Goal: Task Accomplishment & Management: Manage account settings

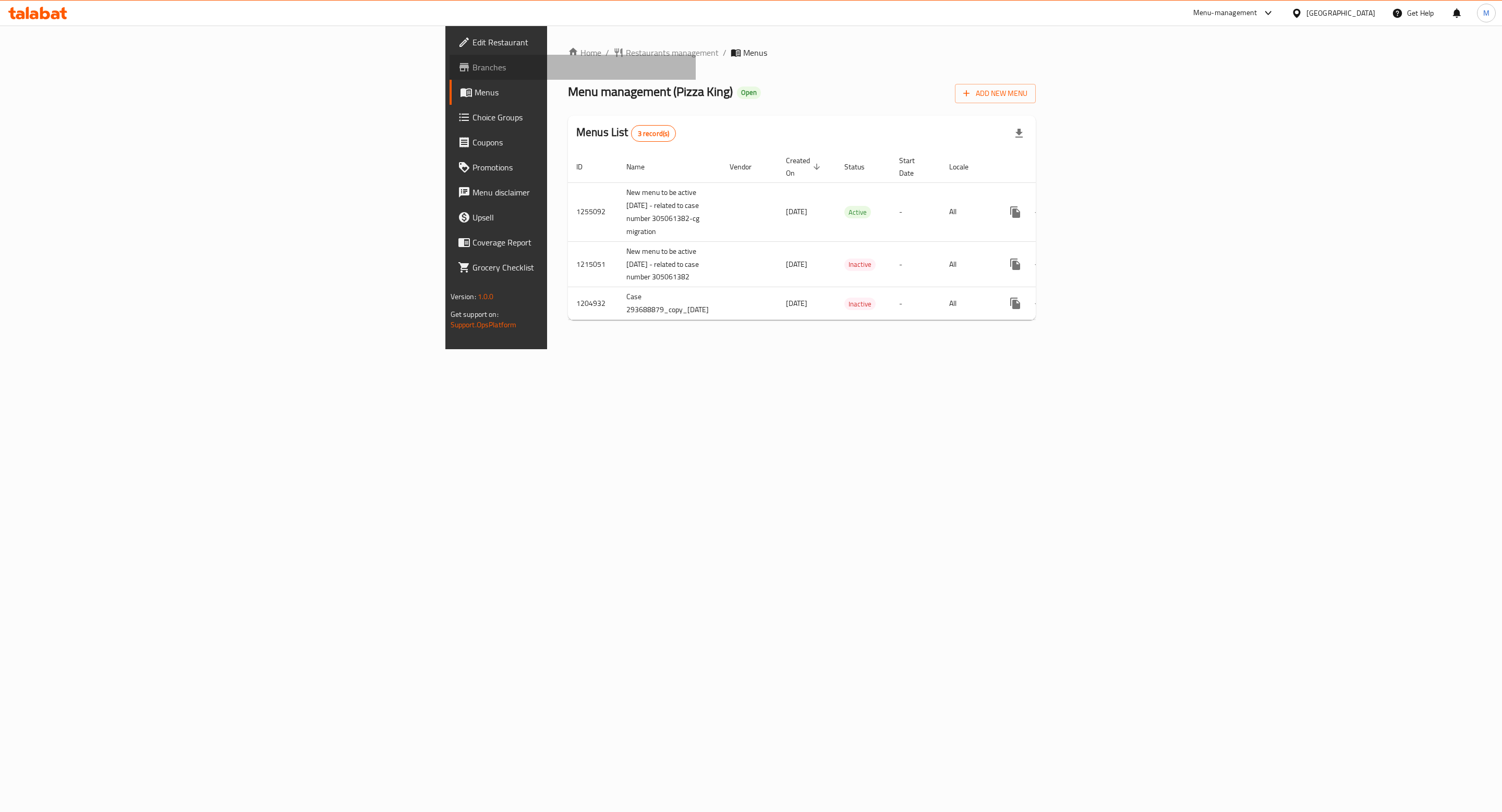
click at [450, 76] on link "Branches" at bounding box center [573, 67] width 247 height 25
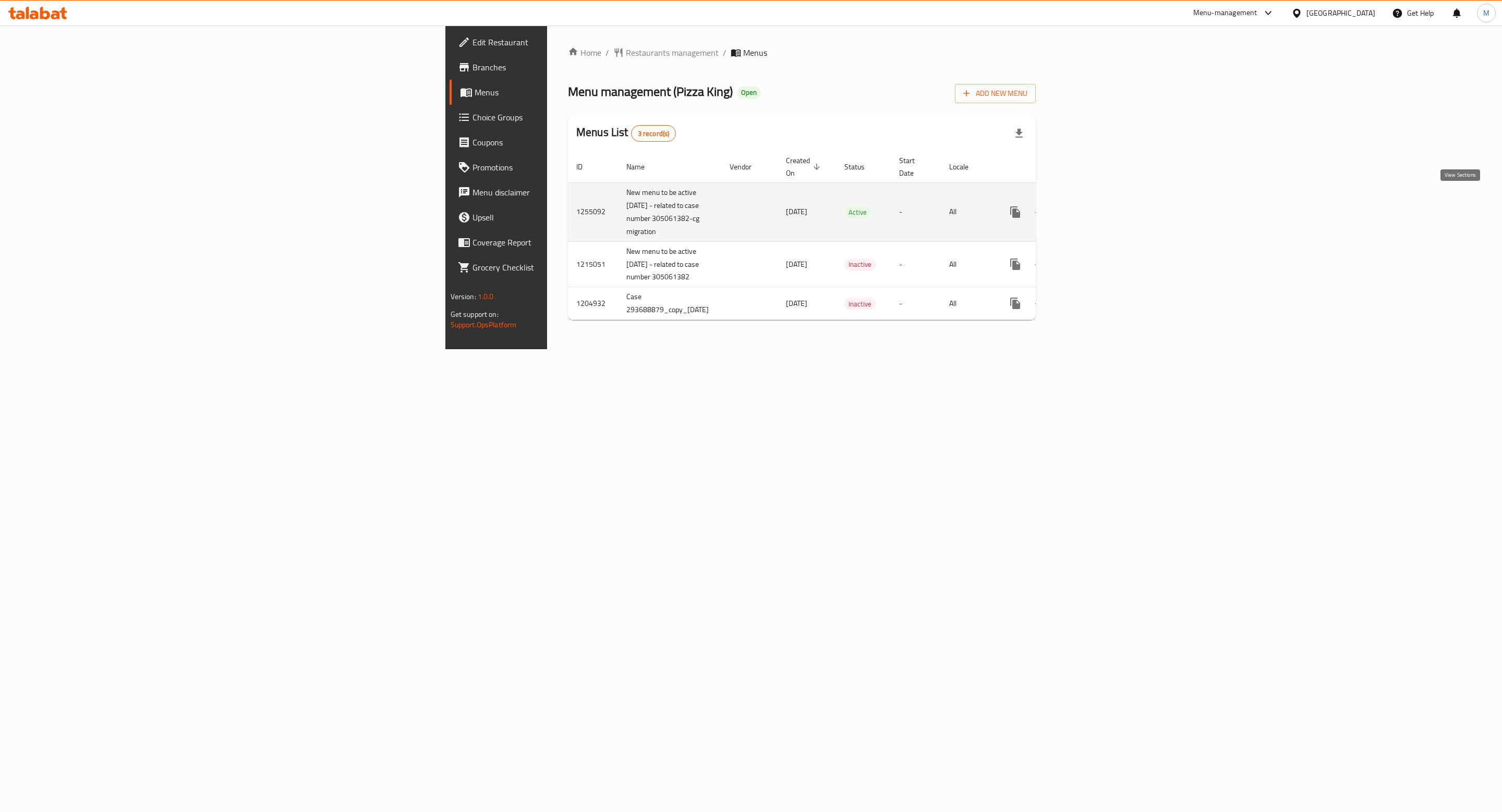
click at [1095, 207] on icon "enhanced table" at bounding box center [1090, 212] width 10 height 10
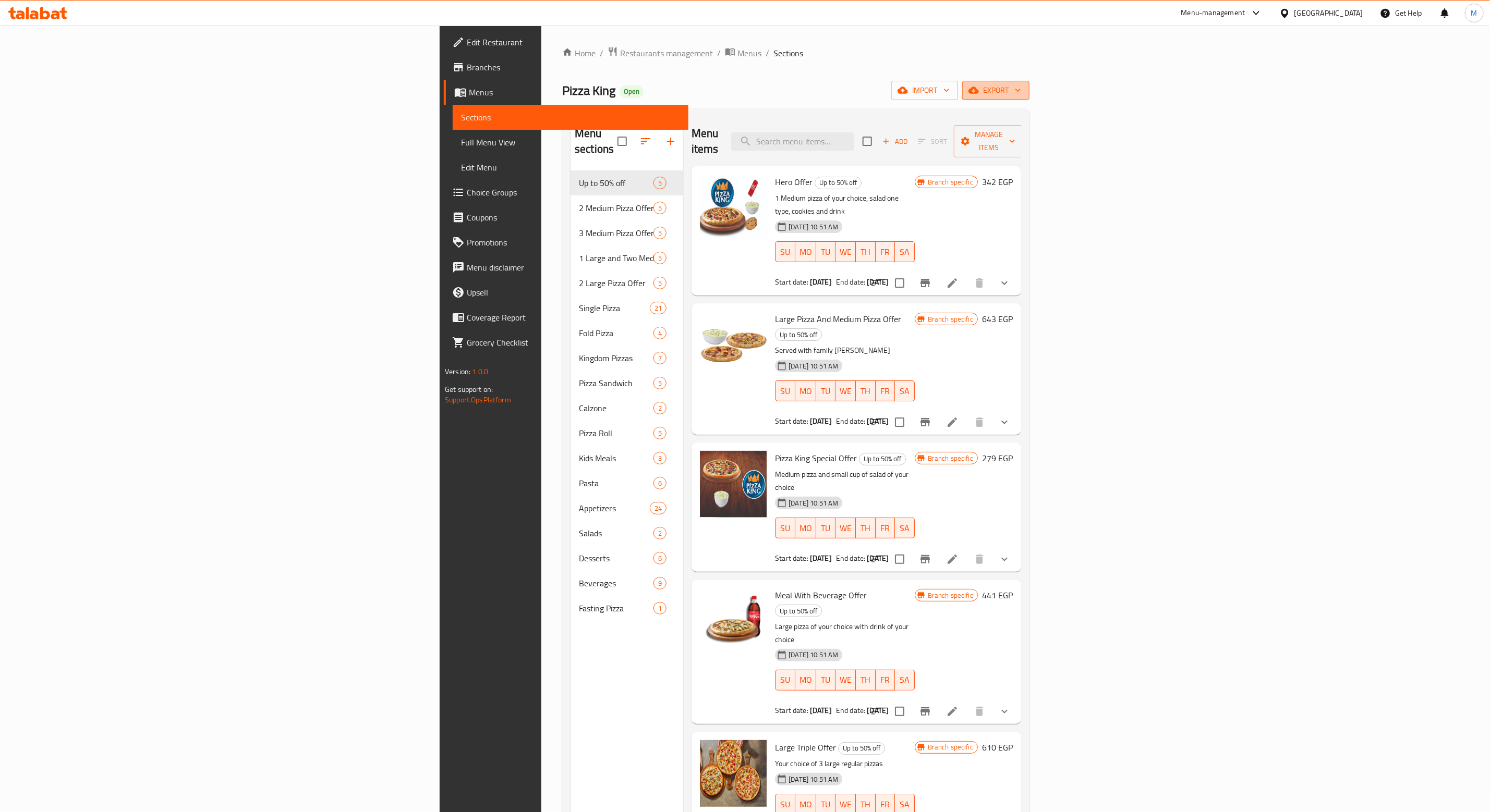
click at [1021, 95] on span "export" at bounding box center [996, 91] width 51 height 13
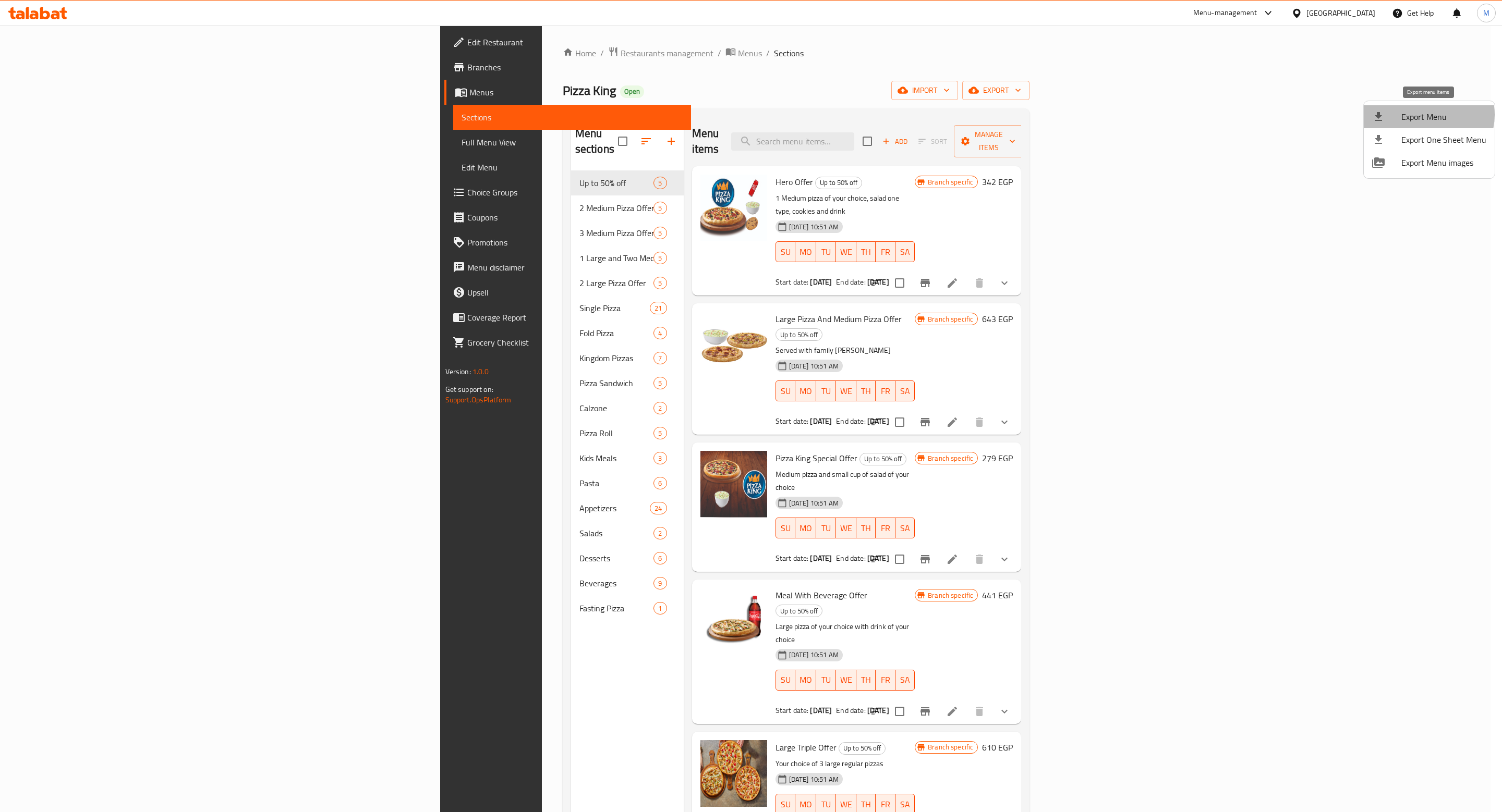
click at [1427, 115] on span "Export Menu" at bounding box center [1443, 117] width 85 height 13
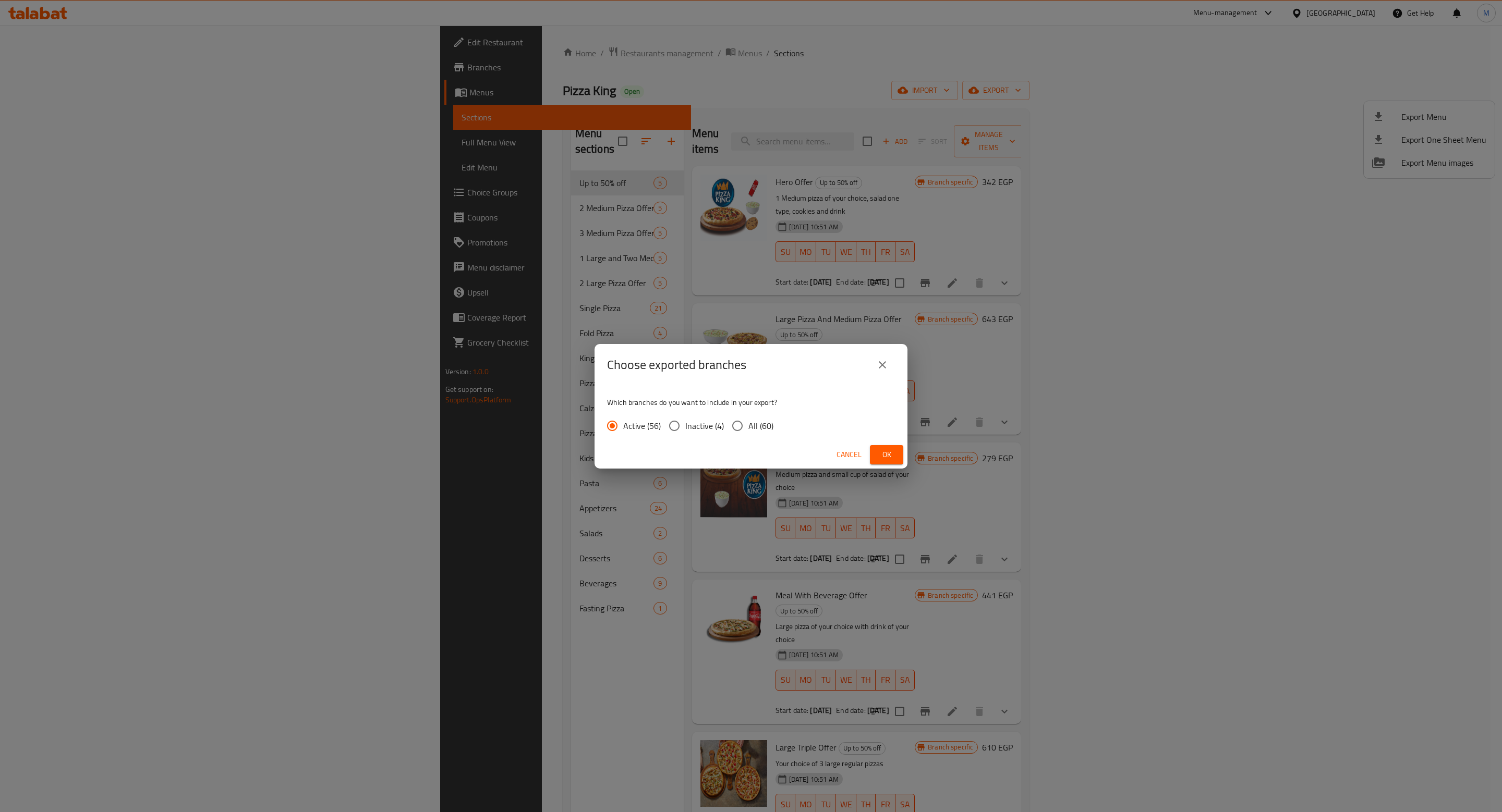
click at [740, 422] on input "All (60)" at bounding box center [737, 426] width 22 height 22
radio input "true"
click at [892, 451] on span "Ok" at bounding box center [887, 455] width 17 height 13
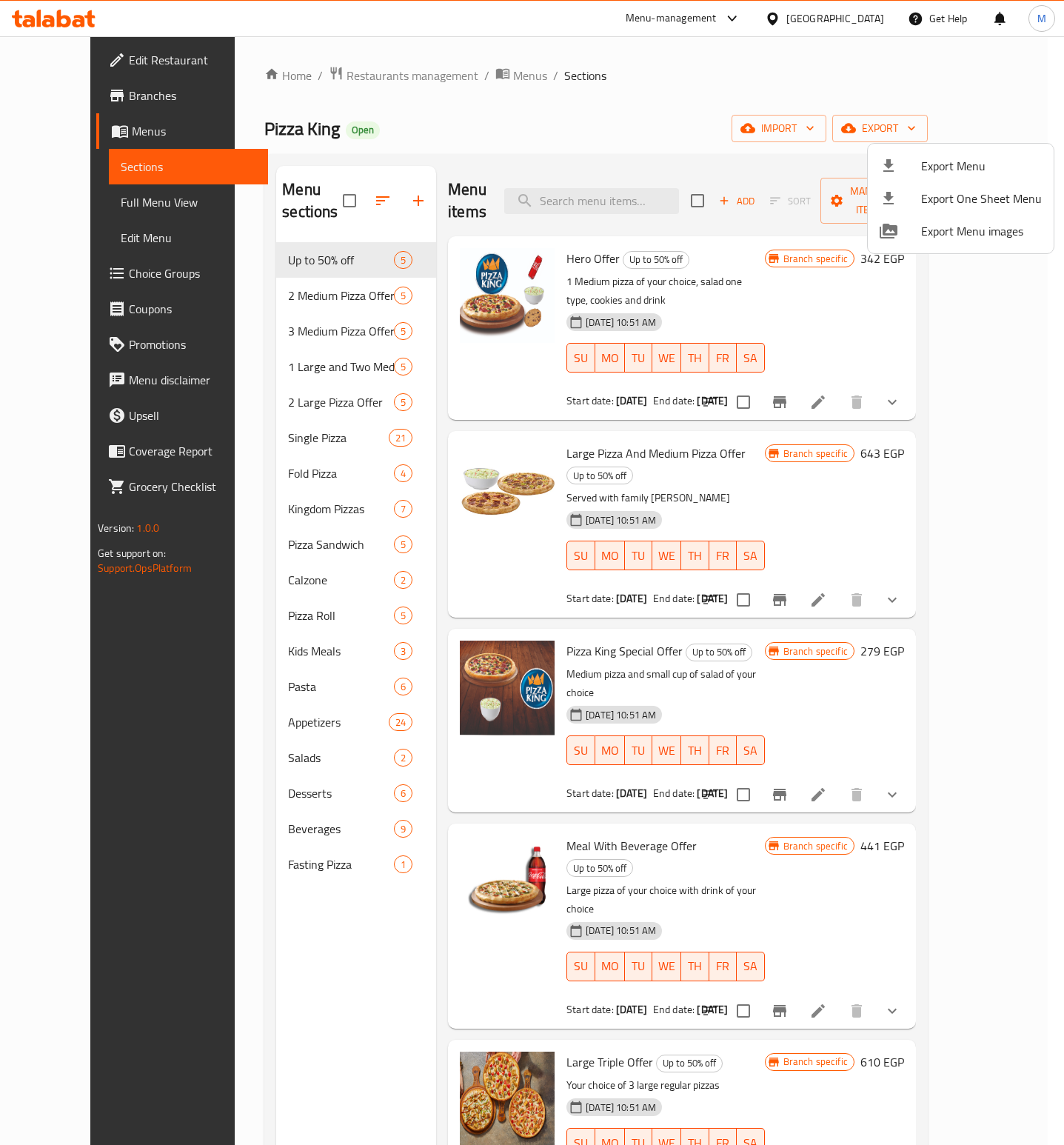
click at [640, 194] on div at bounding box center [532, 572] width 1064 height 1145
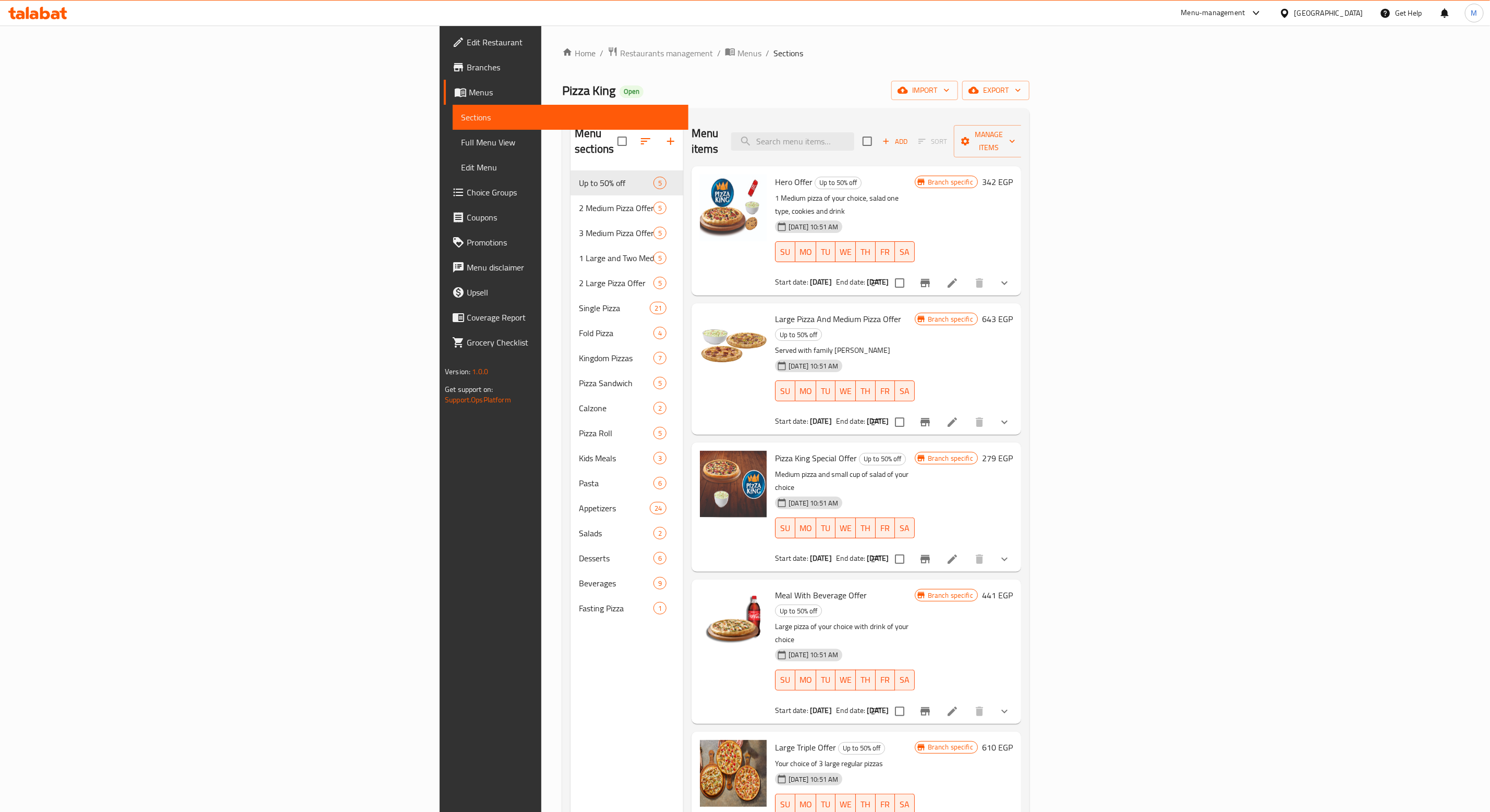
click at [467, 64] on span "Branches" at bounding box center [573, 67] width 213 height 13
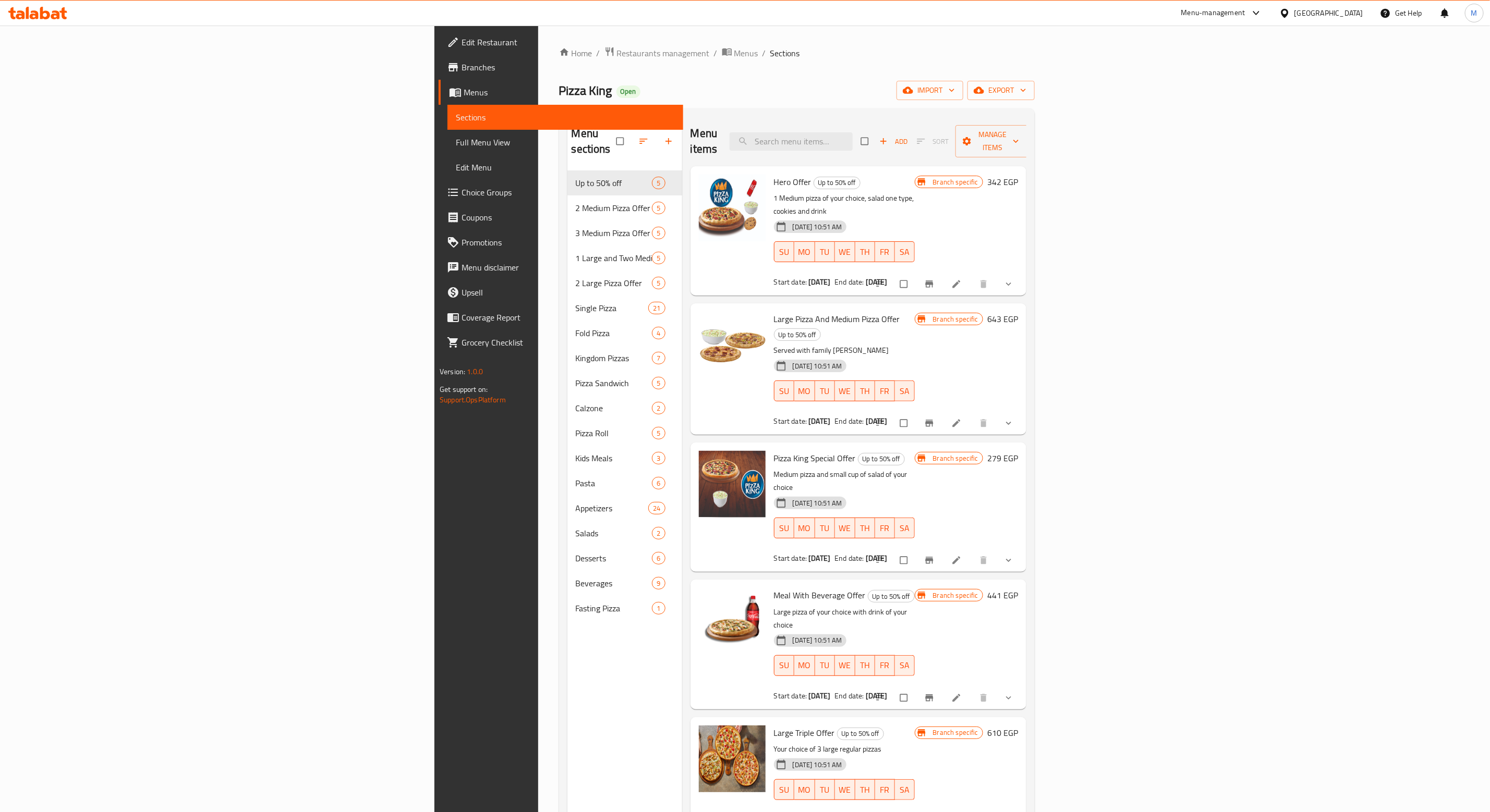
click at [1271, 16] on div "Menu-management" at bounding box center [1222, 13] width 98 height 25
click at [1263, 14] on icon at bounding box center [1256, 13] width 13 height 13
click at [1205, 68] on div "Agent Campaigns Center" at bounding box center [1205, 70] width 79 height 11
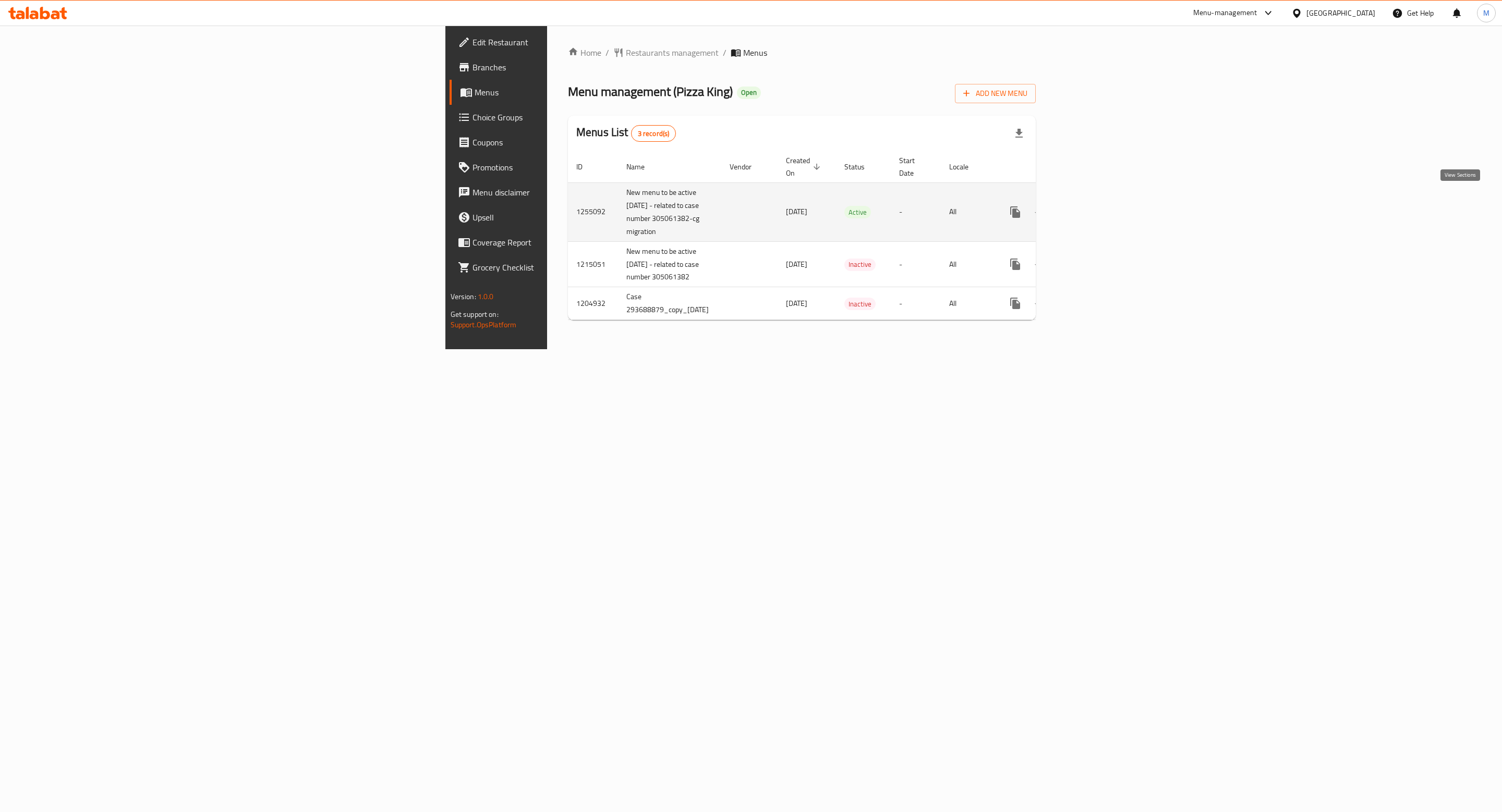
click at [1096, 206] on icon "enhanced table" at bounding box center [1090, 212] width 13 height 13
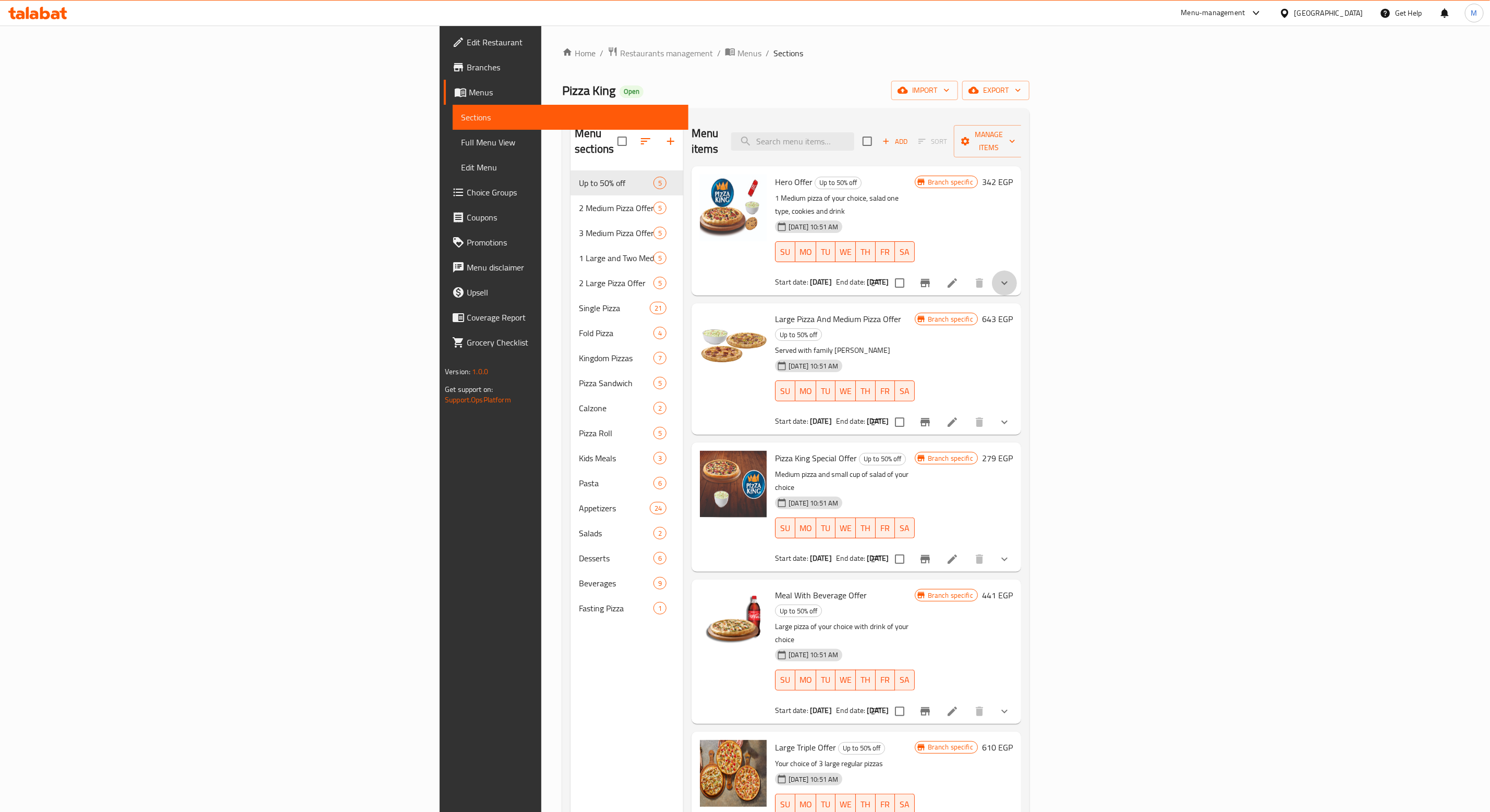
click at [1017, 271] on button "show more" at bounding box center [1004, 283] width 25 height 25
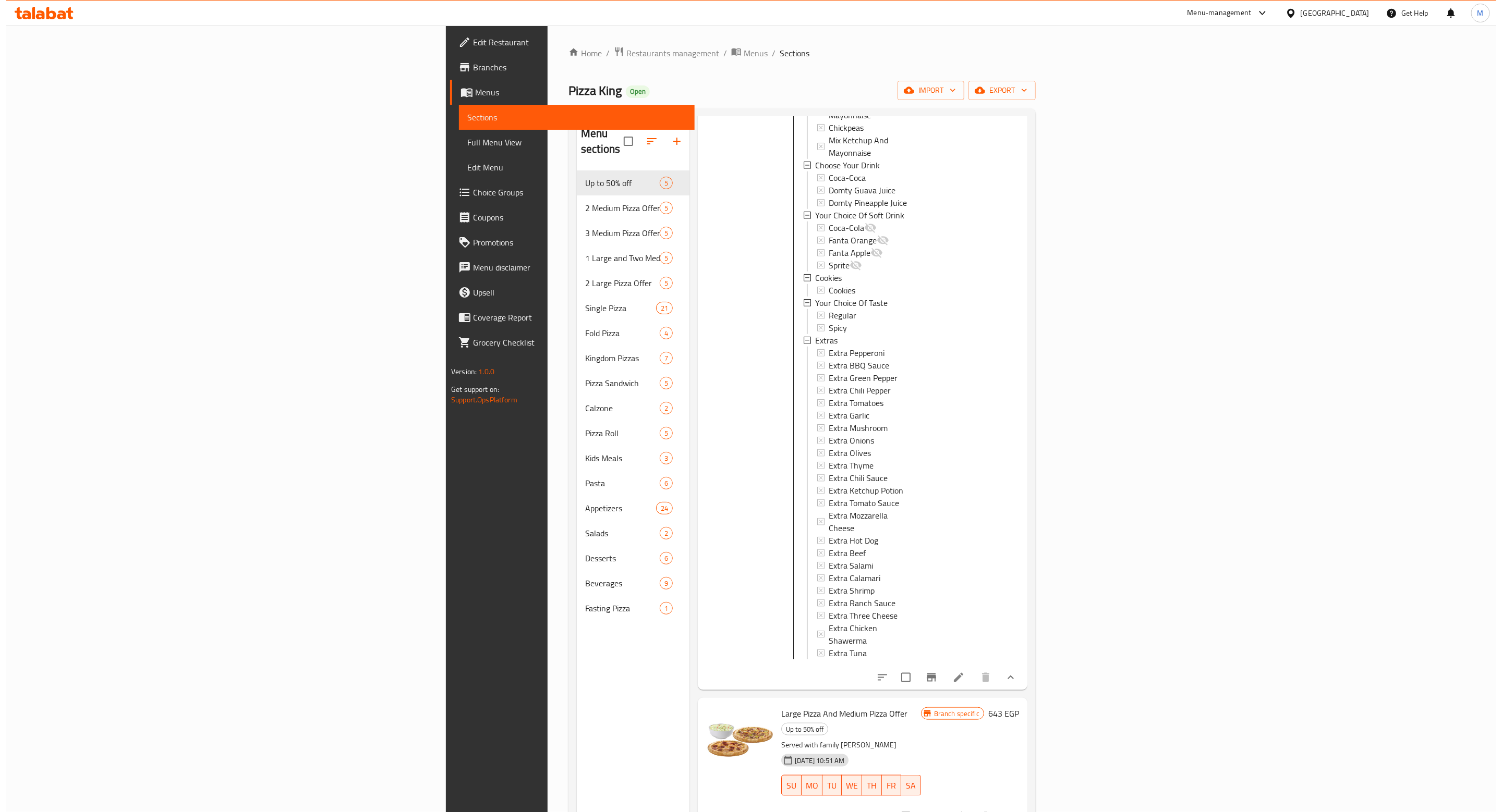
scroll to position [701, 0]
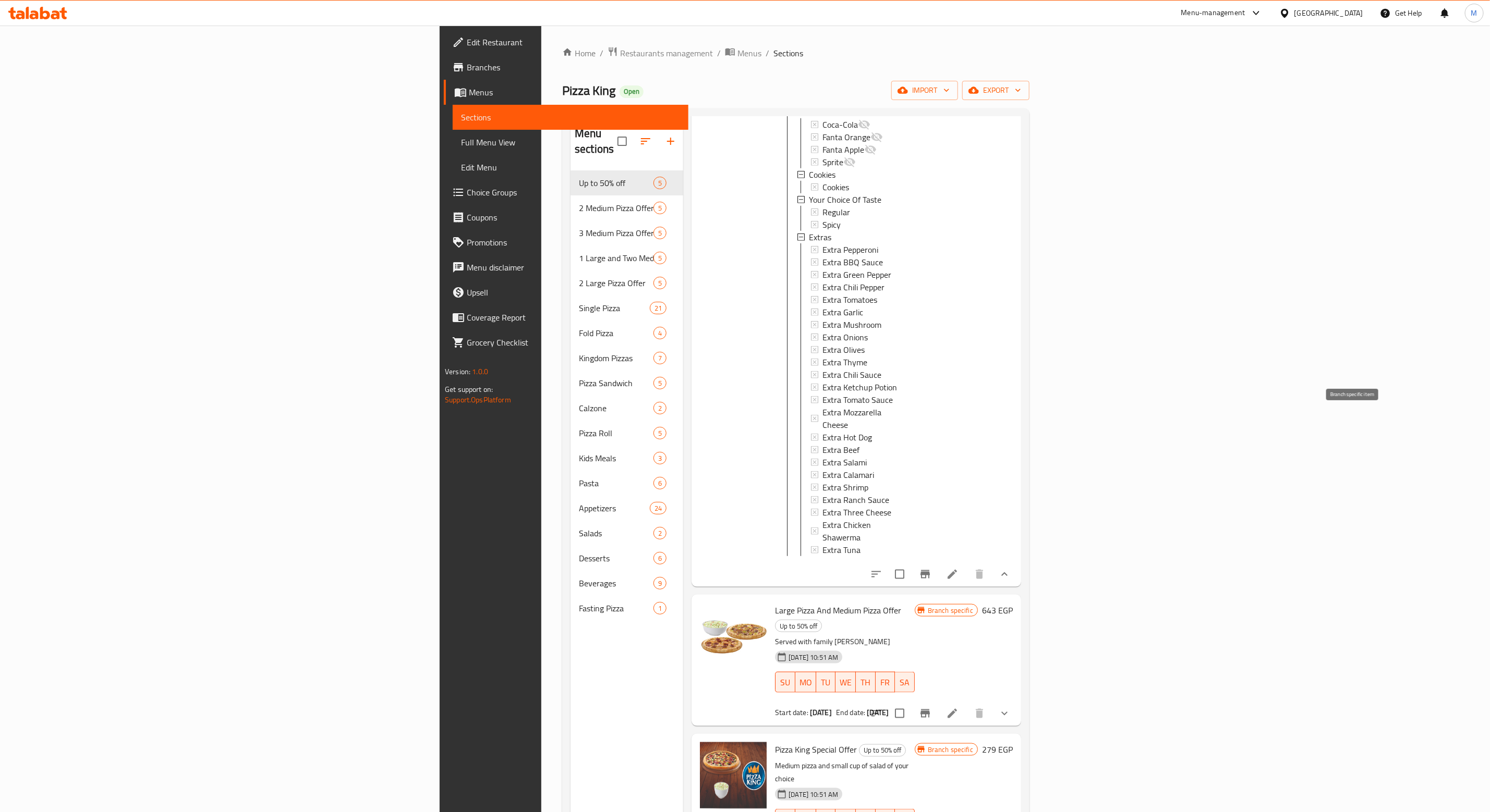
click at [931, 568] on icon "Branch-specific-item" at bounding box center [925, 574] width 13 height 13
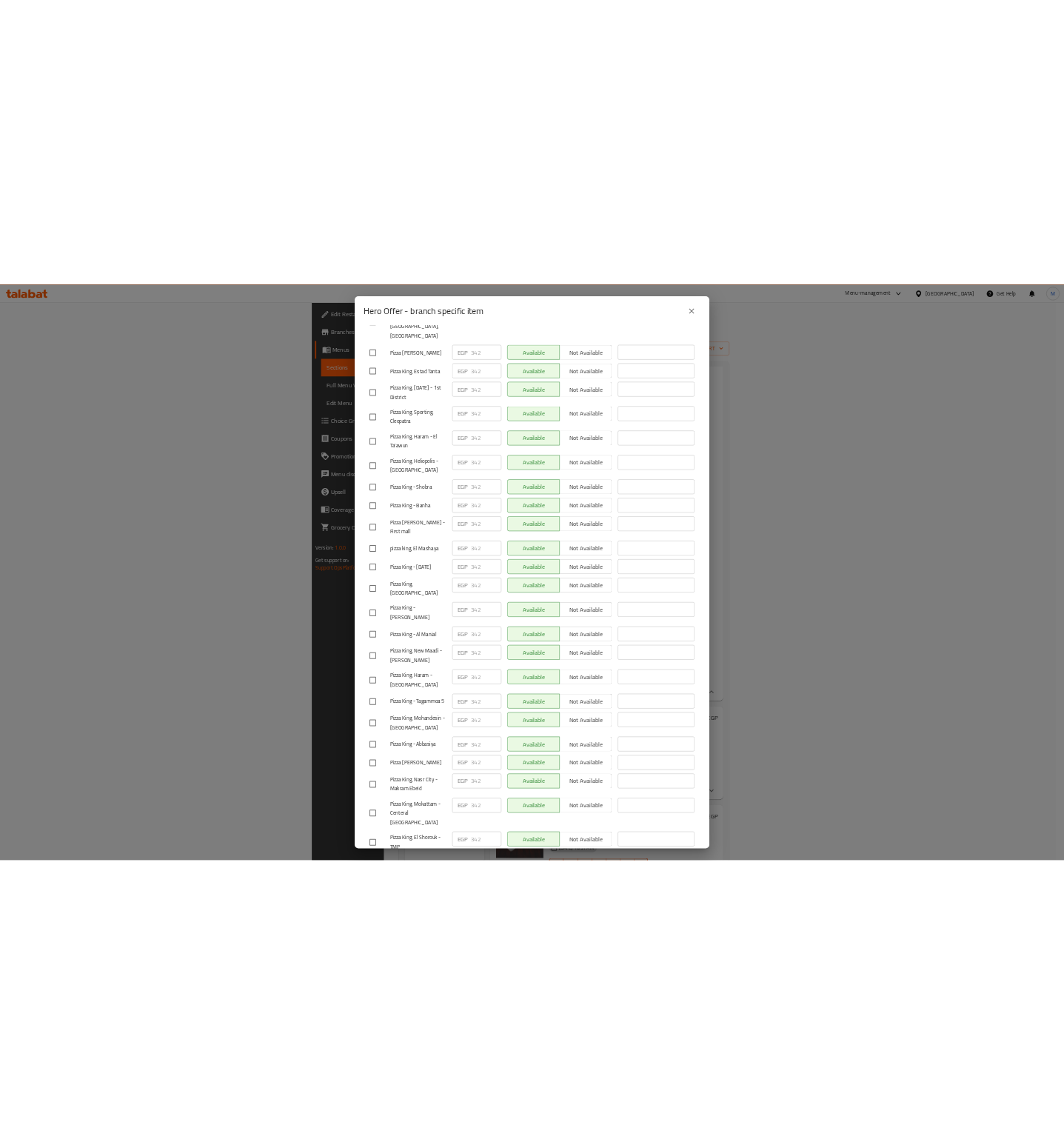
scroll to position [1975, 0]
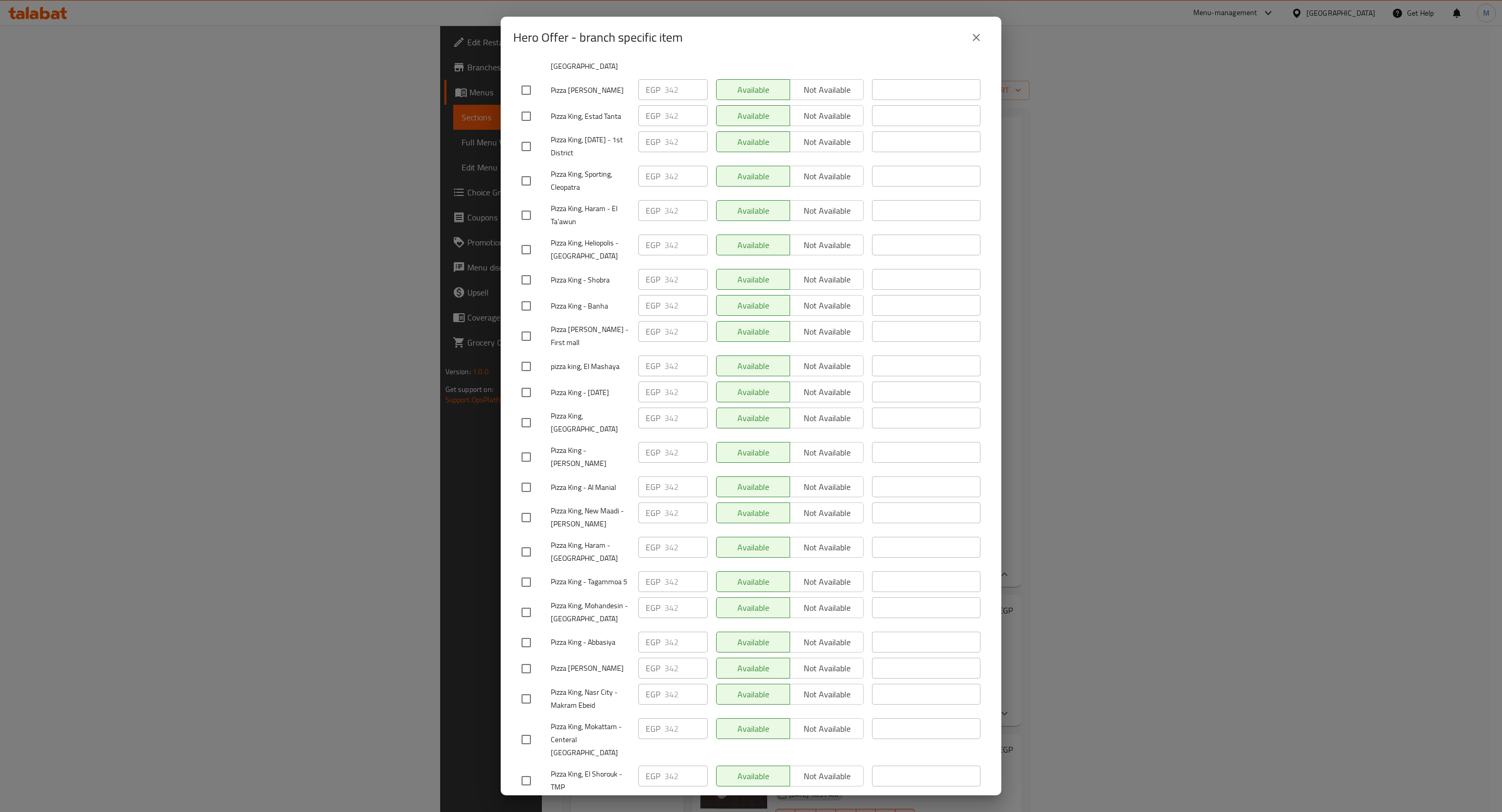
drag, startPoint x: 673, startPoint y: 0, endPoint x: 595, endPoint y: 335, distance: 344.0
click at [595, 378] on div "Pizza King - 6th of October" at bounding box center [575, 393] width 117 height 30
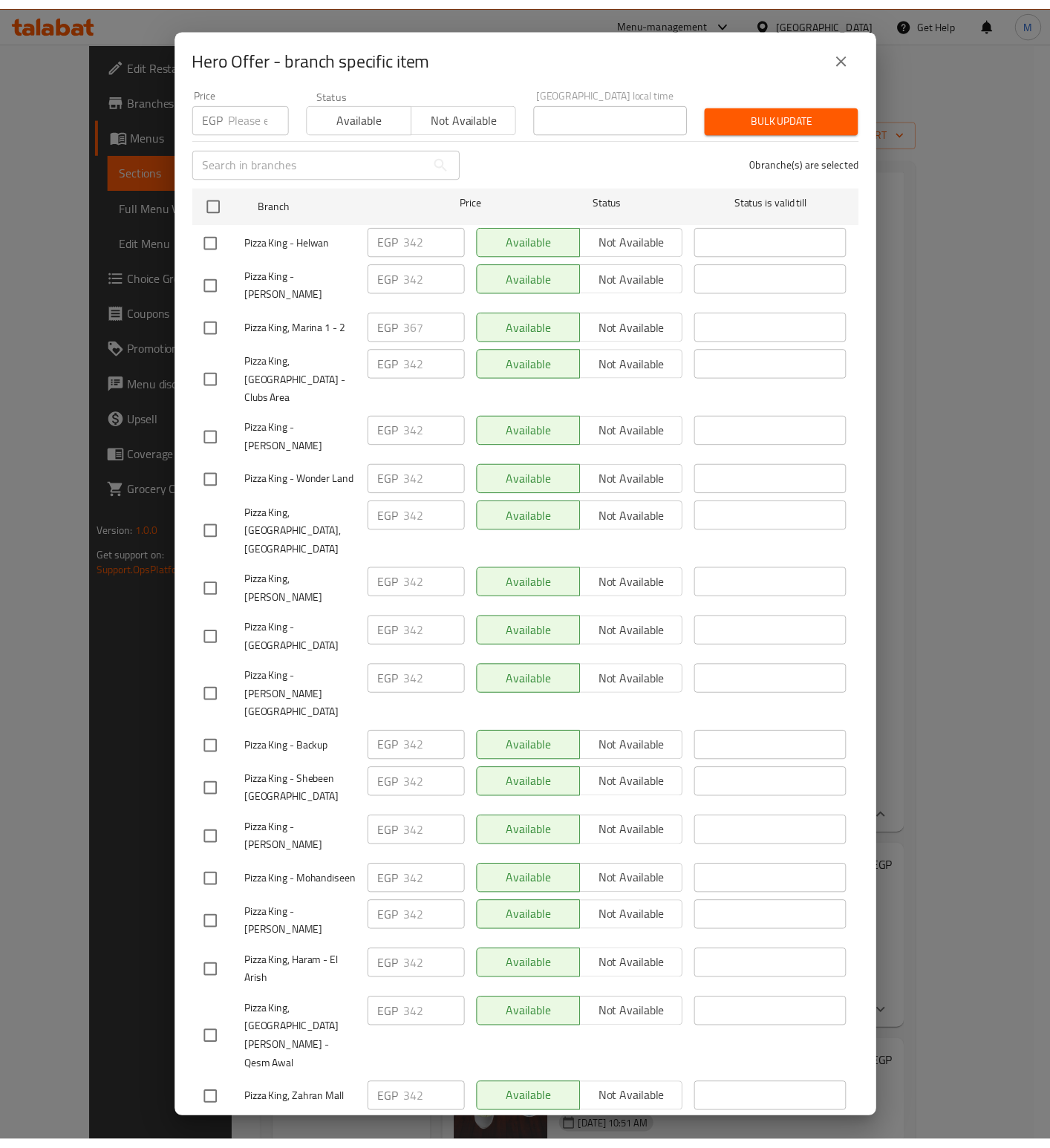
scroll to position [0, 0]
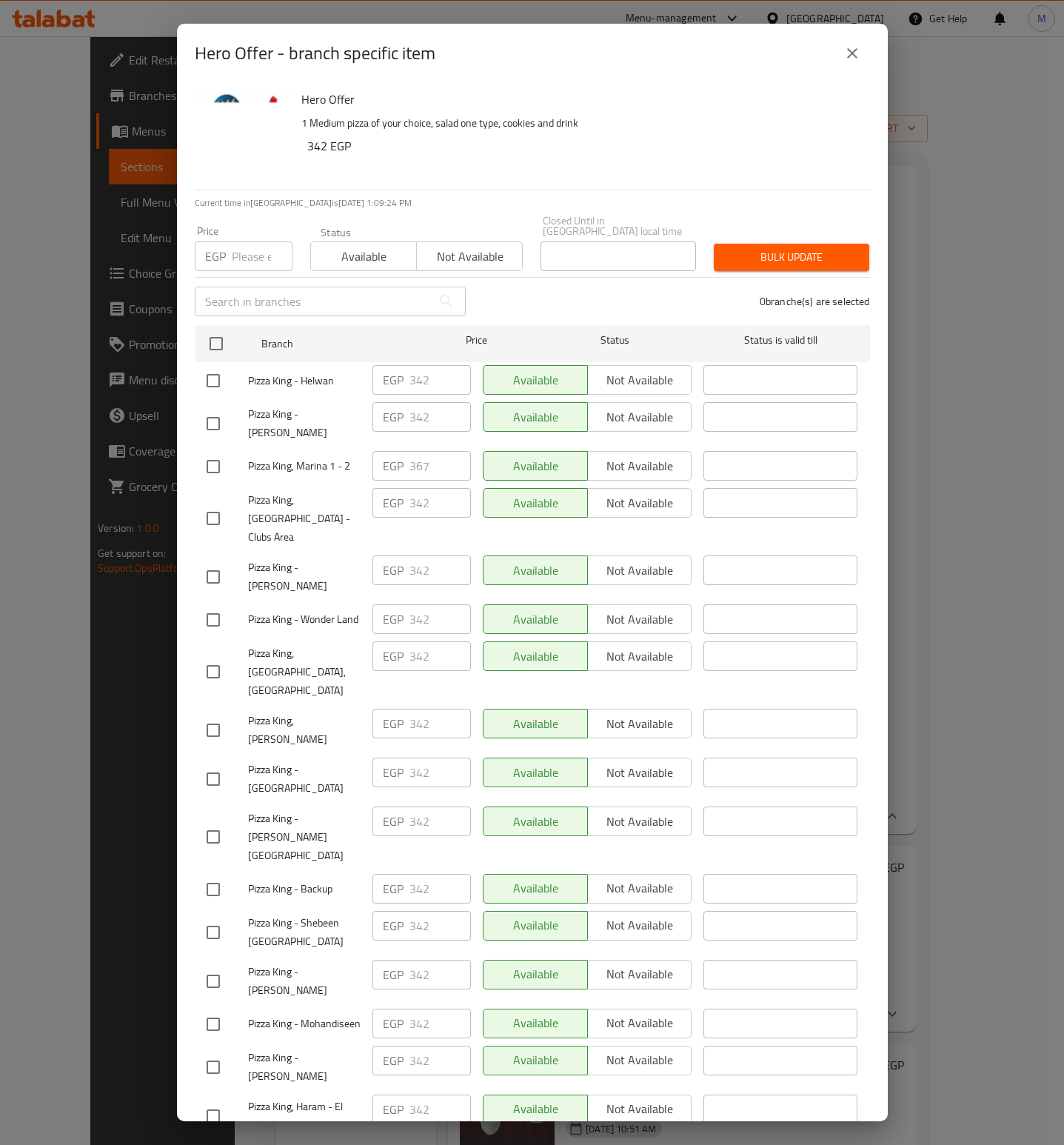
click at [854, 56] on icon "close" at bounding box center [852, 53] width 10 height 10
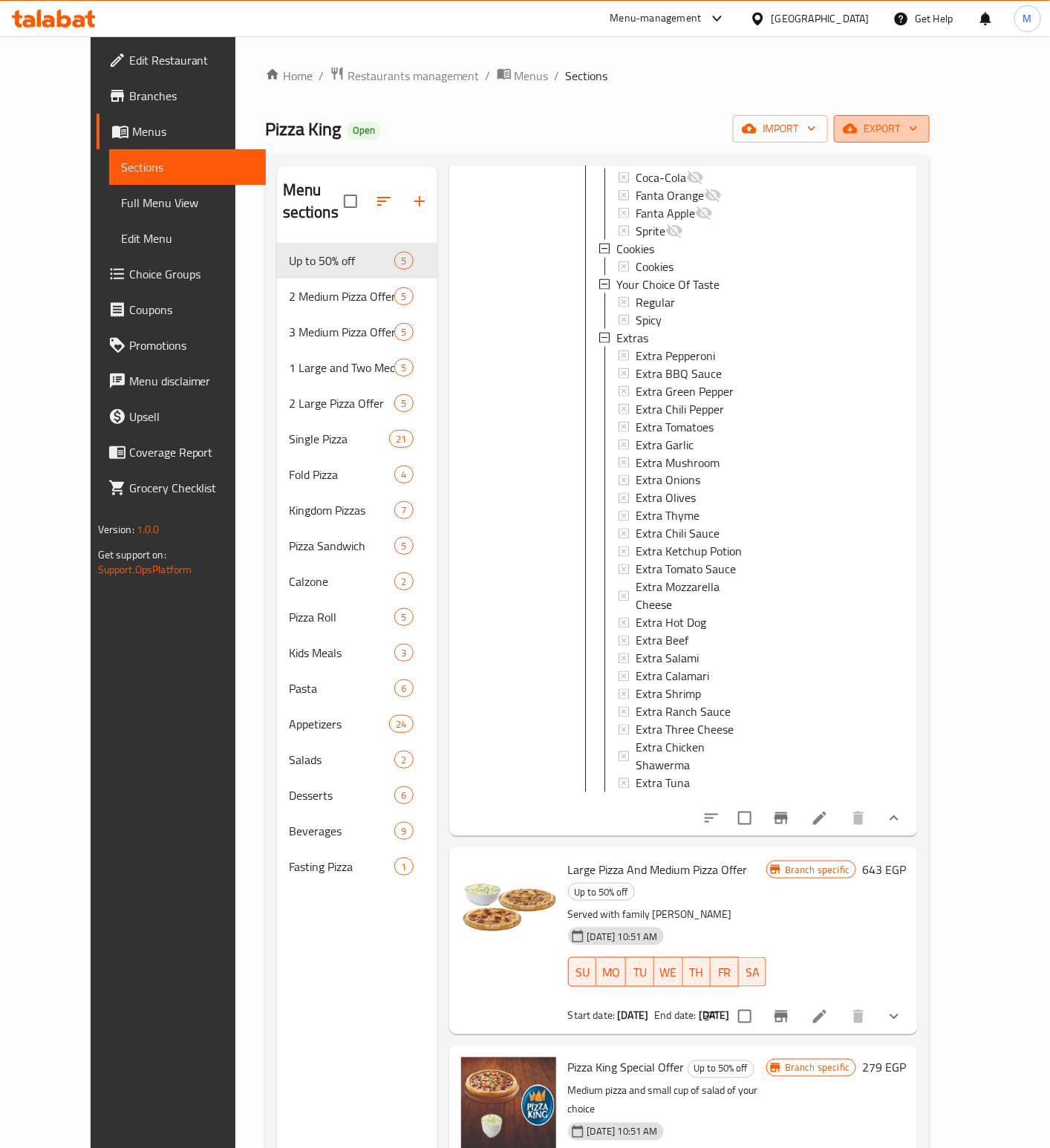
click at [917, 129] on span "export" at bounding box center [882, 129] width 72 height 19
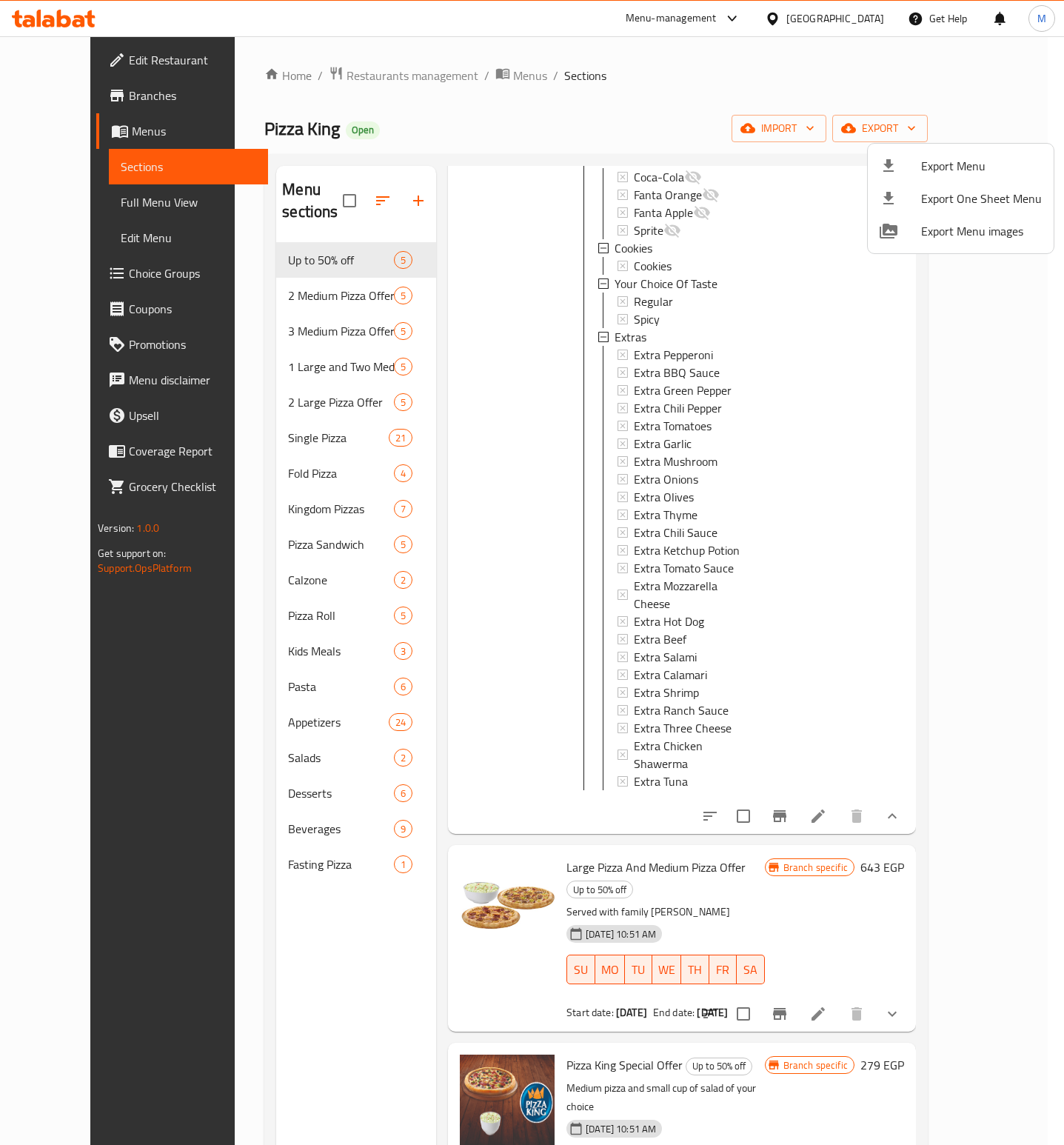
click at [958, 163] on span "Export Menu" at bounding box center [981, 166] width 121 height 18
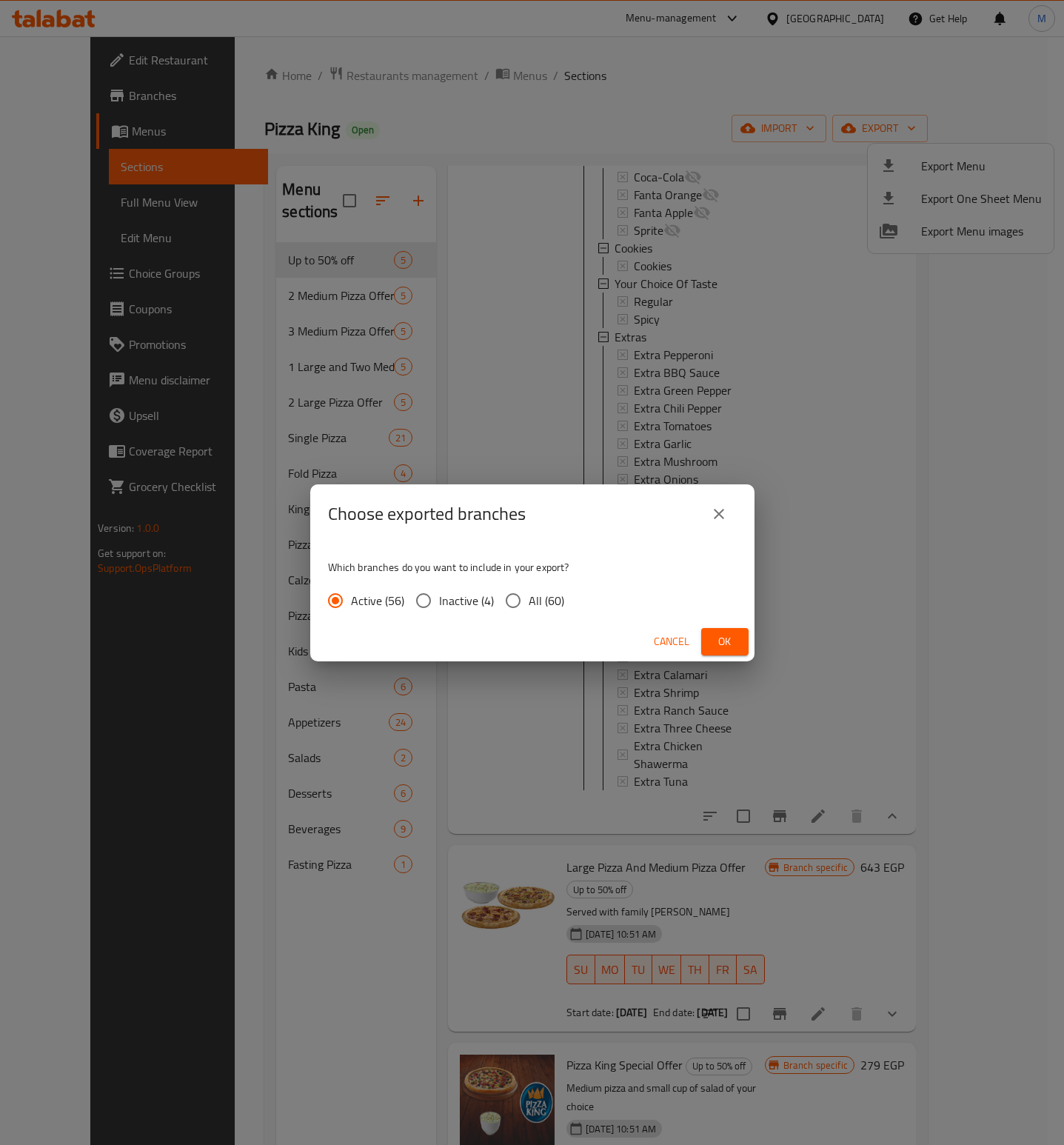
click at [525, 593] on input "All (60)" at bounding box center [513, 601] width 31 height 31
radio input "true"
click at [720, 651] on button "Ok" at bounding box center [724, 642] width 47 height 27
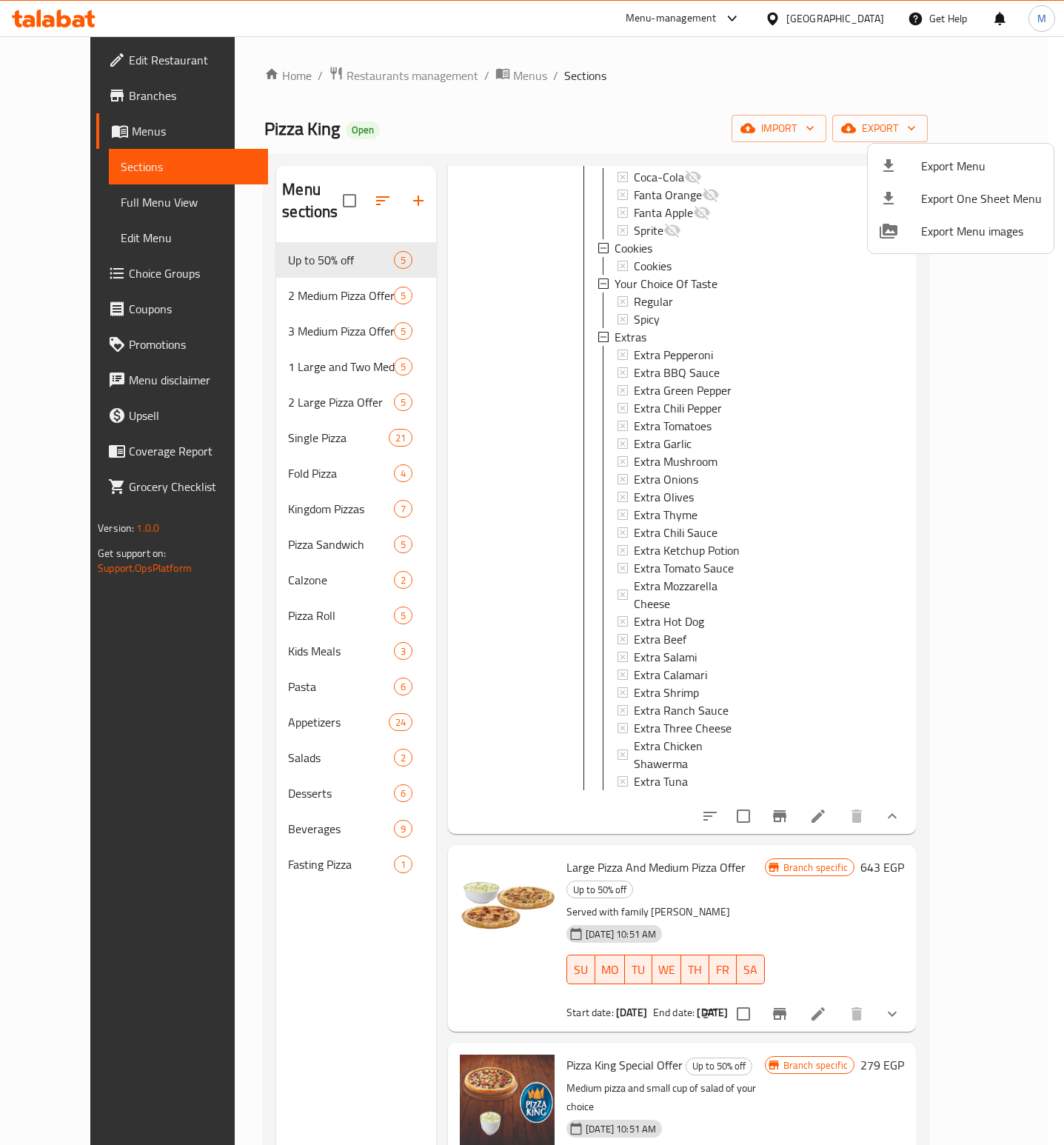
click at [853, 597] on div at bounding box center [532, 572] width 1064 height 1145
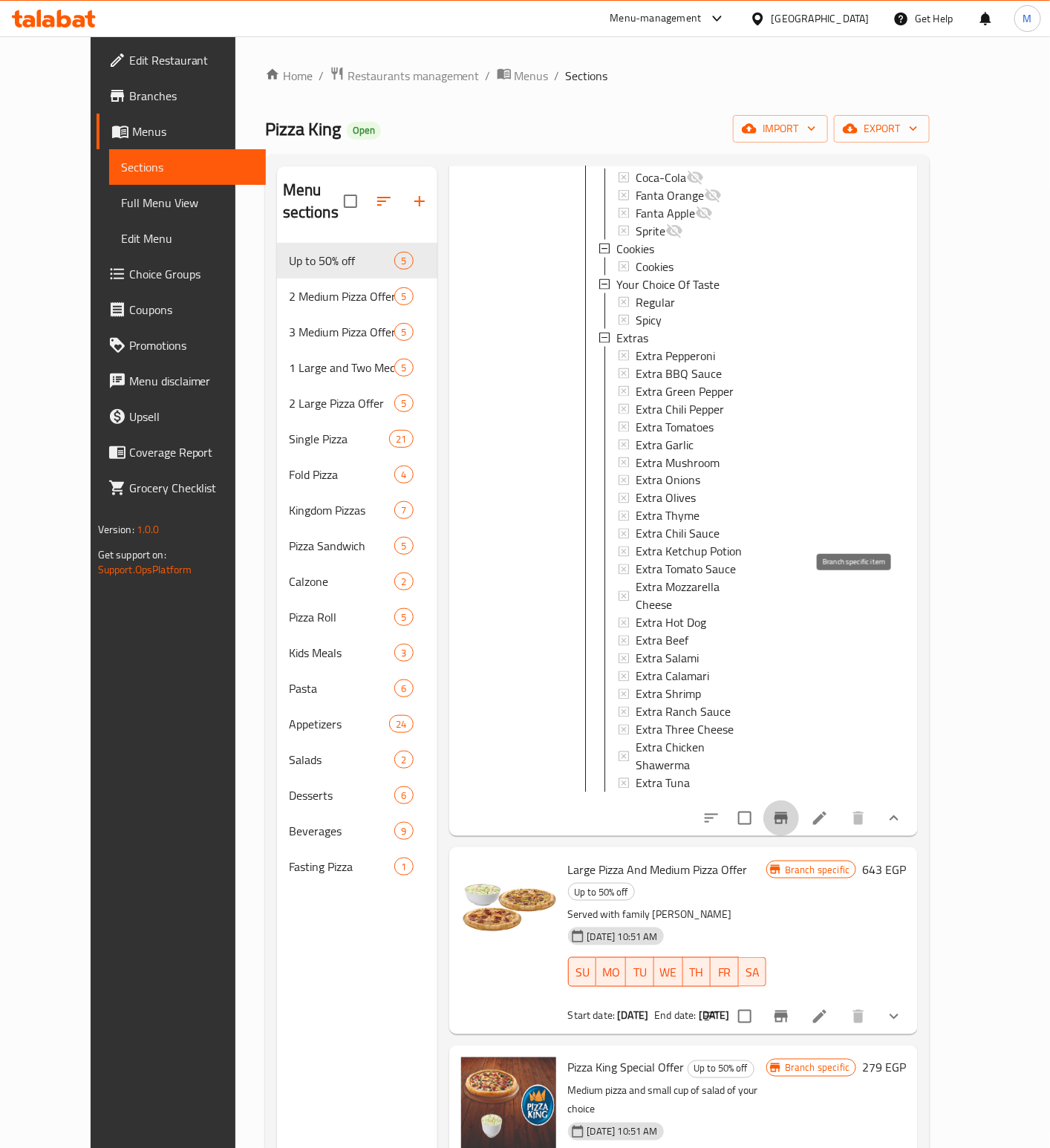
click at [788, 812] on icon "Branch-specific-item" at bounding box center [781, 818] width 14 height 12
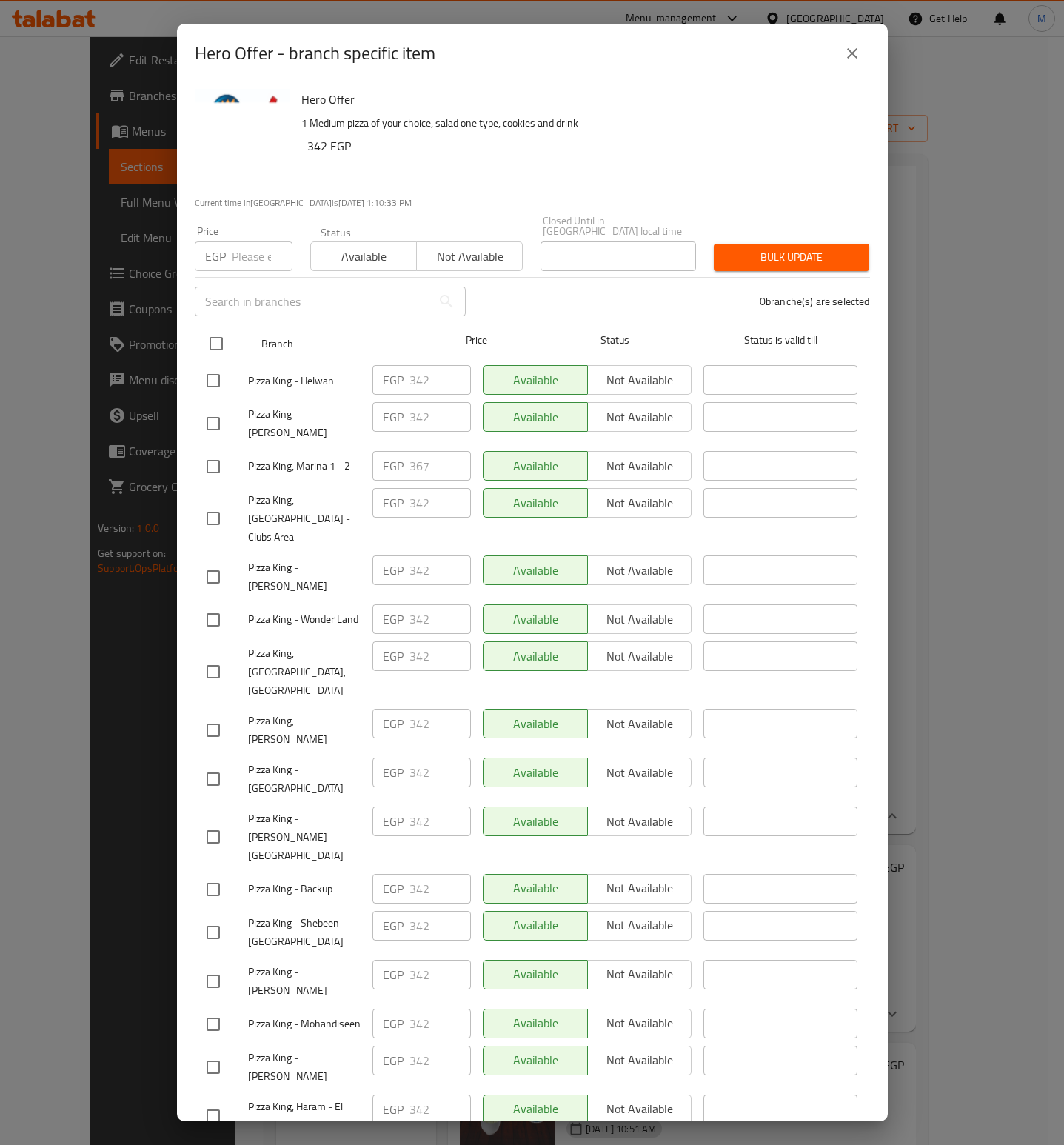
click at [216, 333] on input "checkbox" at bounding box center [216, 343] width 31 height 31
checkbox input "true"
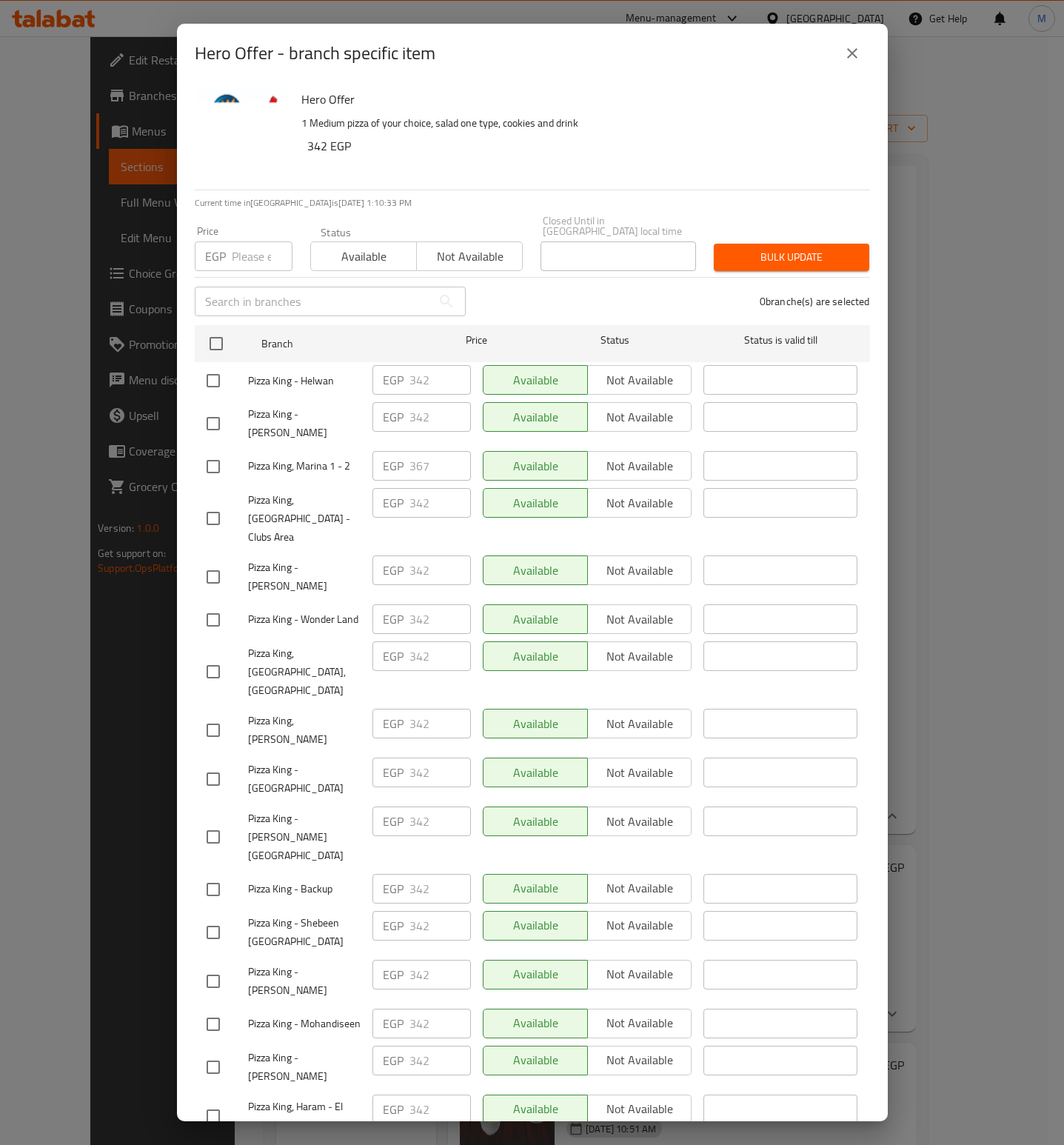
checkbox input "true"
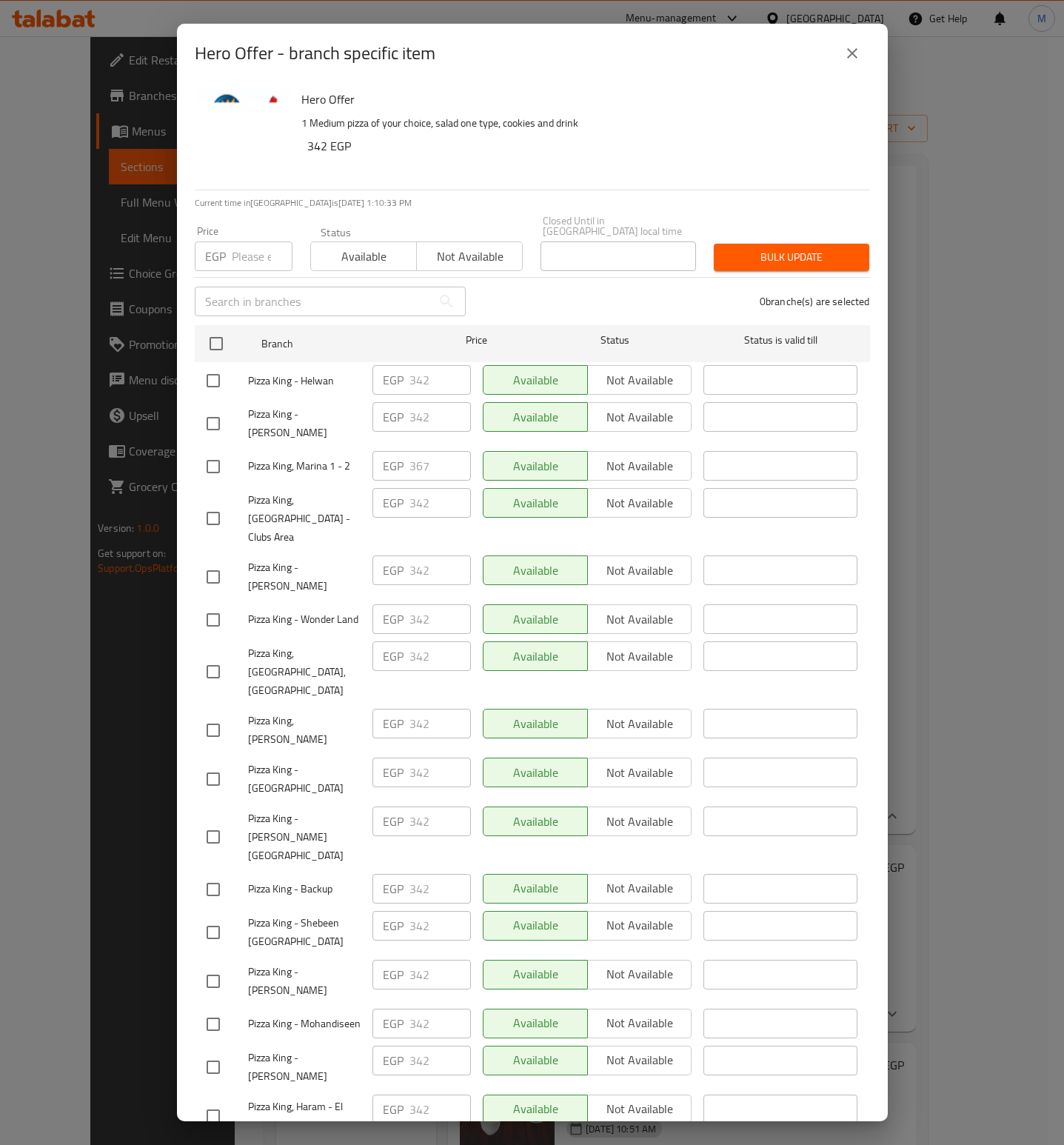
checkbox input "true"
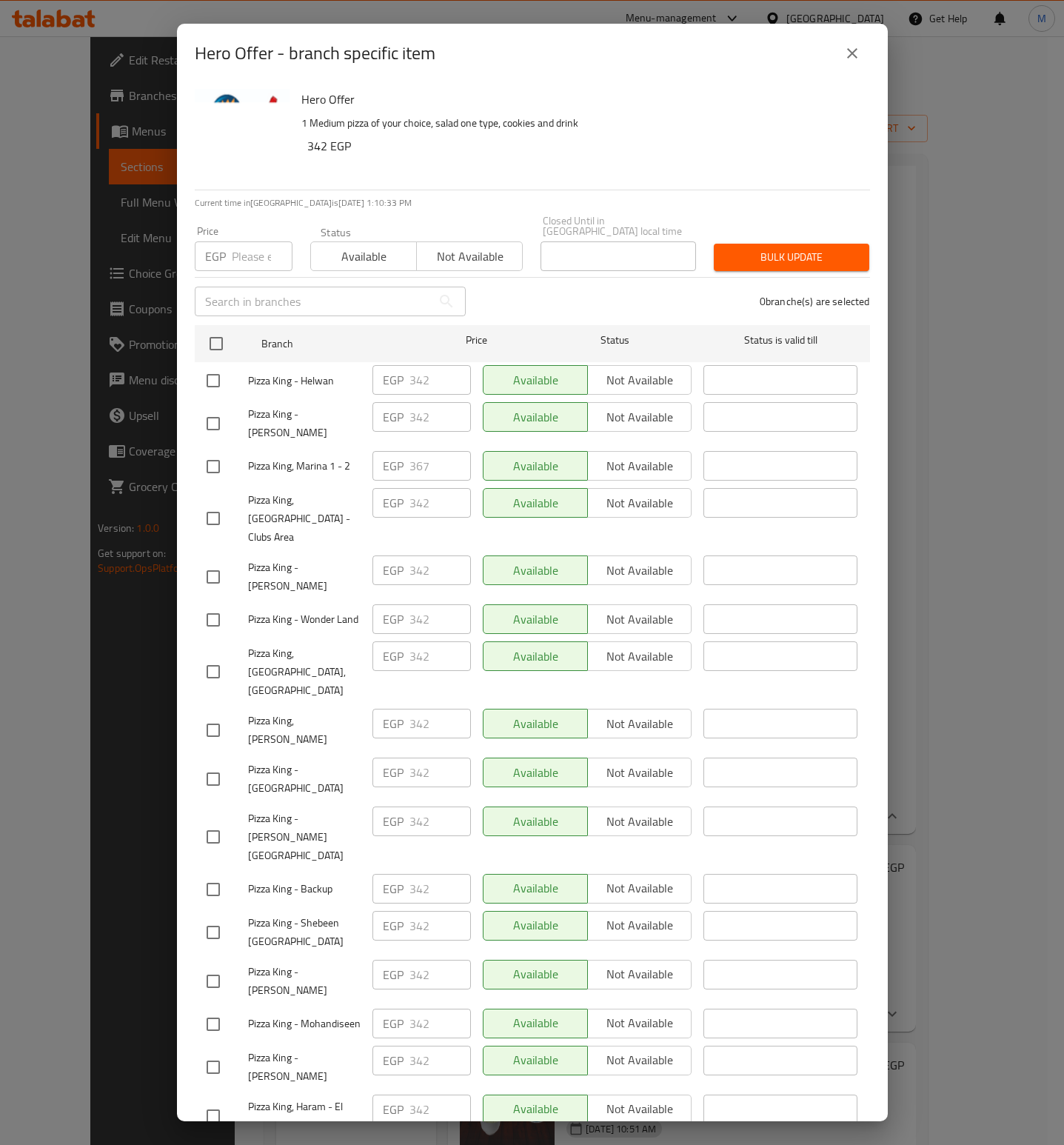
checkbox input "true"
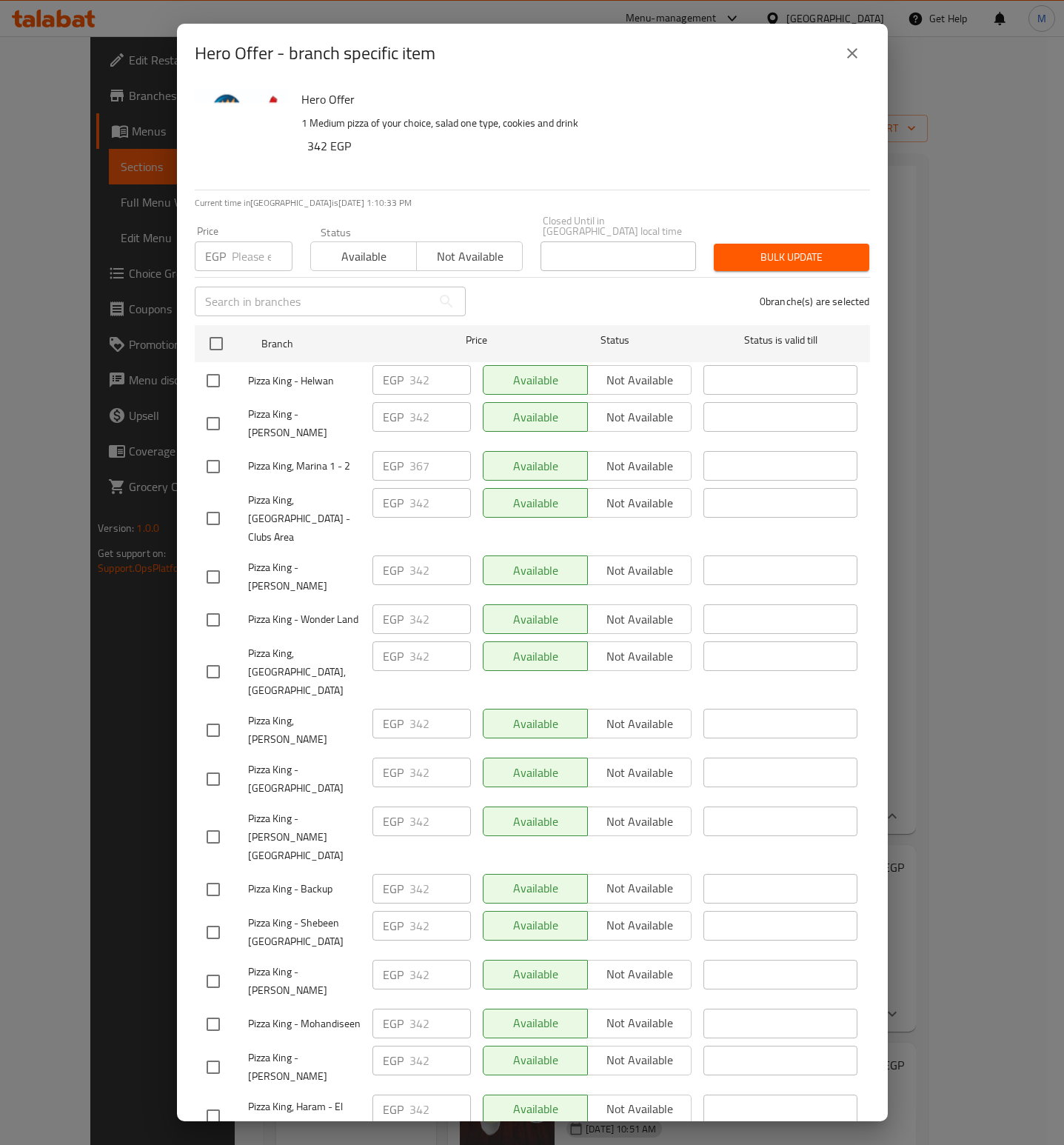
checkbox input "true"
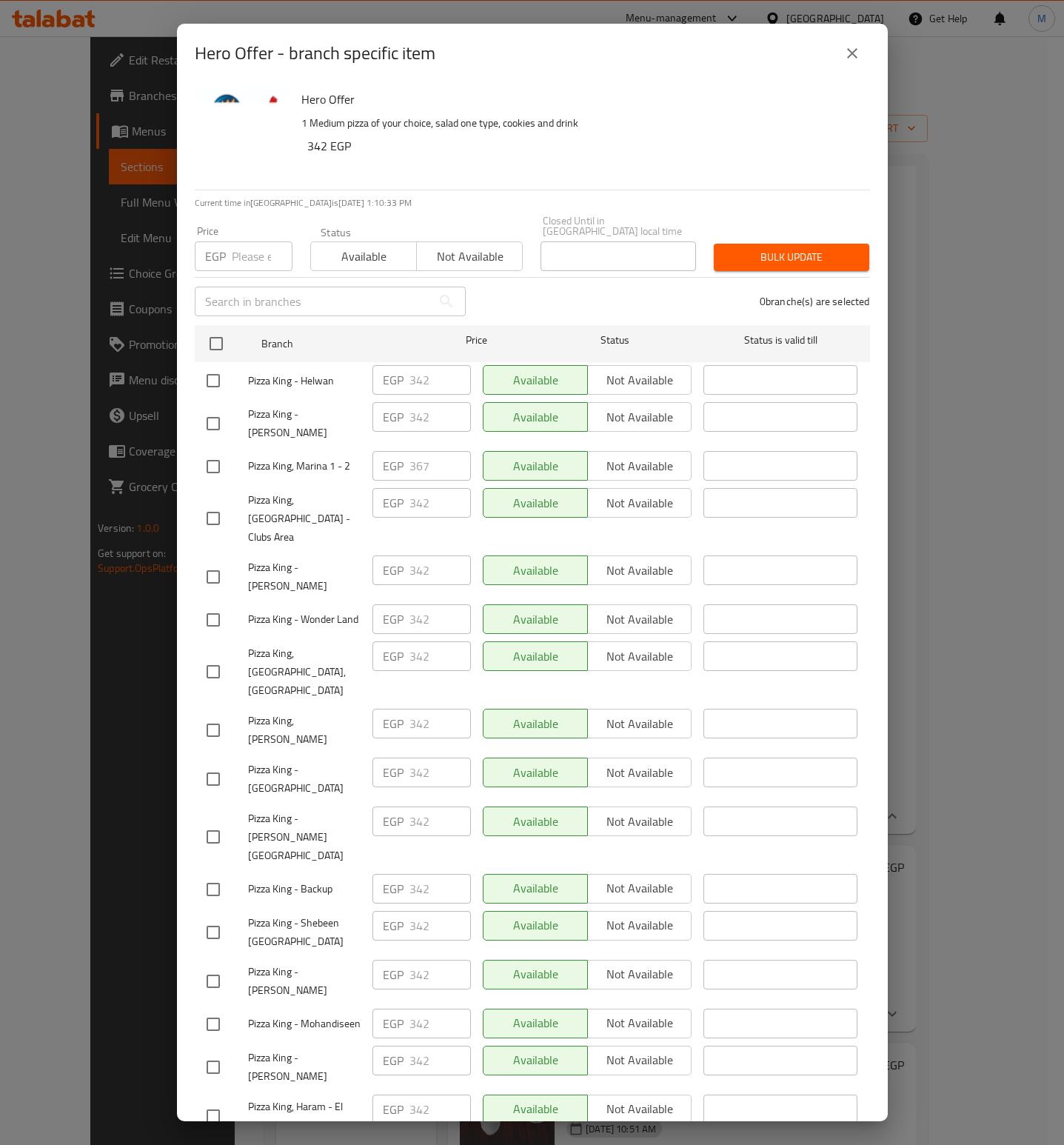
checkbox input "true"
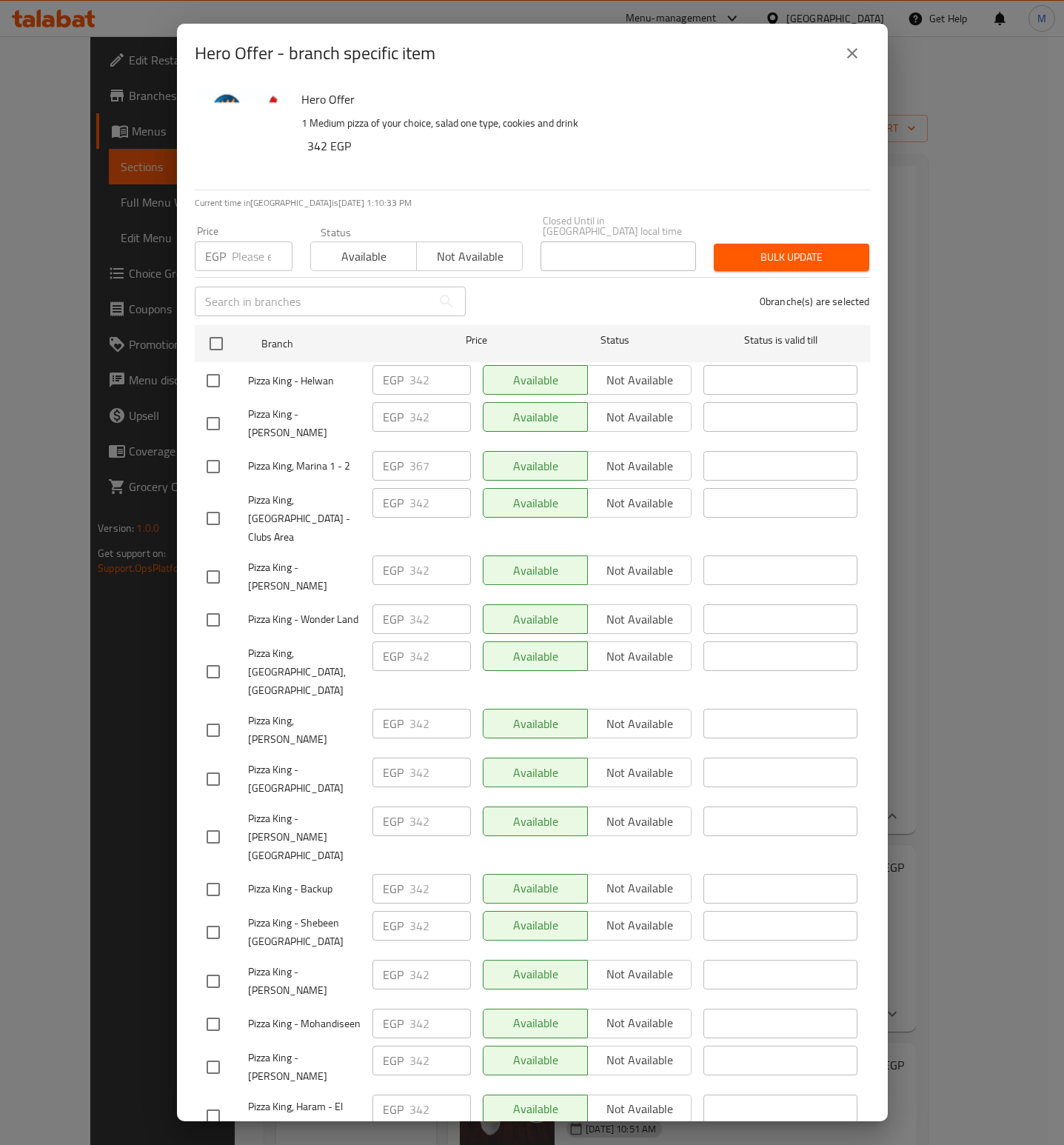
checkbox input "true"
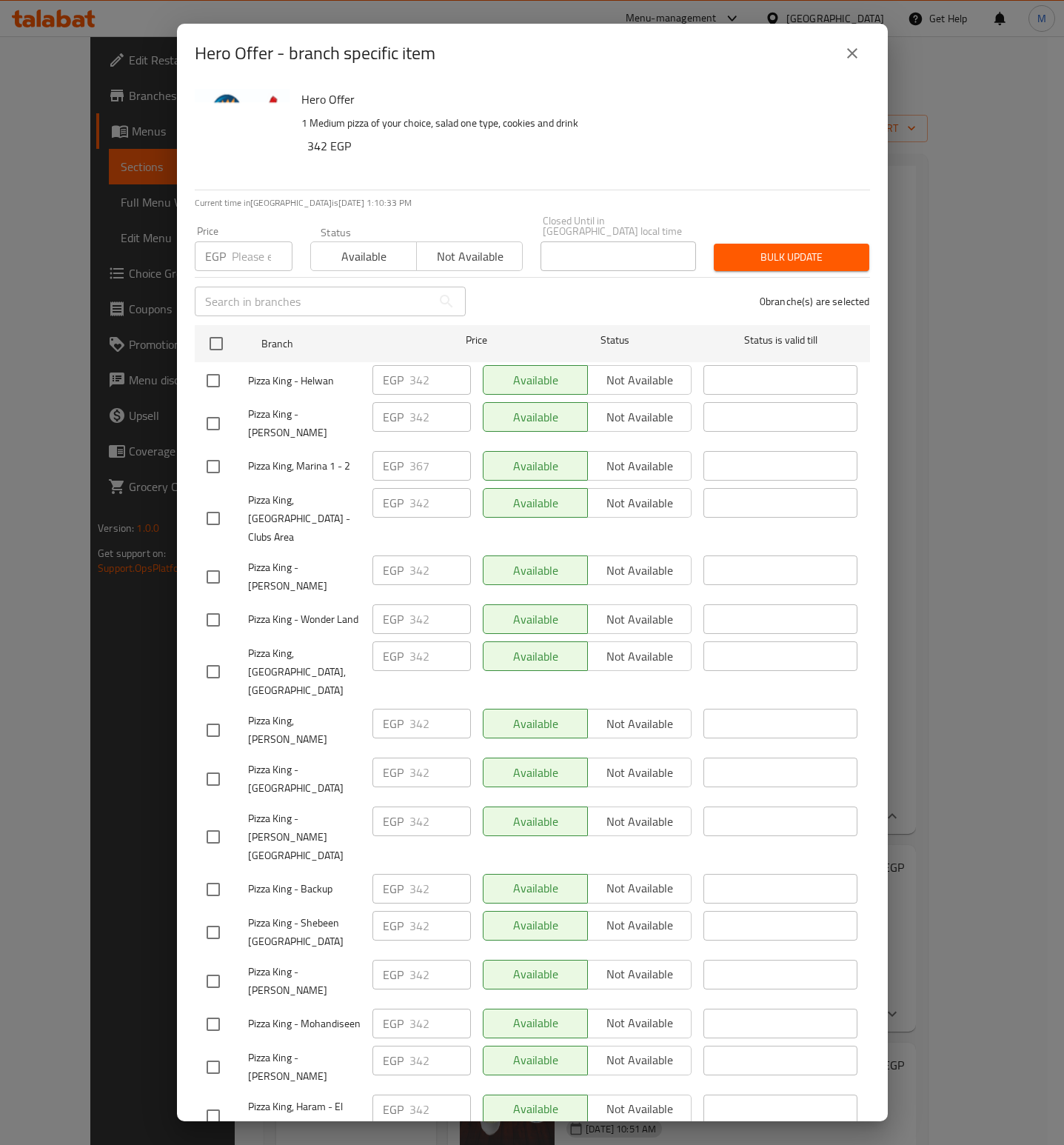
checkbox input "true"
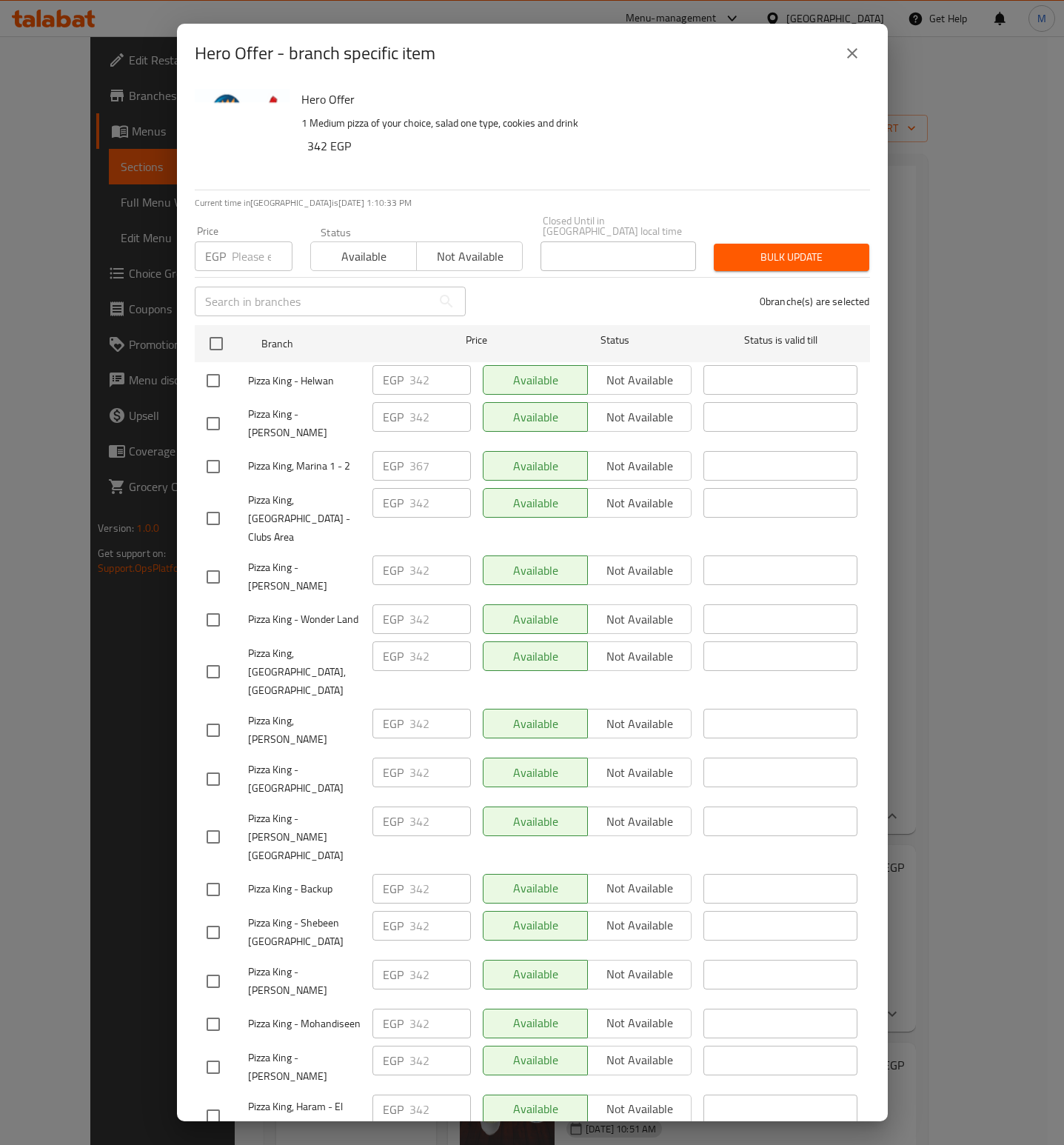
checkbox input "true"
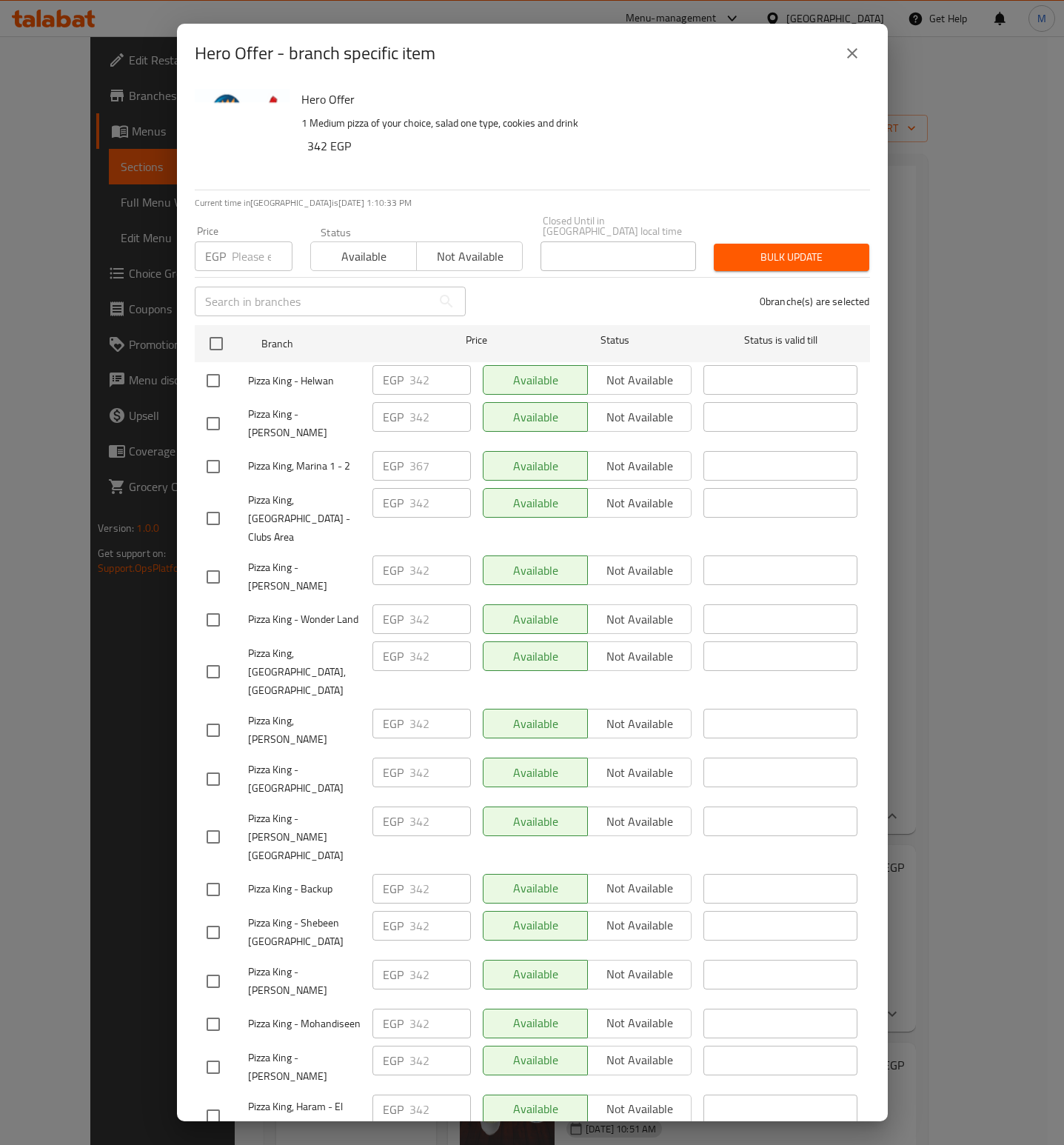
checkbox input "true"
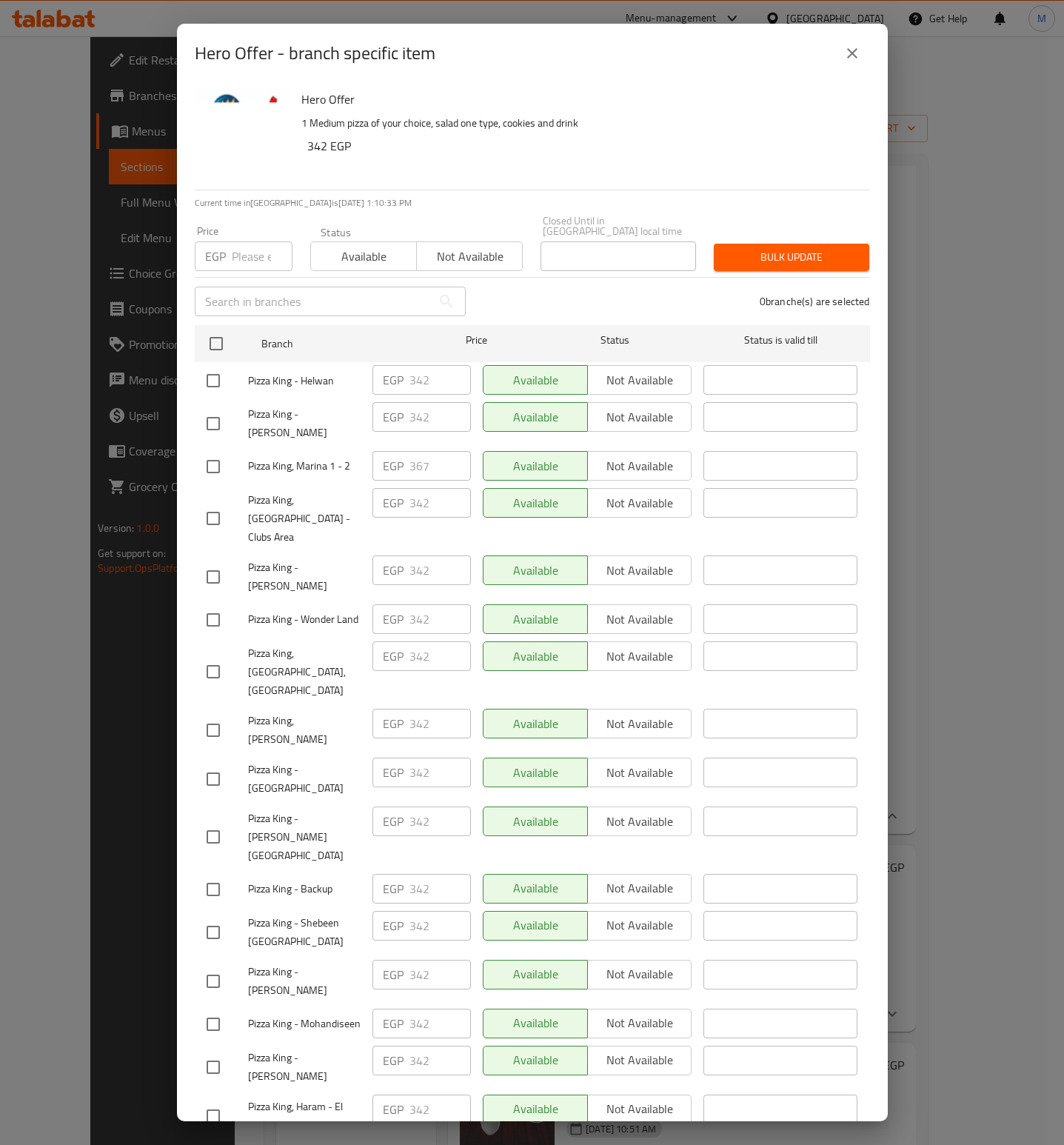
checkbox input "true"
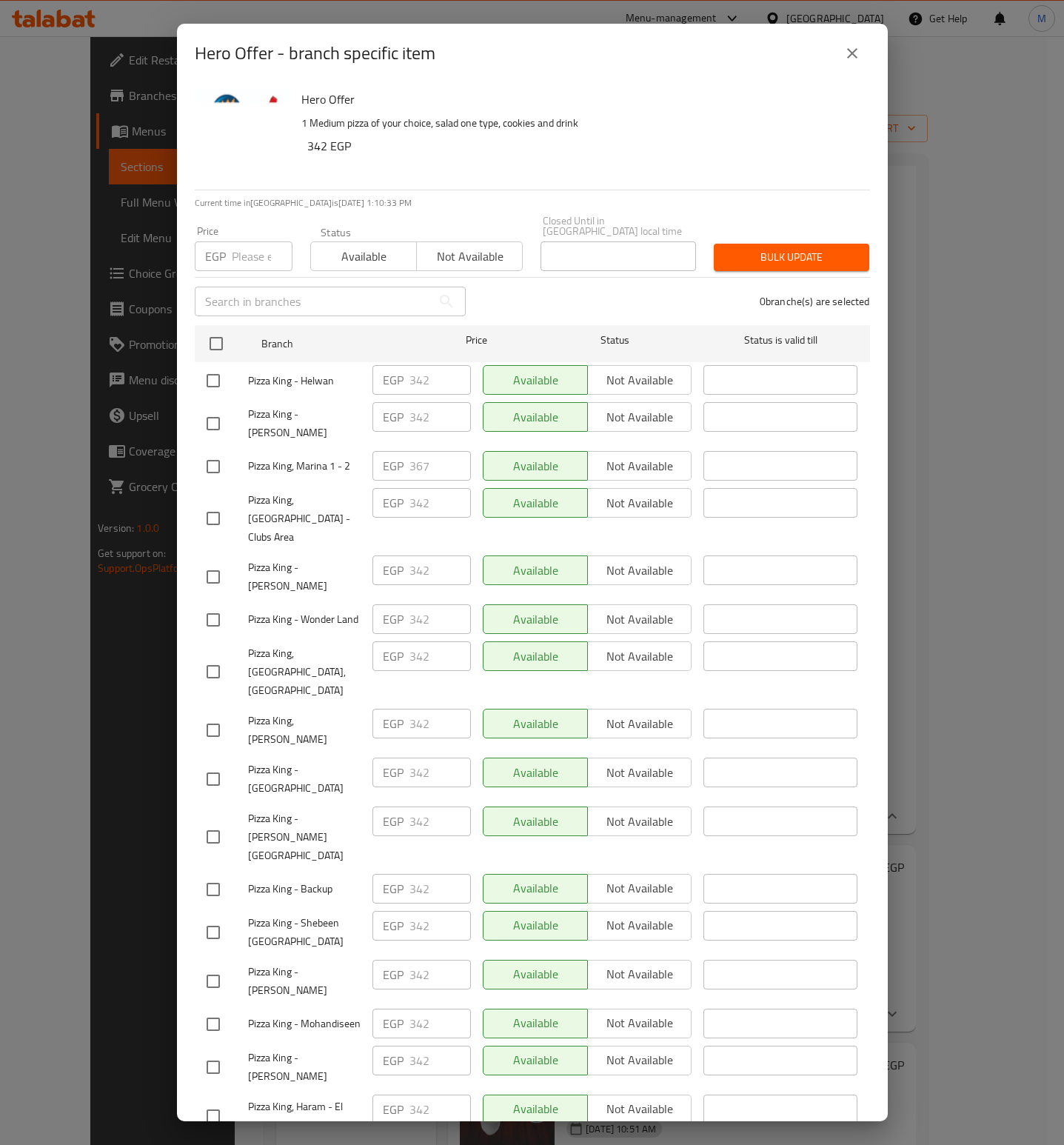
checkbox input "true"
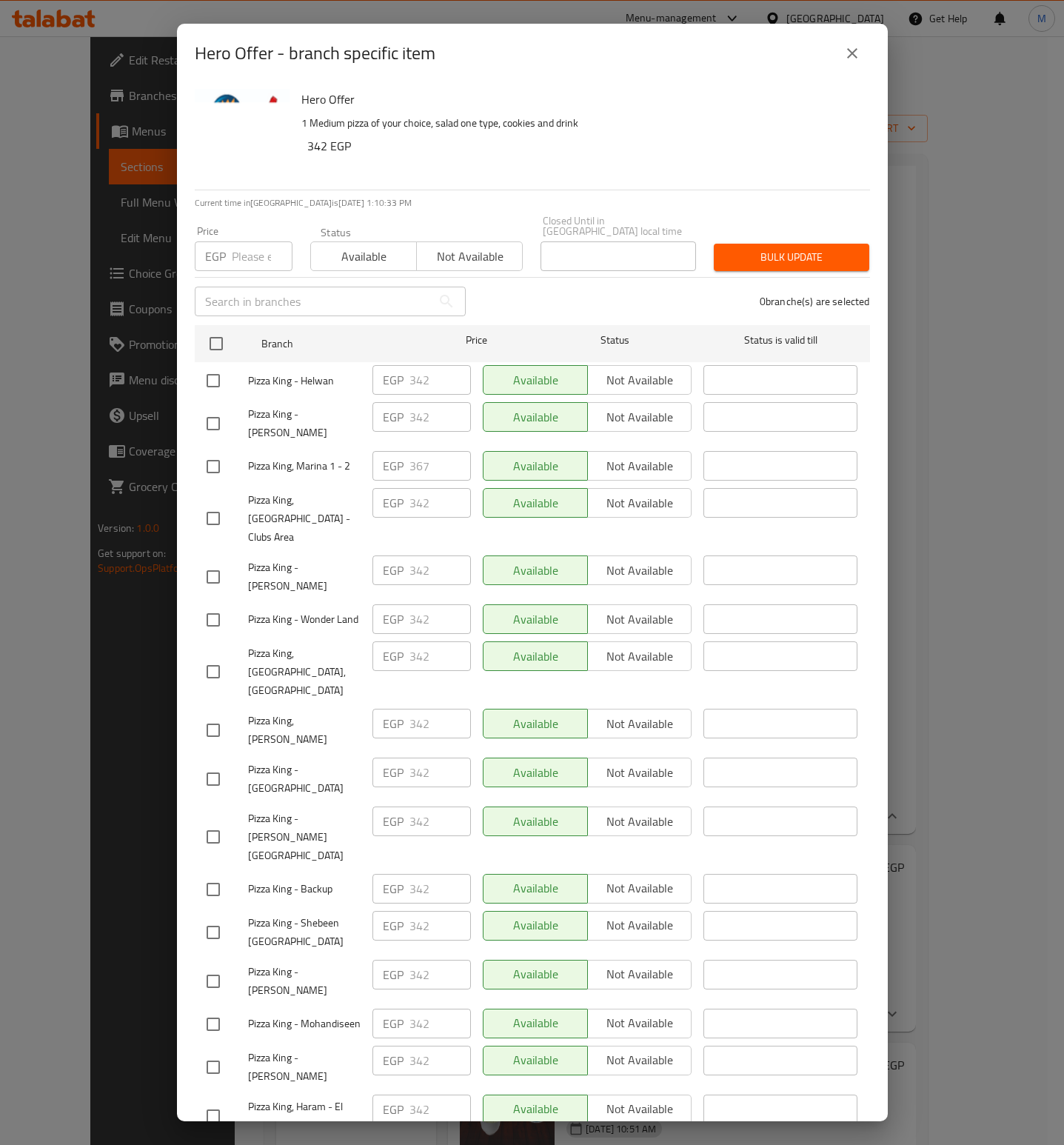
checkbox input "true"
click at [247, 251] on input "number" at bounding box center [262, 256] width 61 height 30
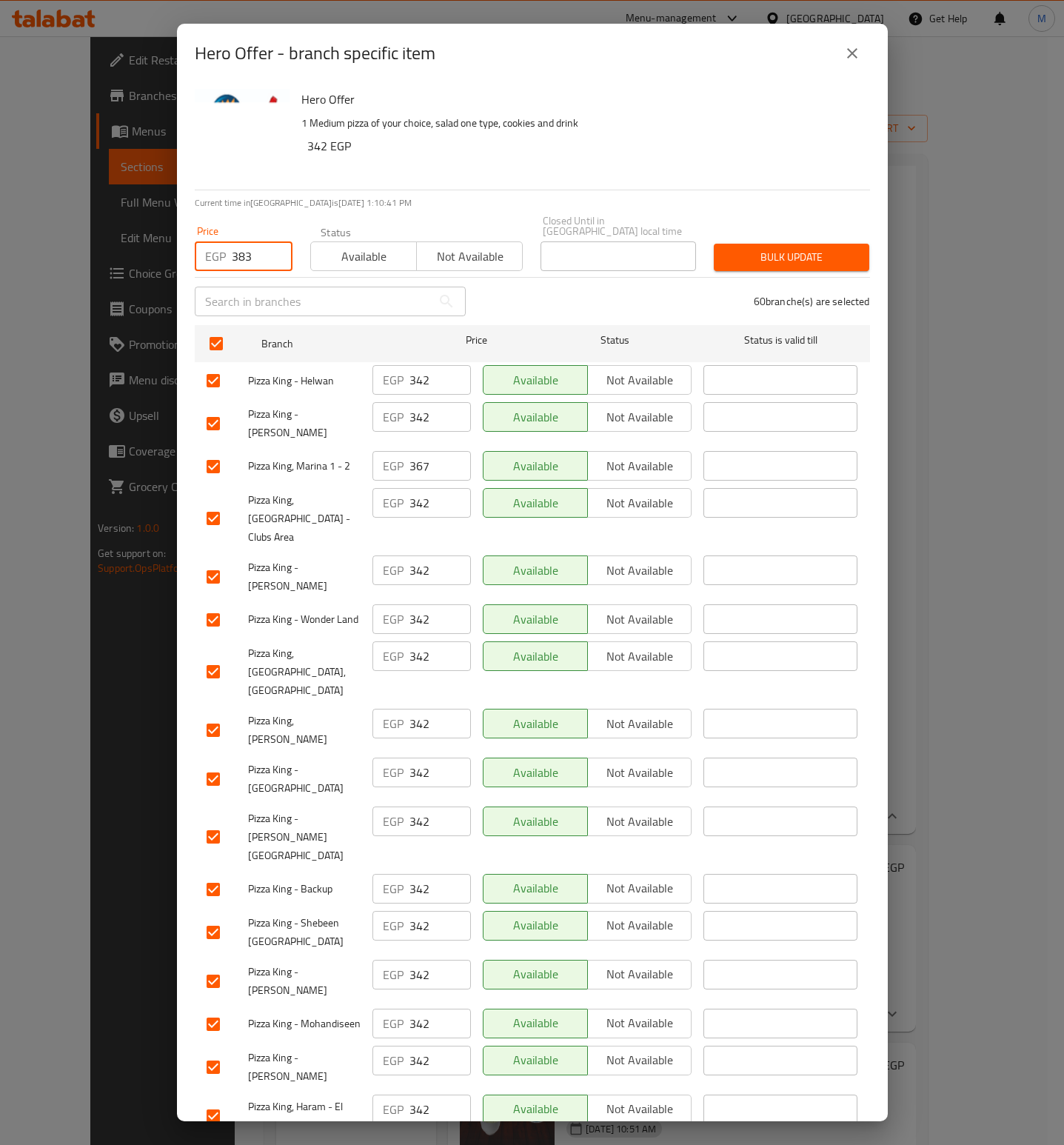
type input "383"
click at [789, 248] on span "Bulk update" at bounding box center [792, 257] width 132 height 19
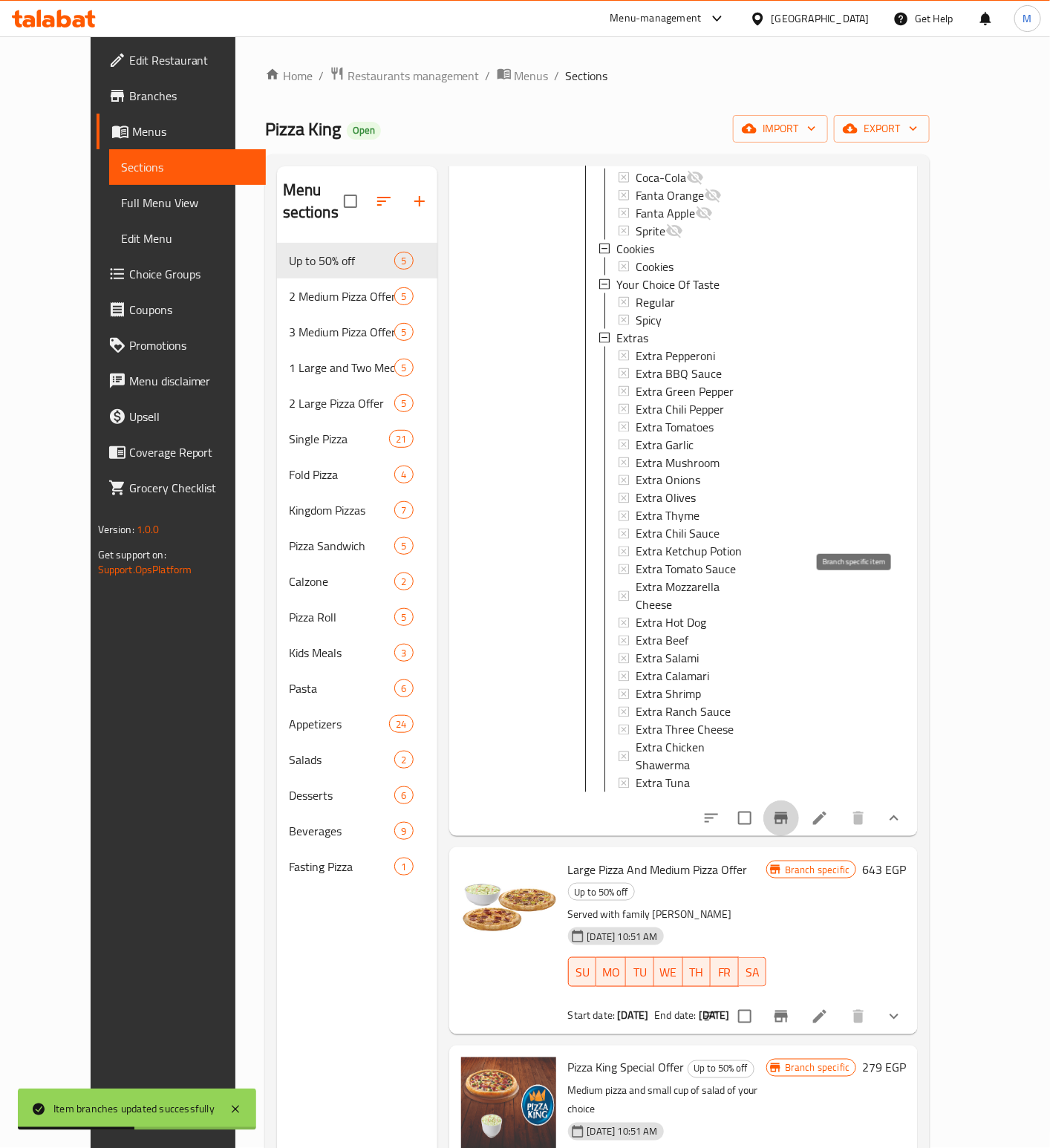
click at [790, 809] on icon "Branch-specific-item" at bounding box center [781, 818] width 18 height 18
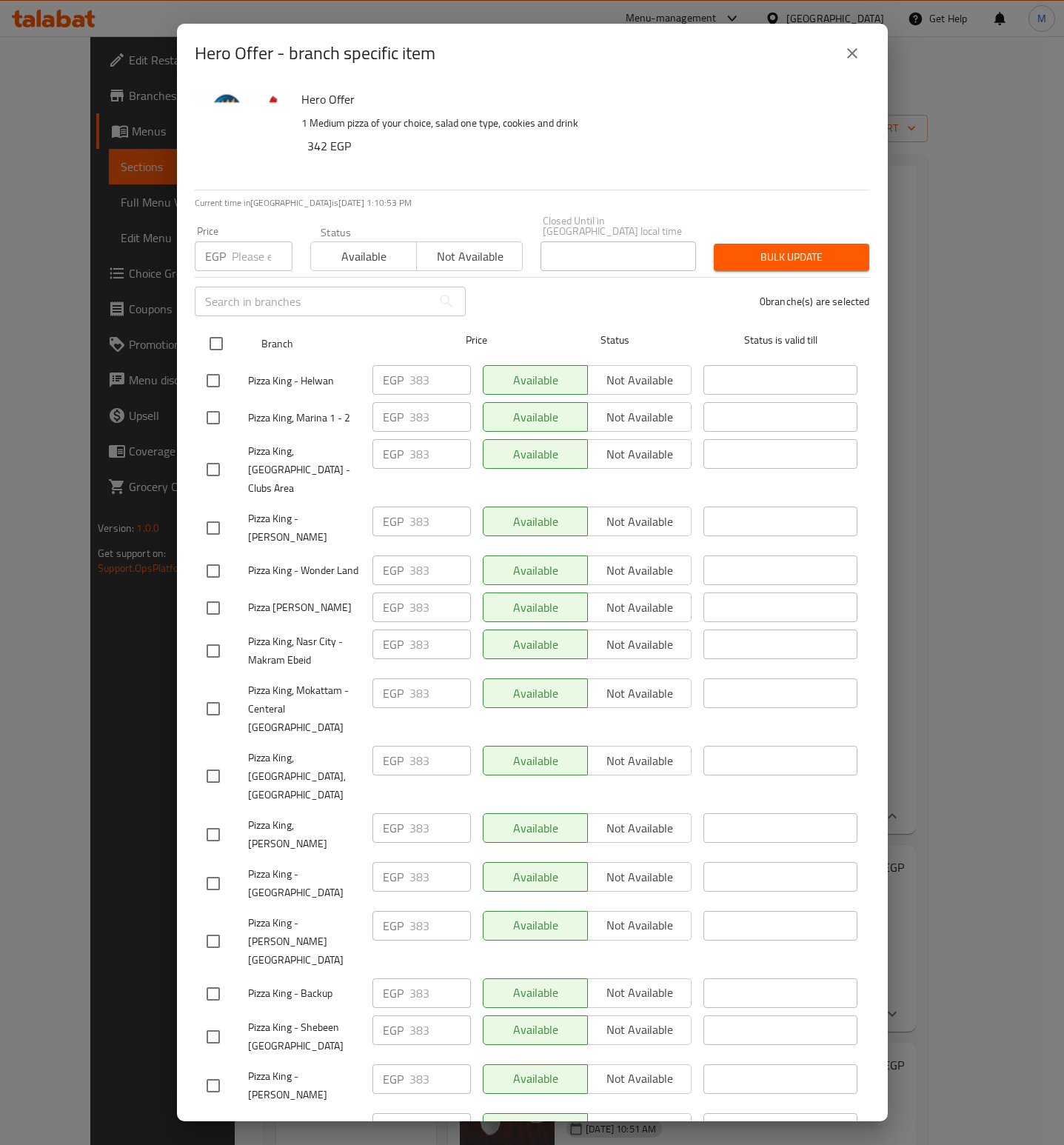
click at [212, 330] on input "checkbox" at bounding box center [216, 343] width 31 height 31
checkbox input "true"
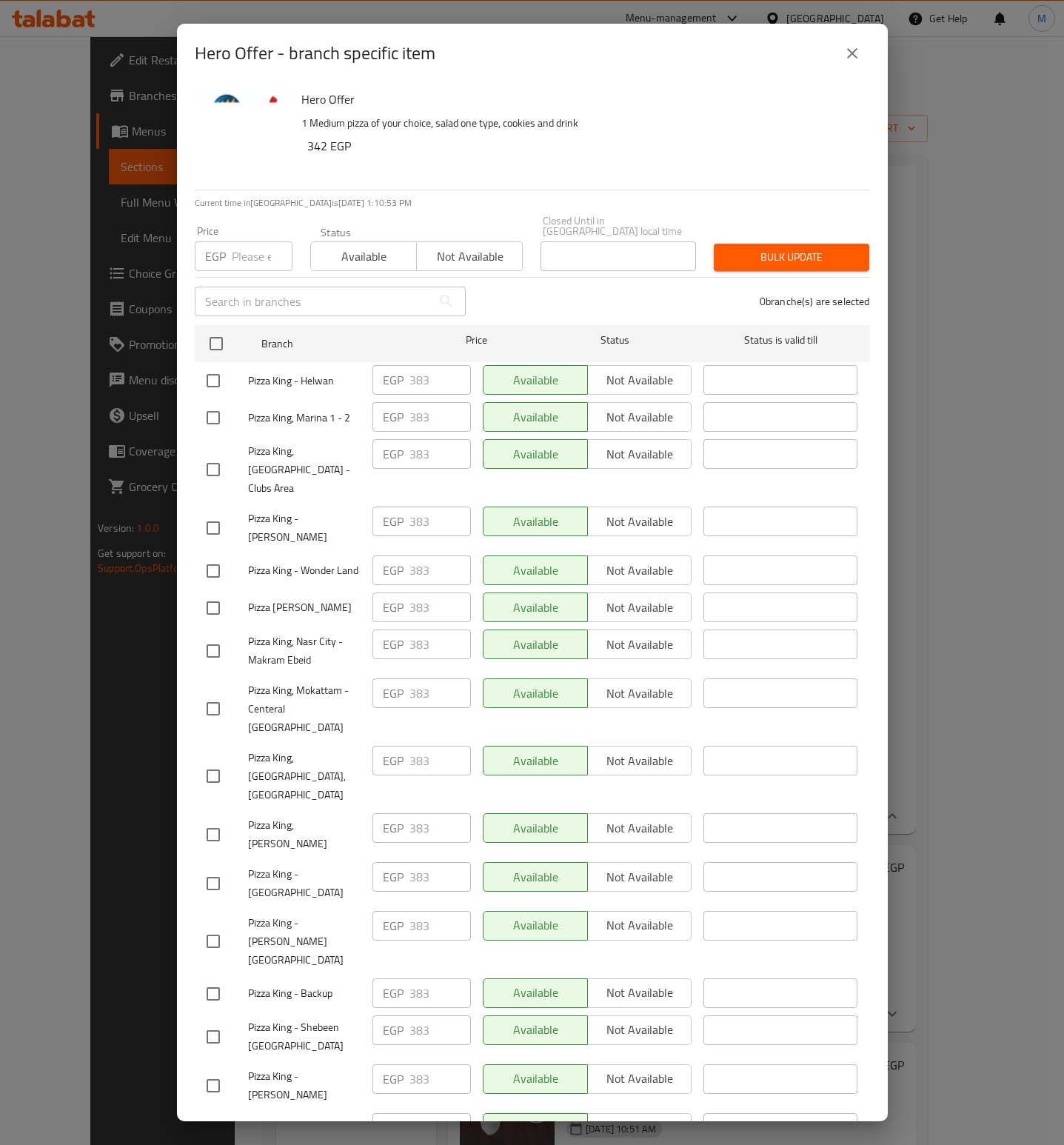
checkbox input "true"
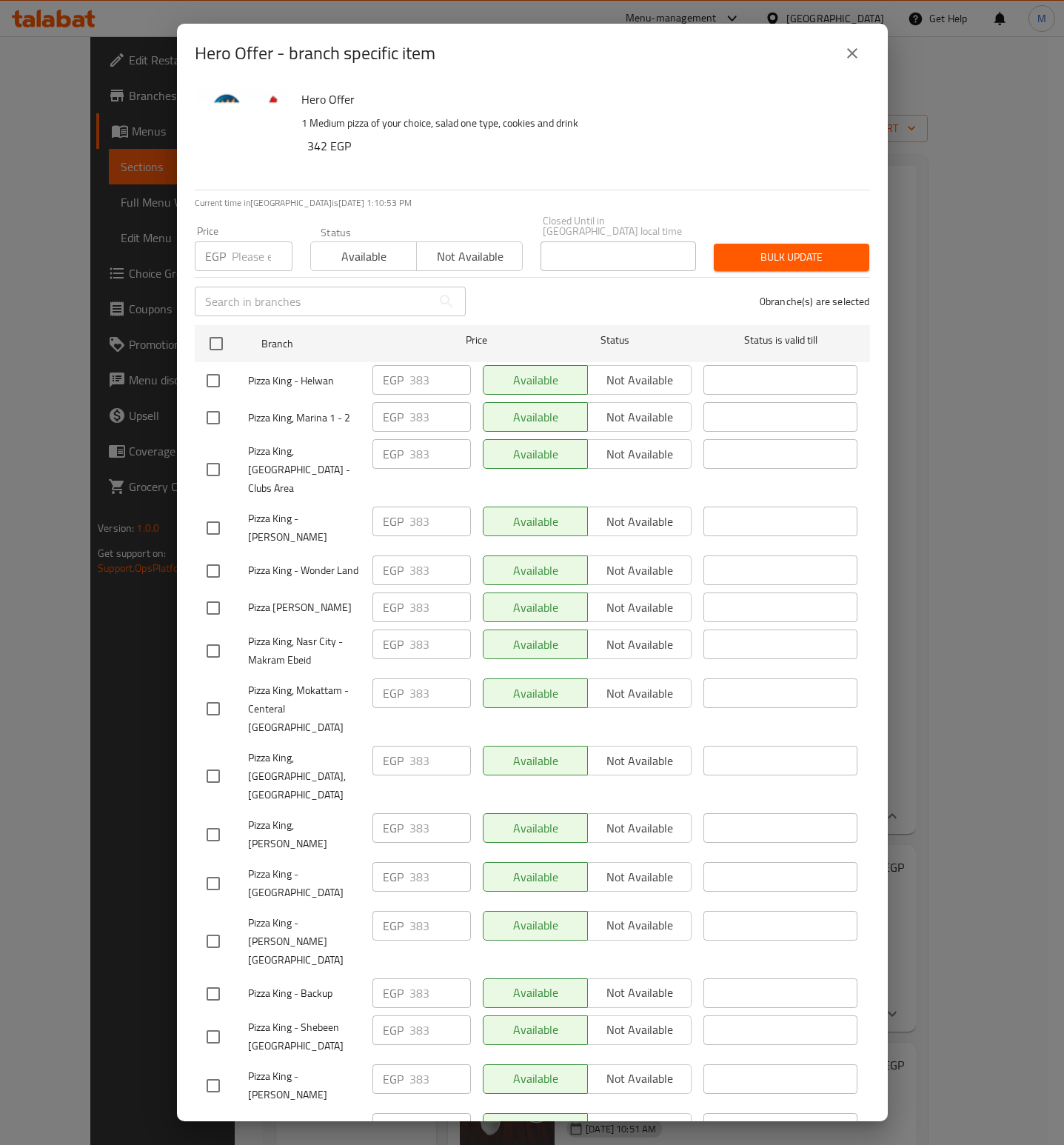
checkbox input "true"
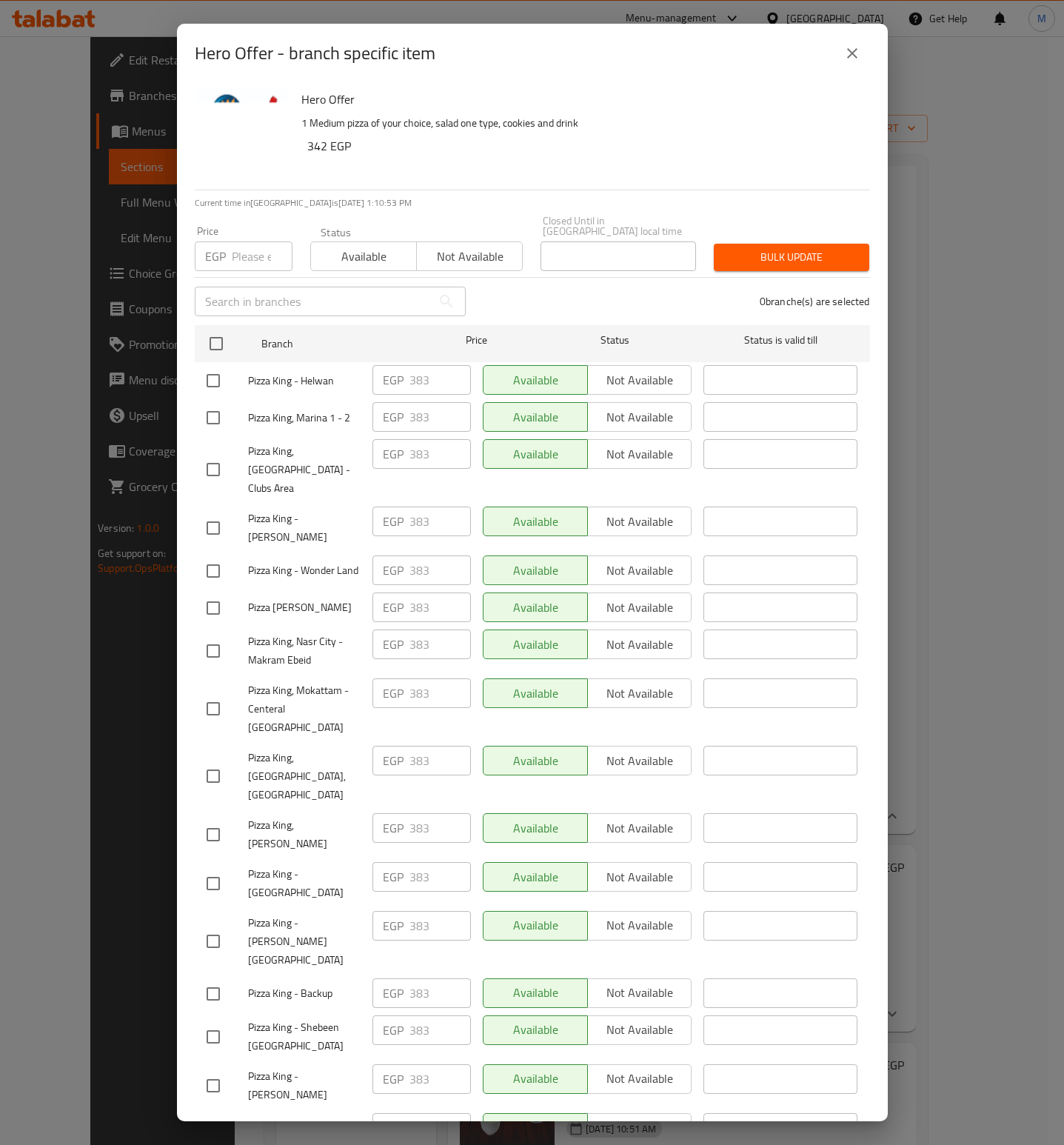
checkbox input "true"
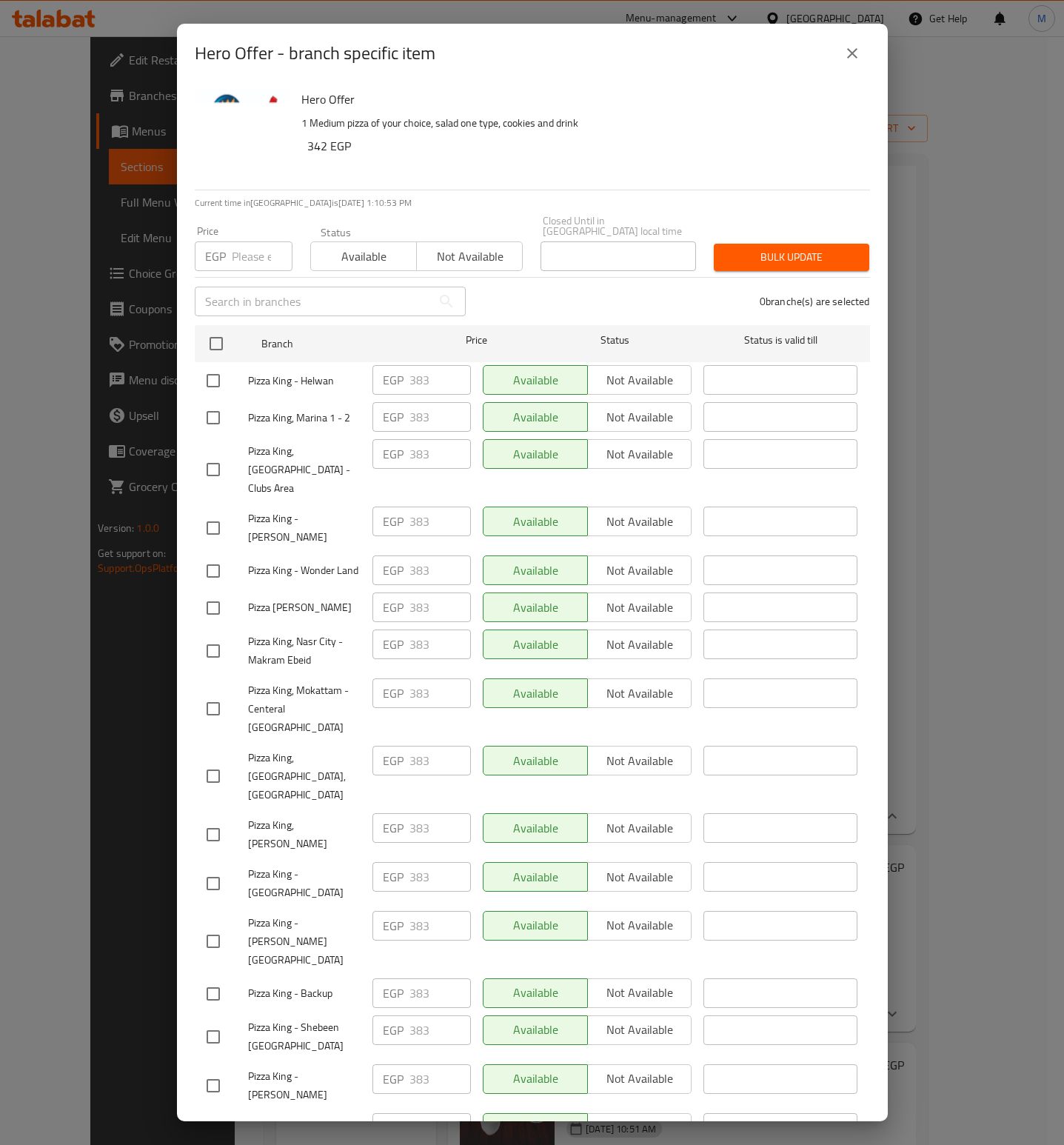
checkbox input "true"
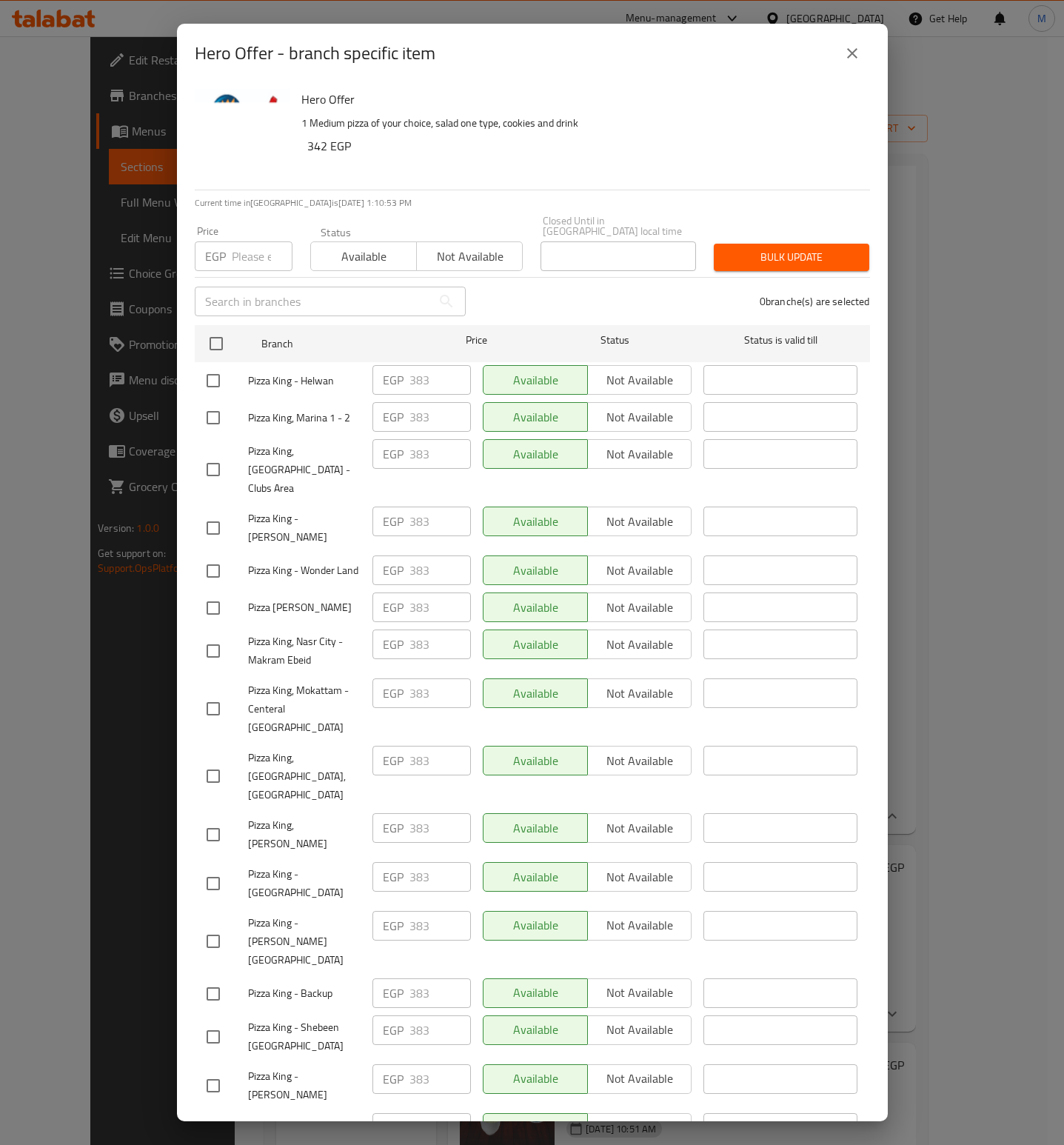
checkbox input "true"
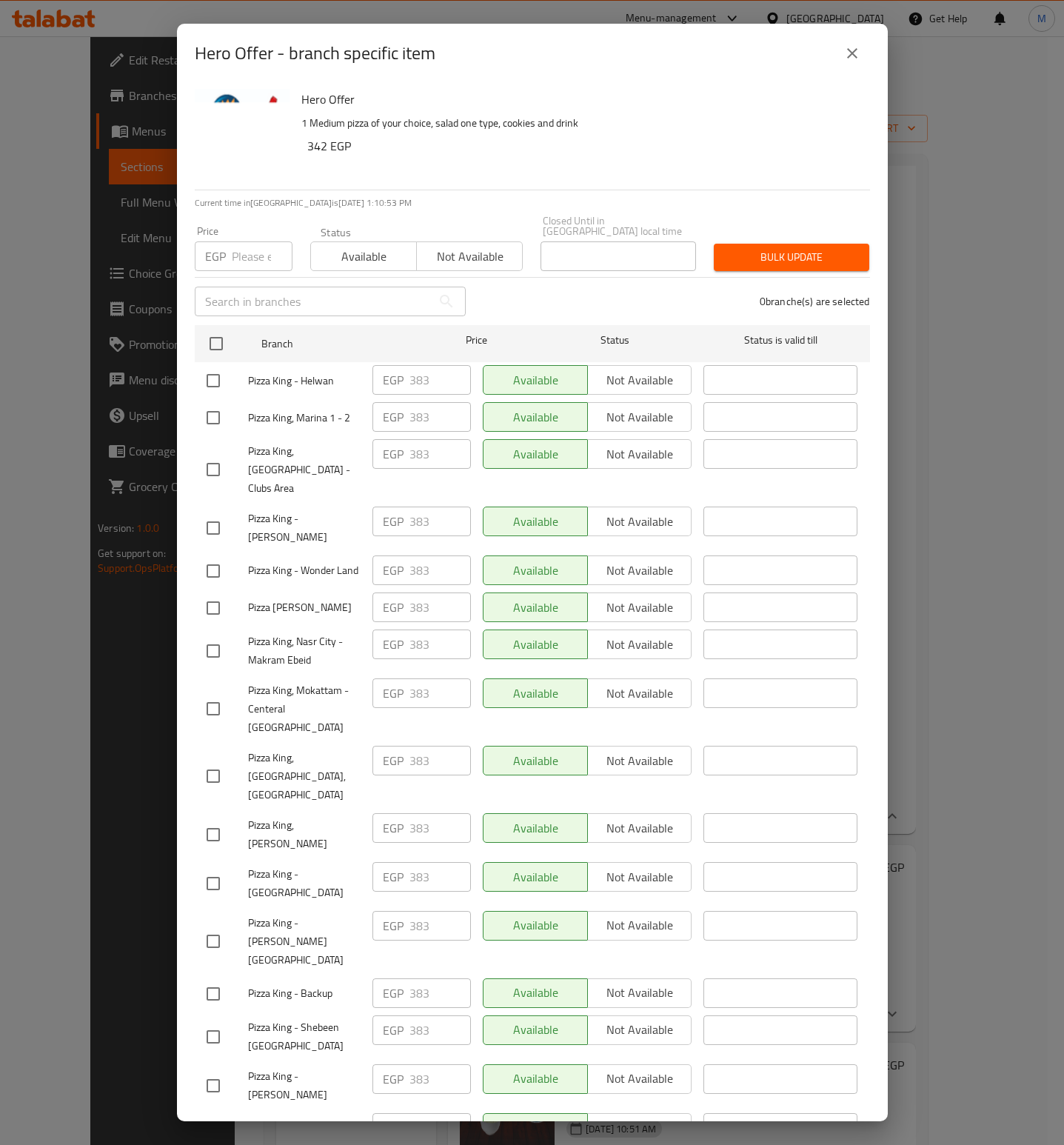
checkbox input "true"
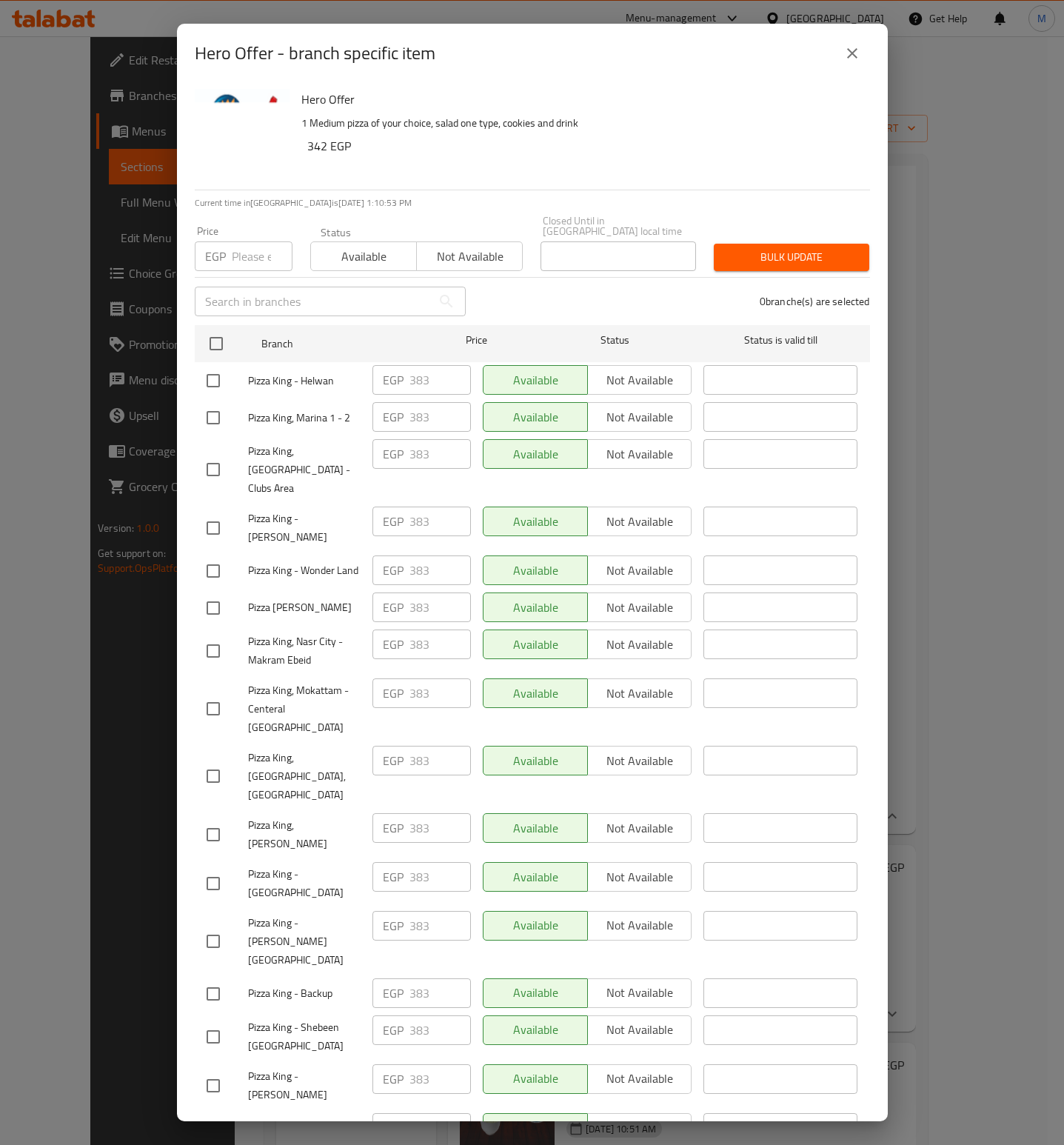
checkbox input "true"
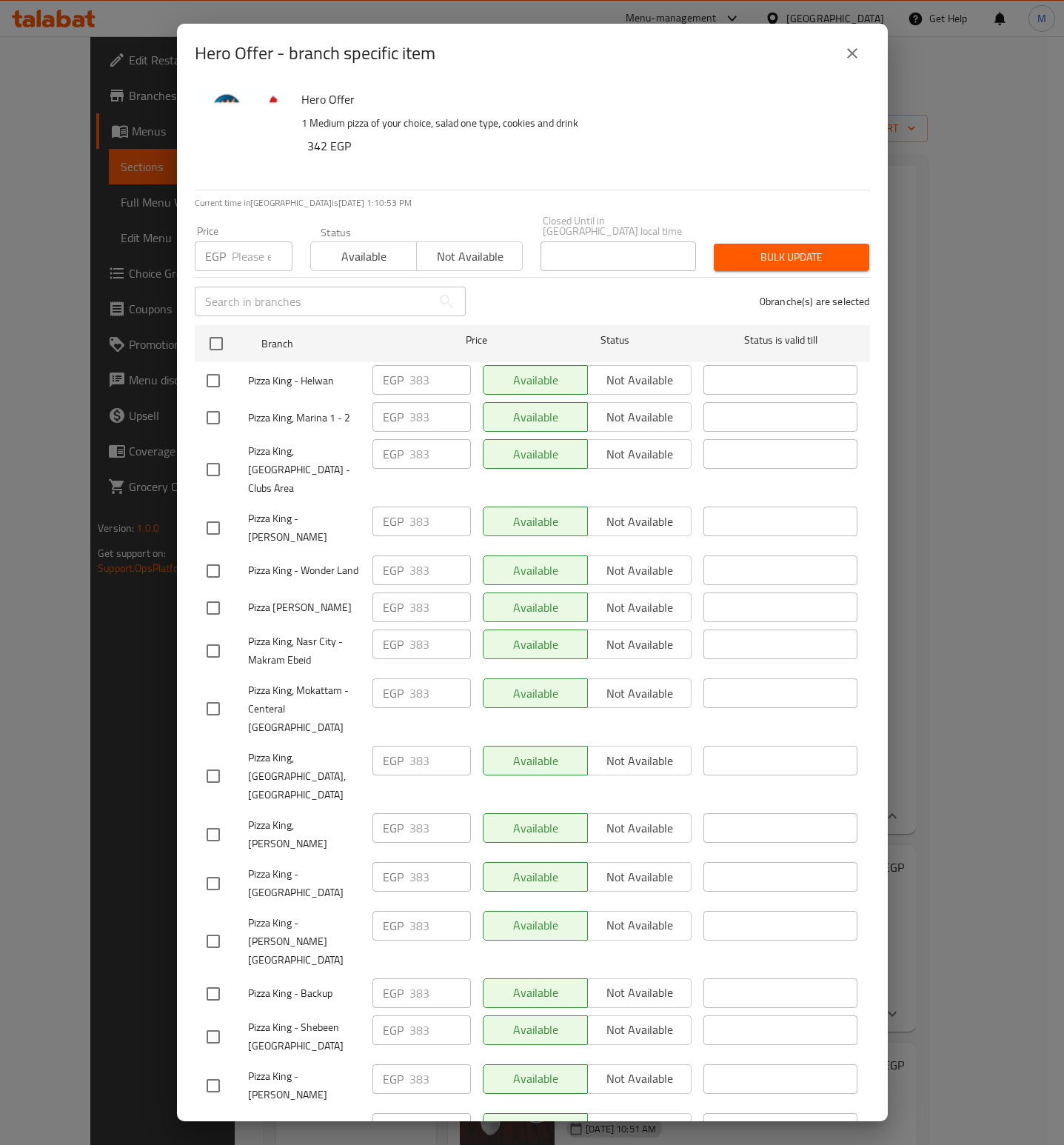
checkbox input "true"
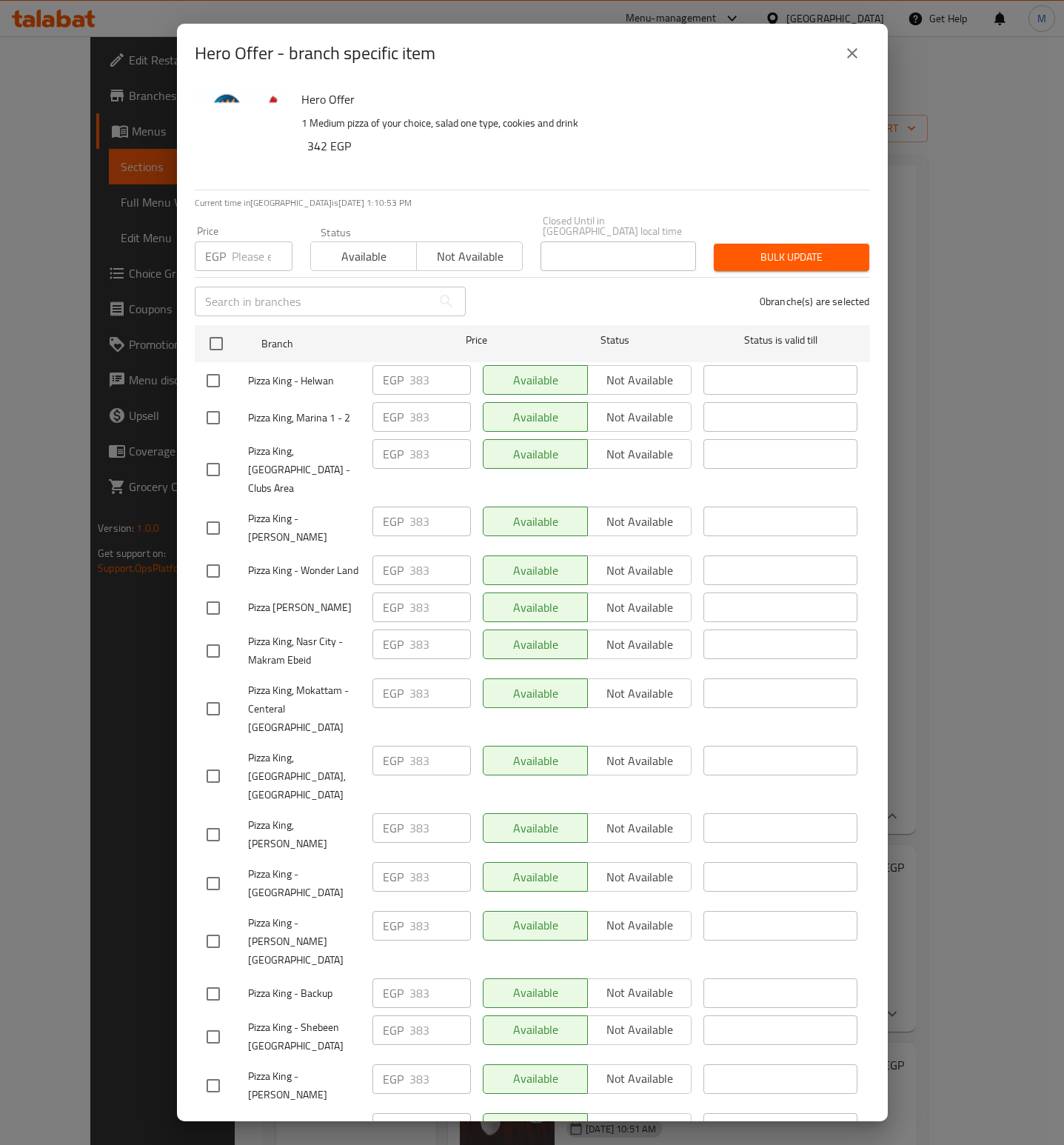
checkbox input "true"
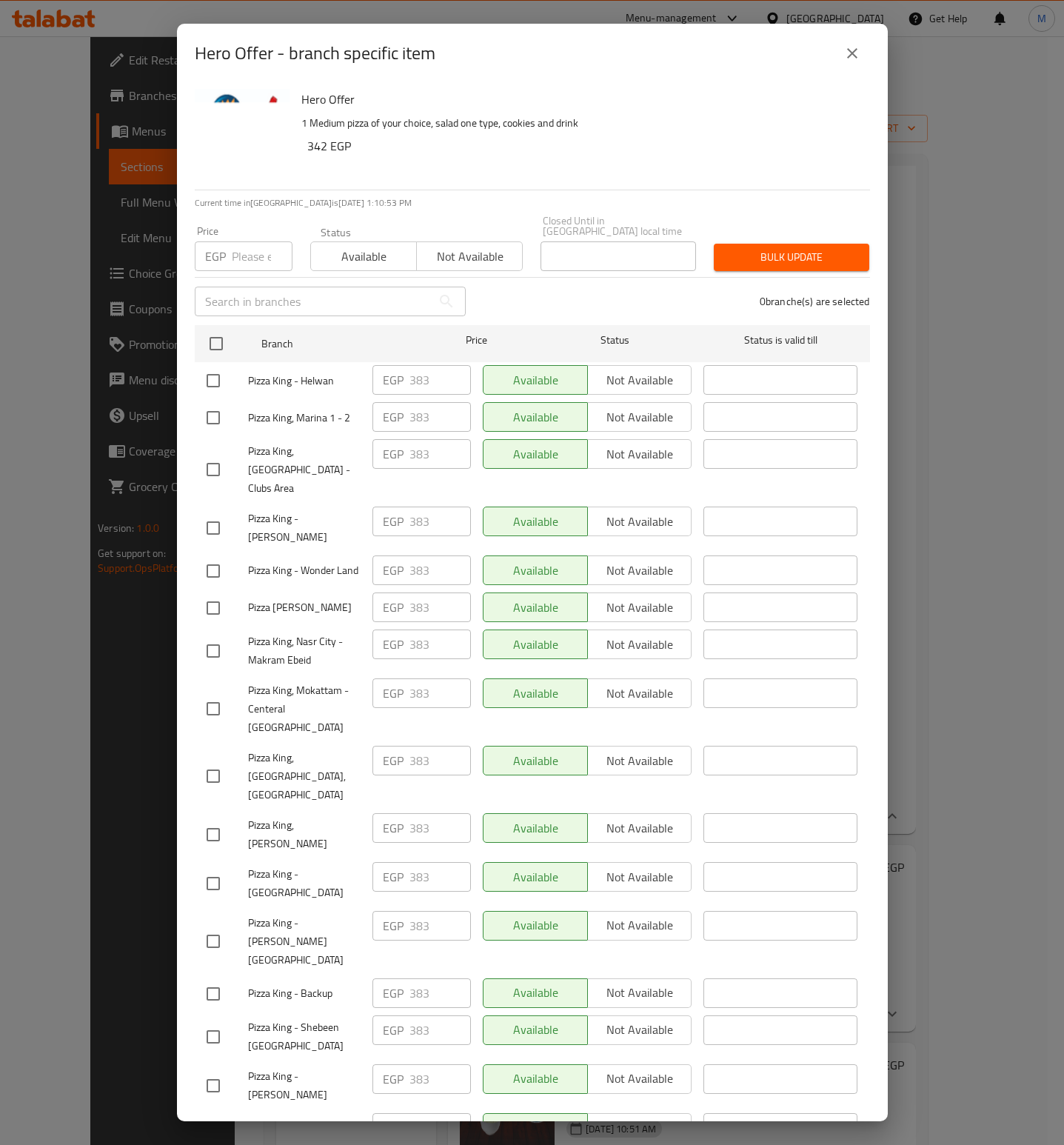
checkbox input "true"
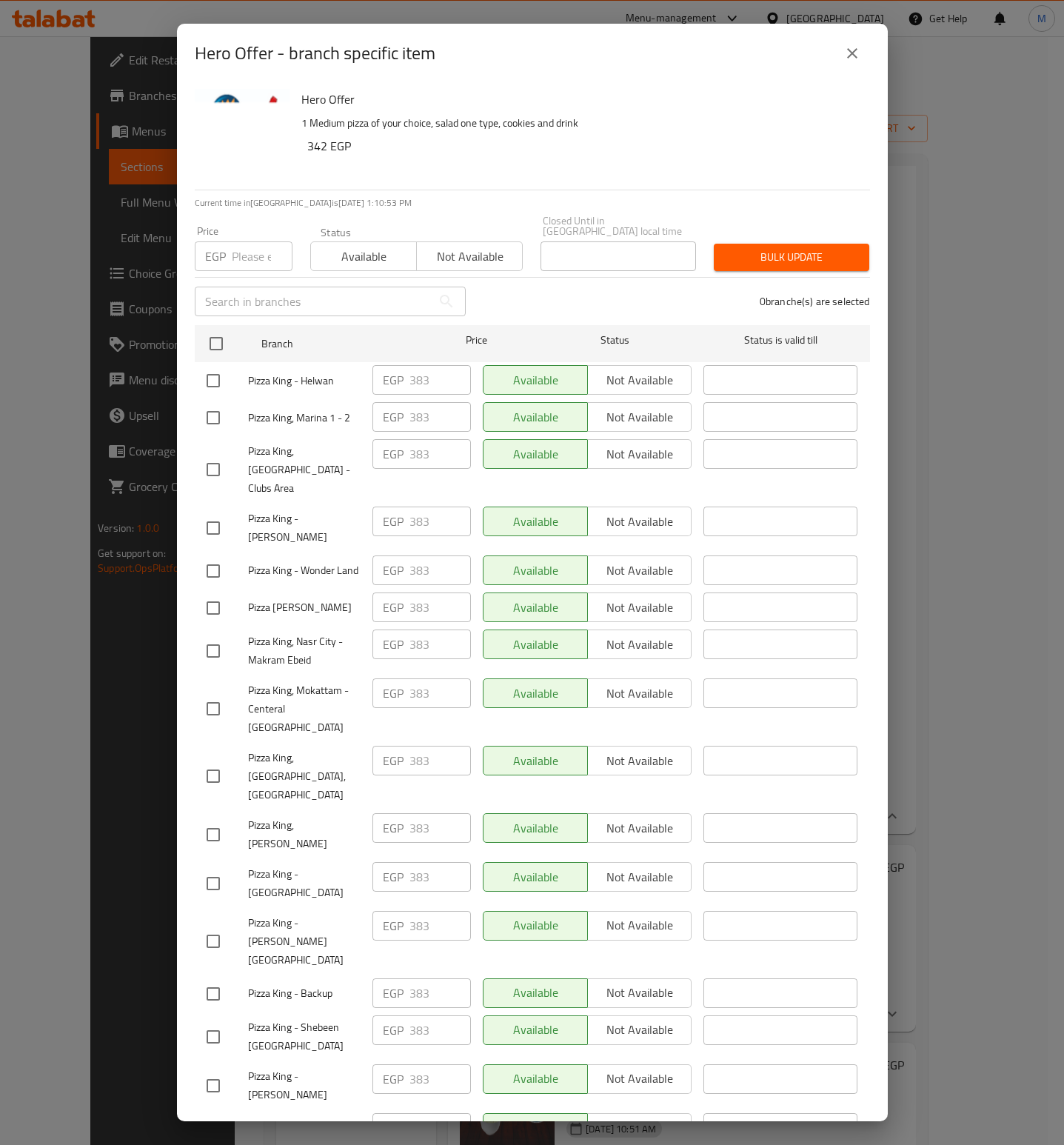
checkbox input "true"
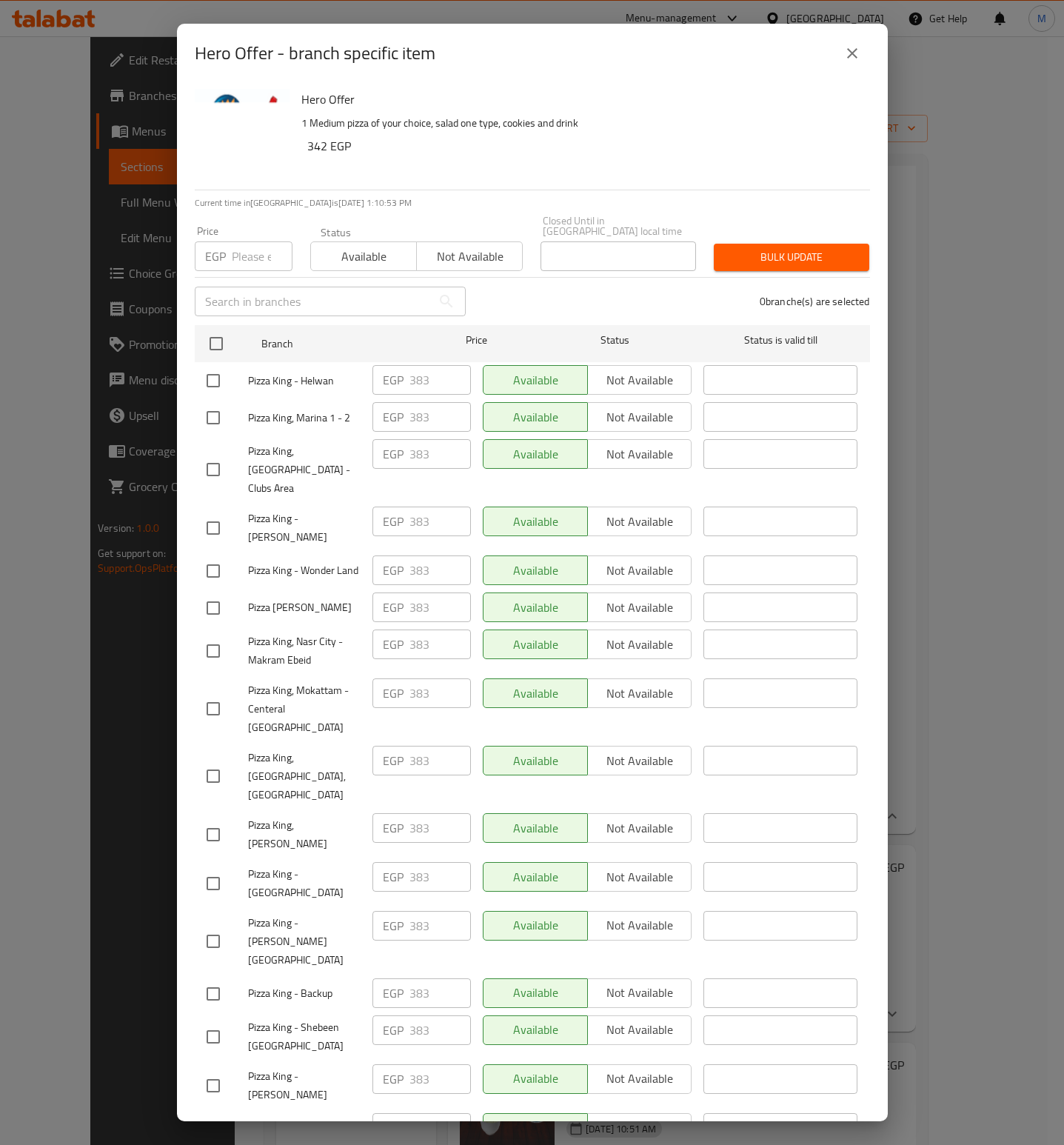
checkbox input "true"
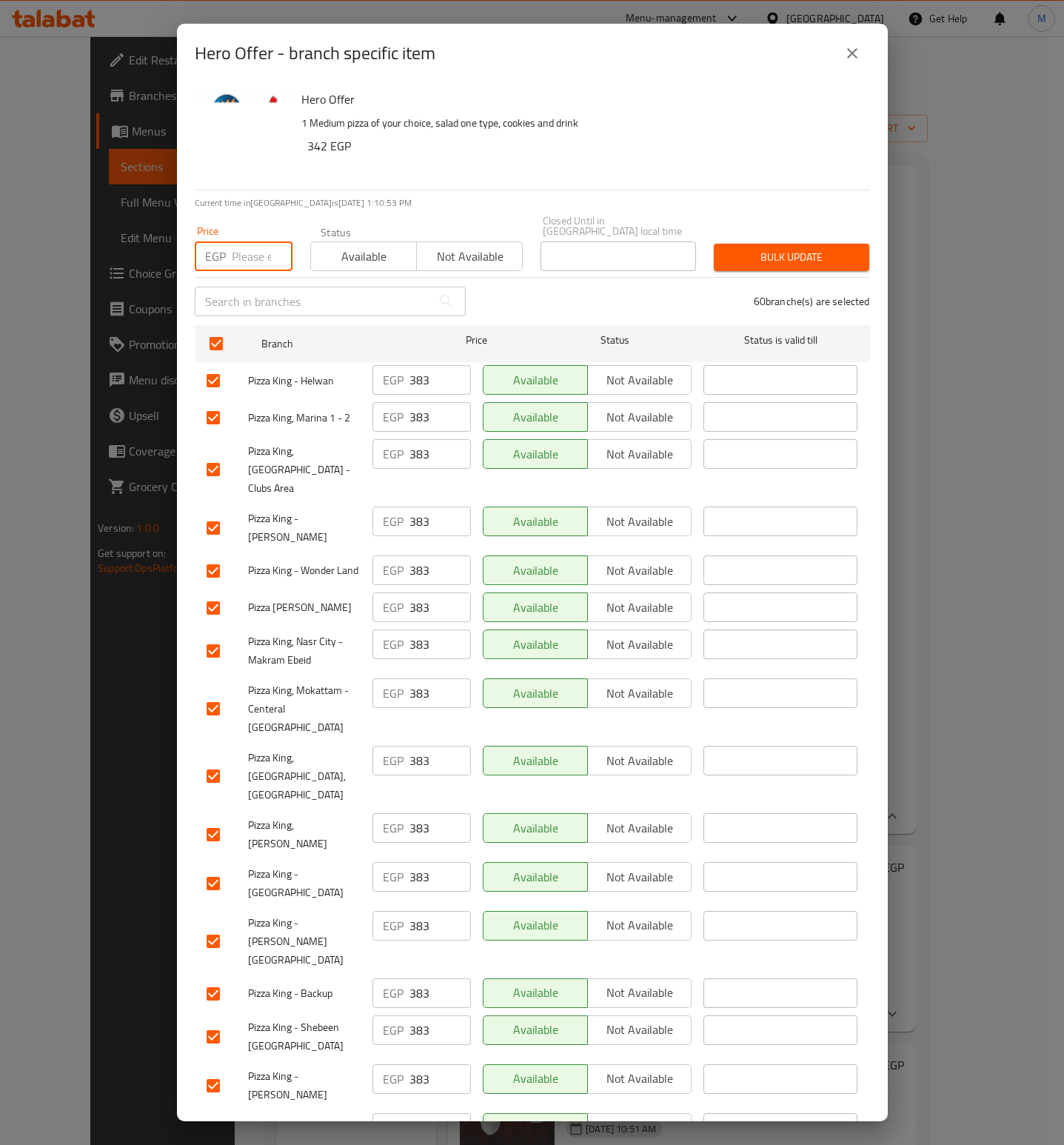
click at [235, 249] on input "number" at bounding box center [262, 256] width 61 height 30
type input "342"
click at [758, 258] on button "Bulk update" at bounding box center [791, 257] width 155 height 27
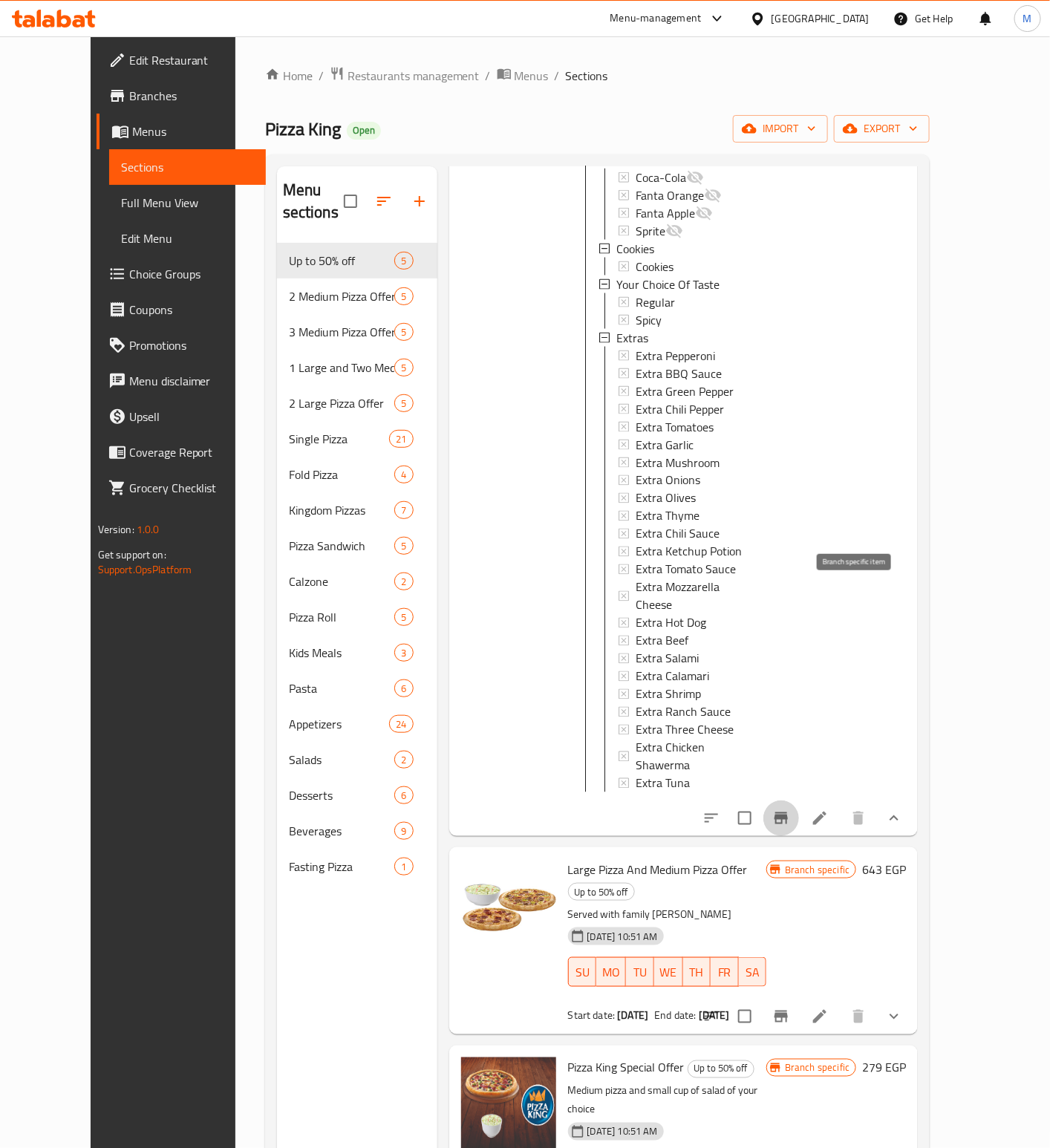
click at [799, 800] on button "Branch-specific-item" at bounding box center [781, 818] width 35 height 35
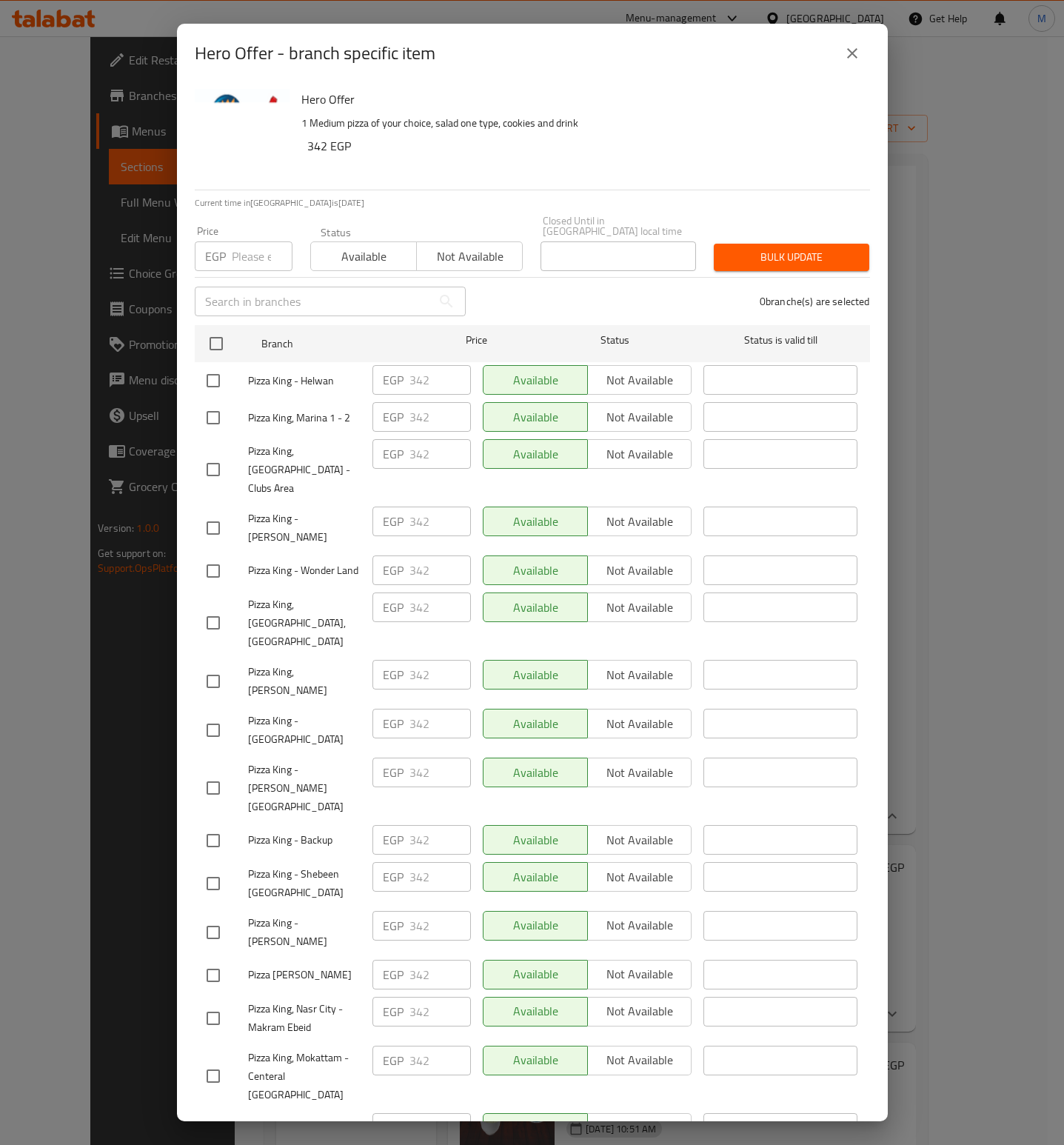
click at [337, 663] on span "Pizza King, Sidi Besher Bahary" at bounding box center [304, 681] width 112 height 37
click at [211, 408] on input "checkbox" at bounding box center [213, 417] width 31 height 31
checkbox input "true"
click at [246, 245] on input "number" at bounding box center [262, 256] width 61 height 30
type input "383"
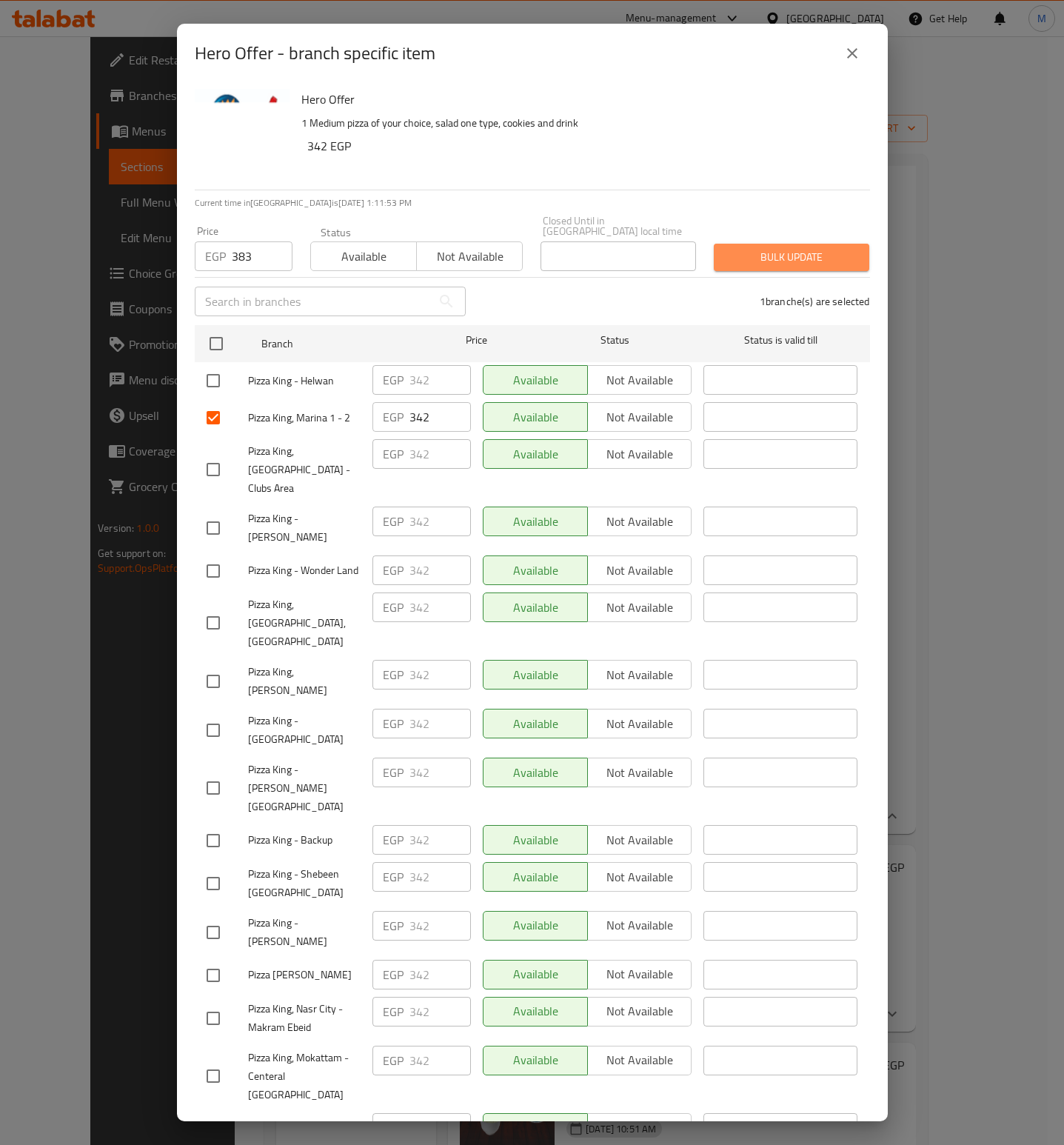
click at [801, 248] on span "Bulk update" at bounding box center [792, 257] width 132 height 19
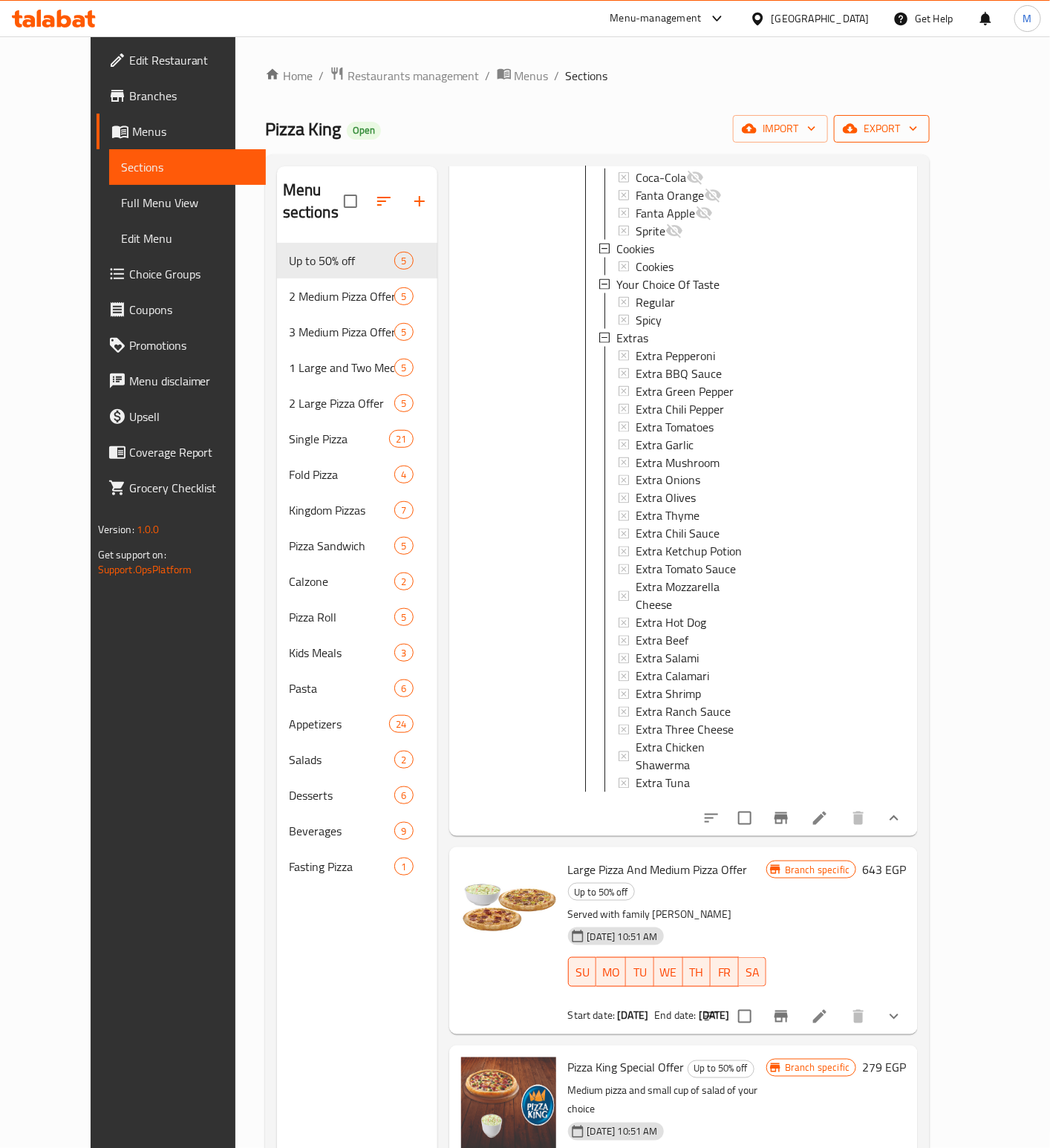
click at [917, 125] on span "export" at bounding box center [882, 129] width 72 height 19
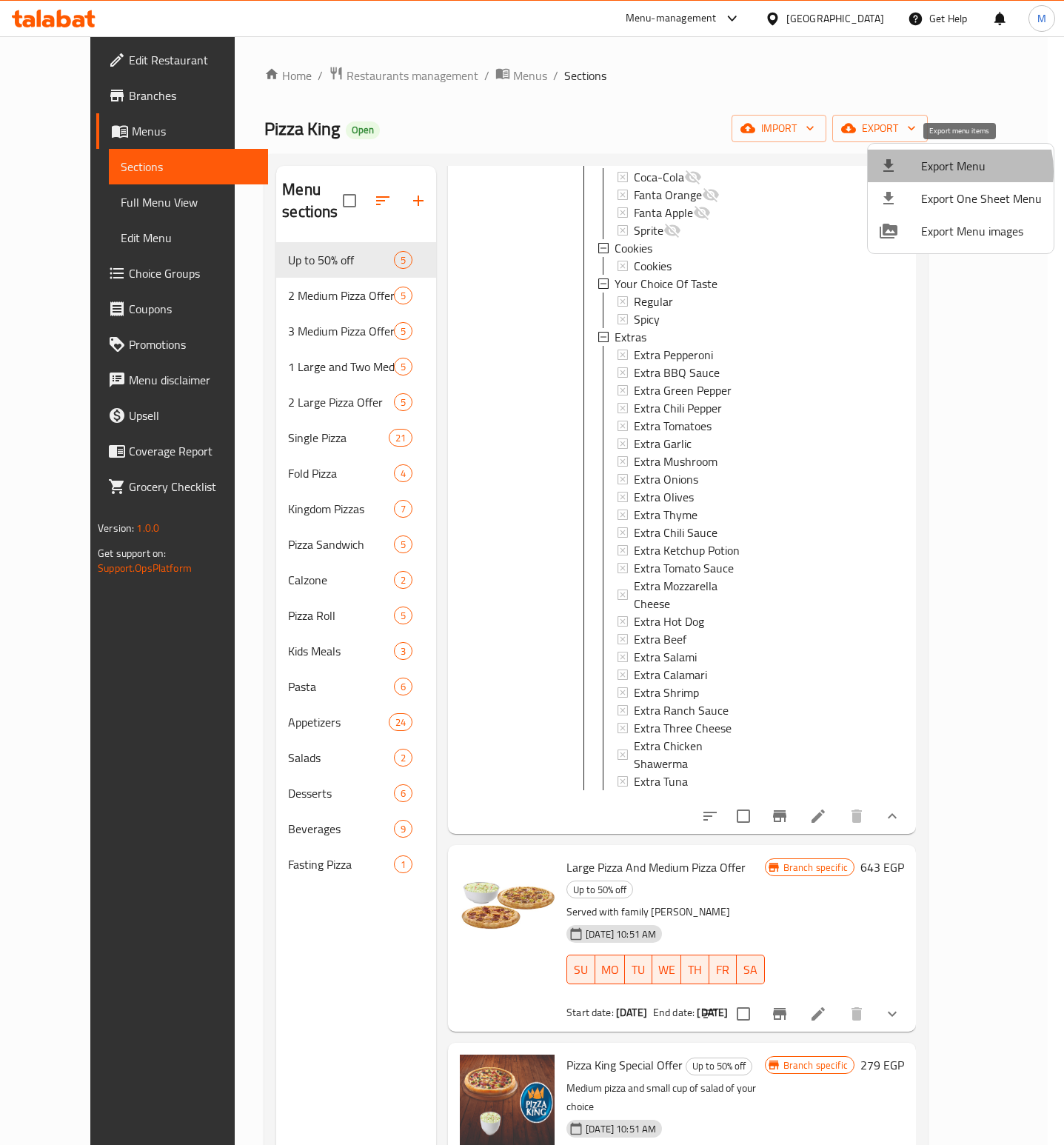
click at [948, 171] on span "Export Menu" at bounding box center [981, 166] width 121 height 18
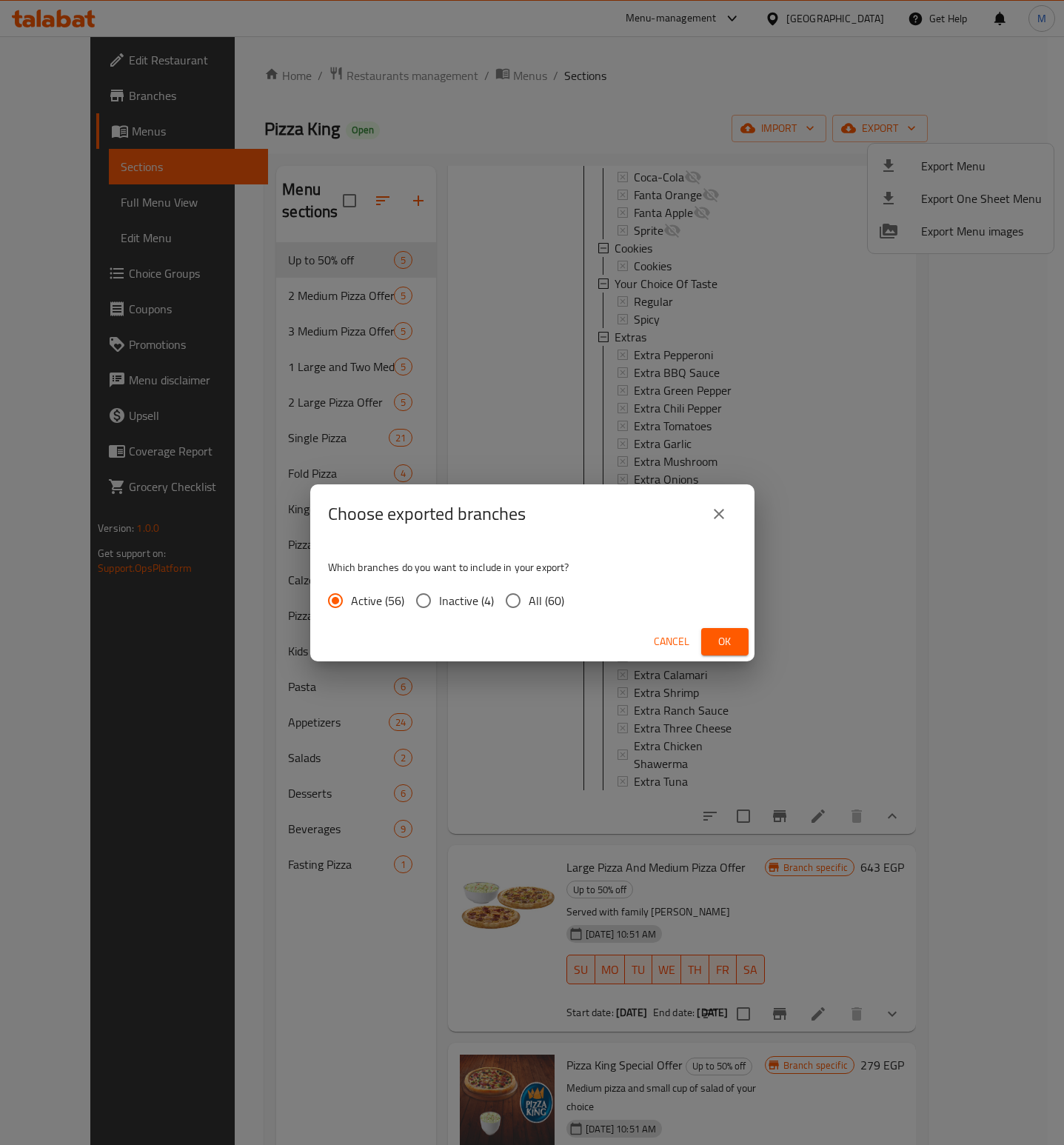
click at [499, 594] on input "All (60)" at bounding box center [513, 601] width 31 height 31
radio input "true"
click at [728, 639] on span "Ok" at bounding box center [725, 642] width 24 height 19
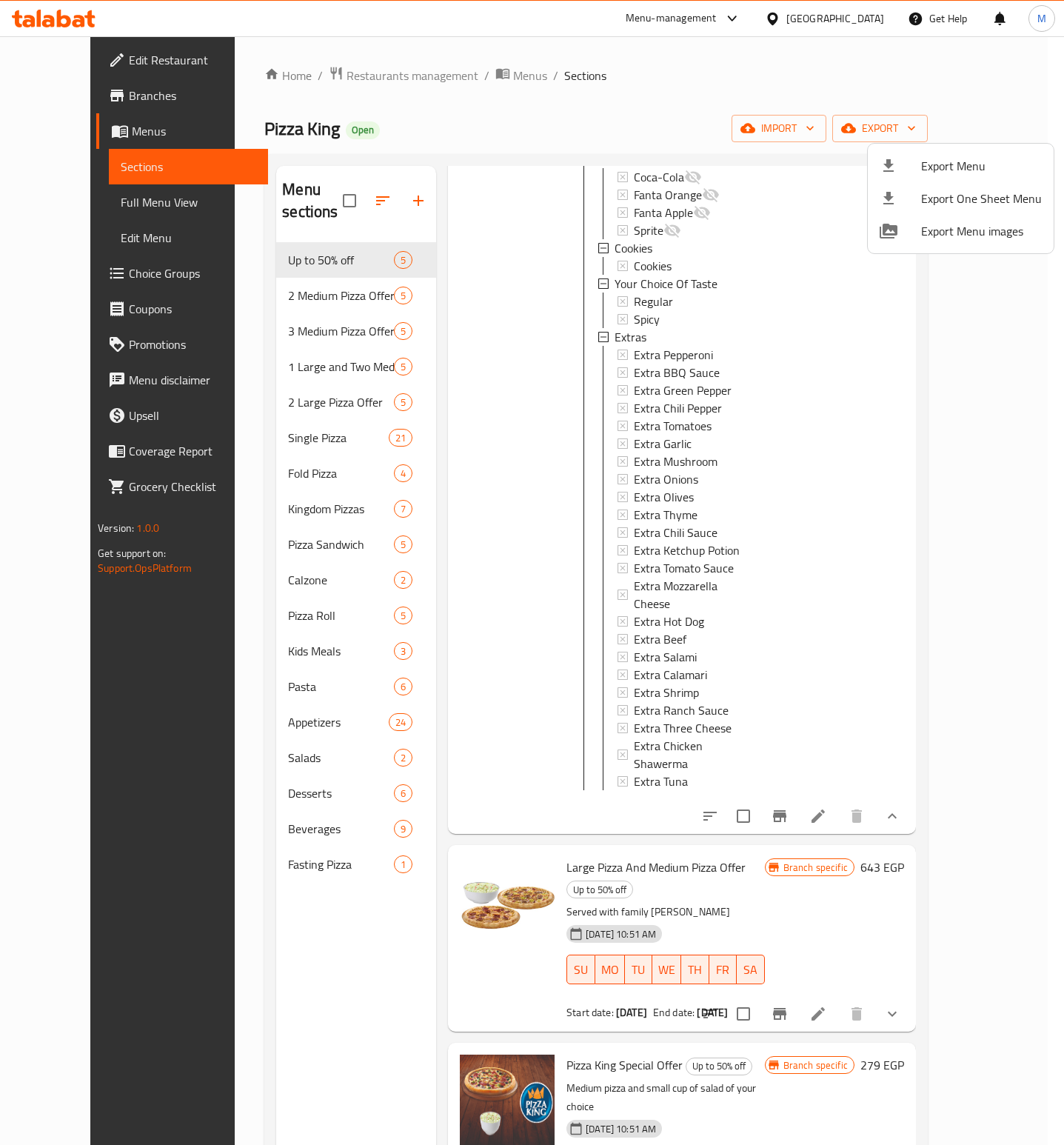
click at [866, 400] on div at bounding box center [532, 572] width 1064 height 1145
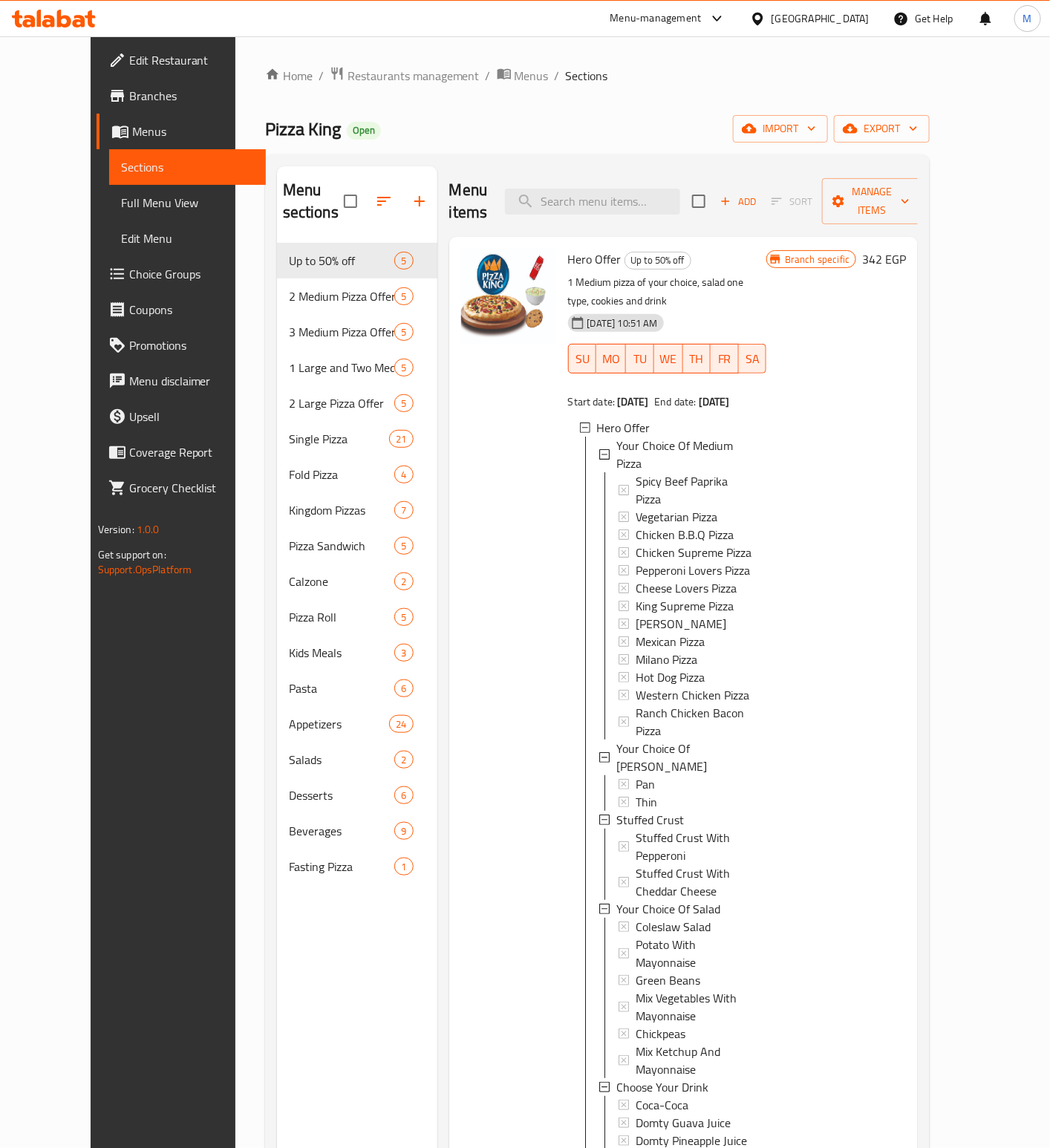
click at [576, 248] on span "Hero Offer" at bounding box center [595, 259] width 53 height 22
copy h6 "Hero Offer"
click at [642, 194] on input "search" at bounding box center [593, 201] width 176 height 26
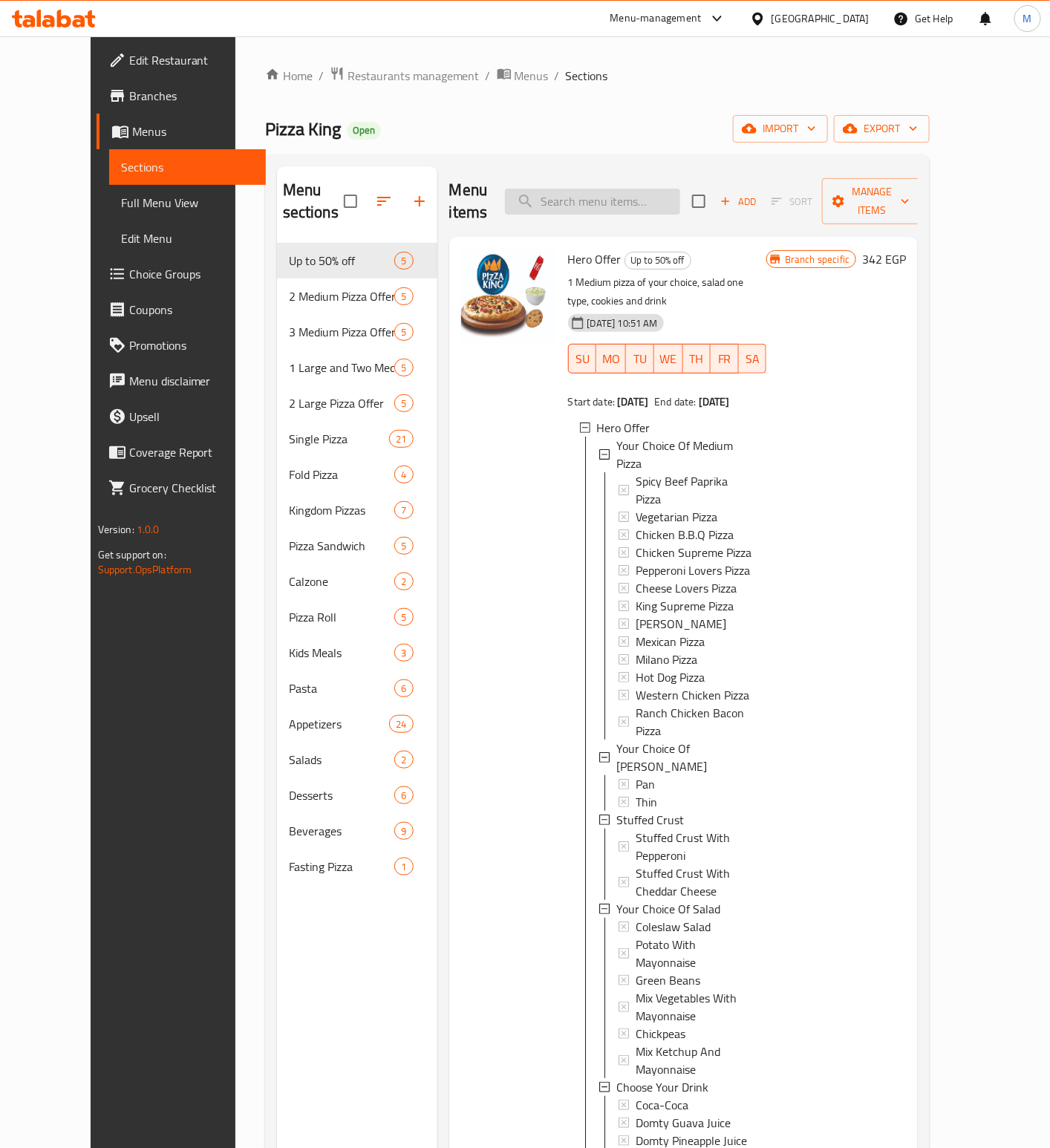
paste input "Large Pizza And Medium Pizza Offer"
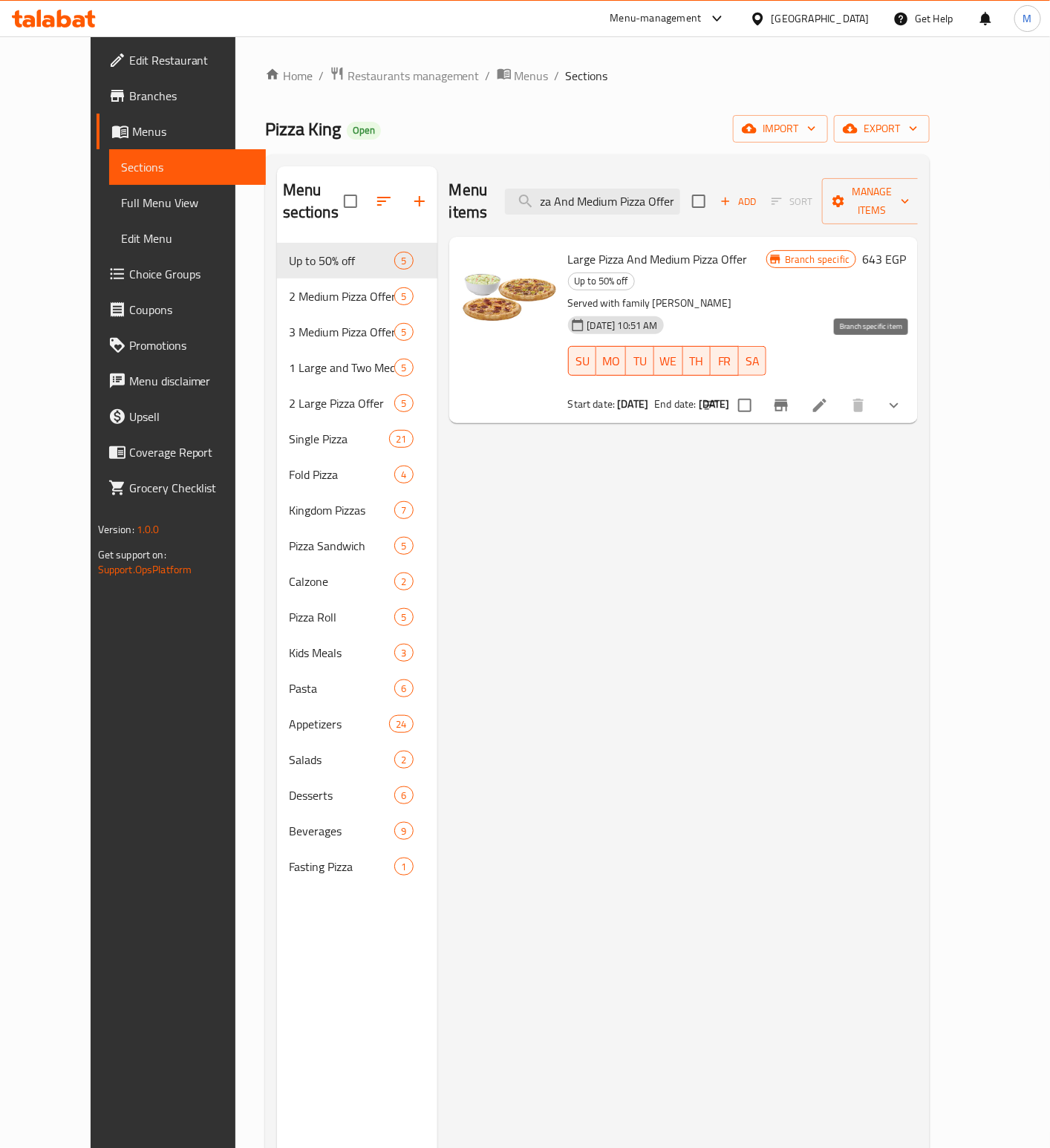
type input "Large Pizza And Medium Pizza Offer"
click at [790, 397] on icon "Branch-specific-item" at bounding box center [781, 405] width 18 height 18
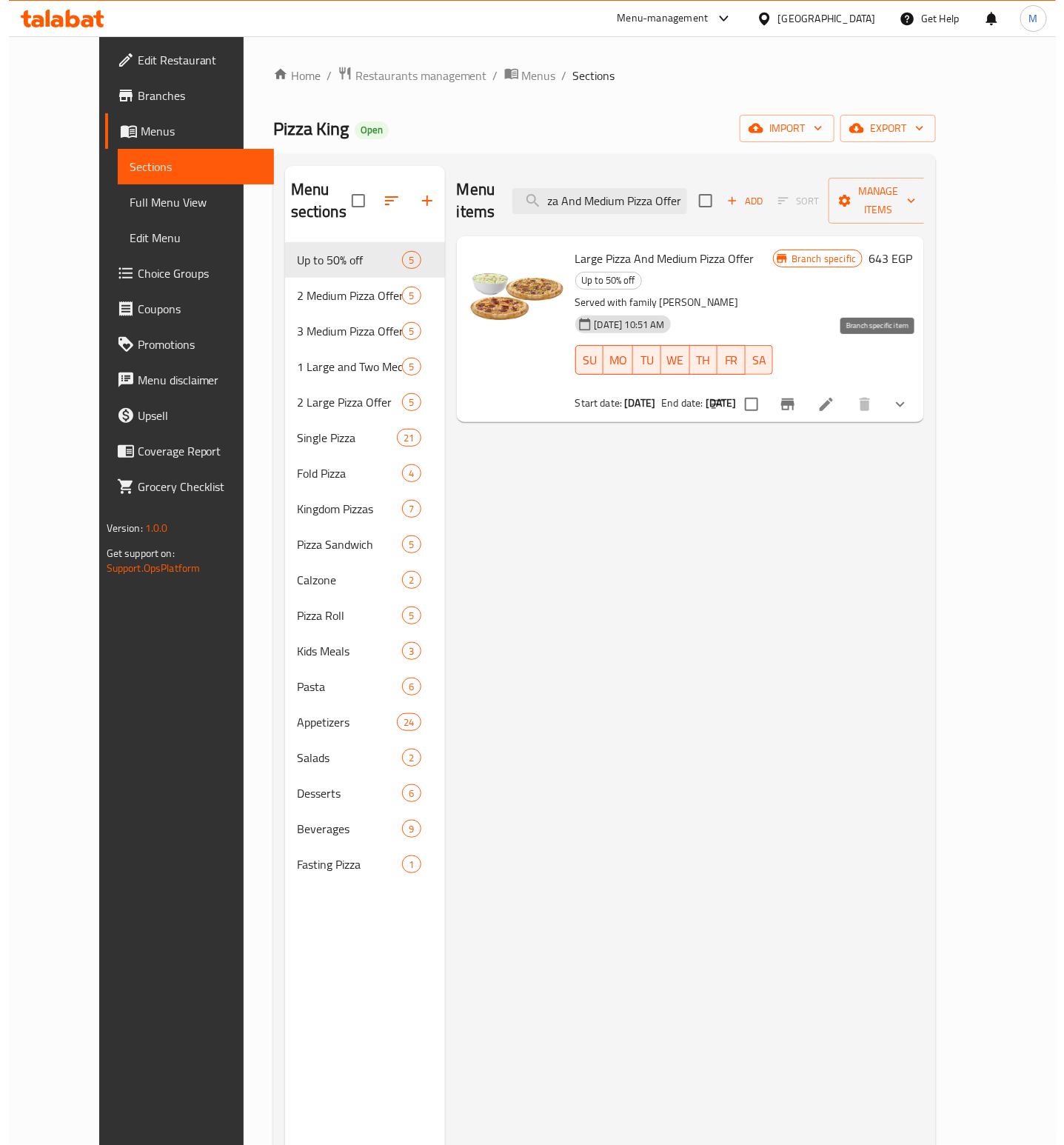
scroll to position [0, 0]
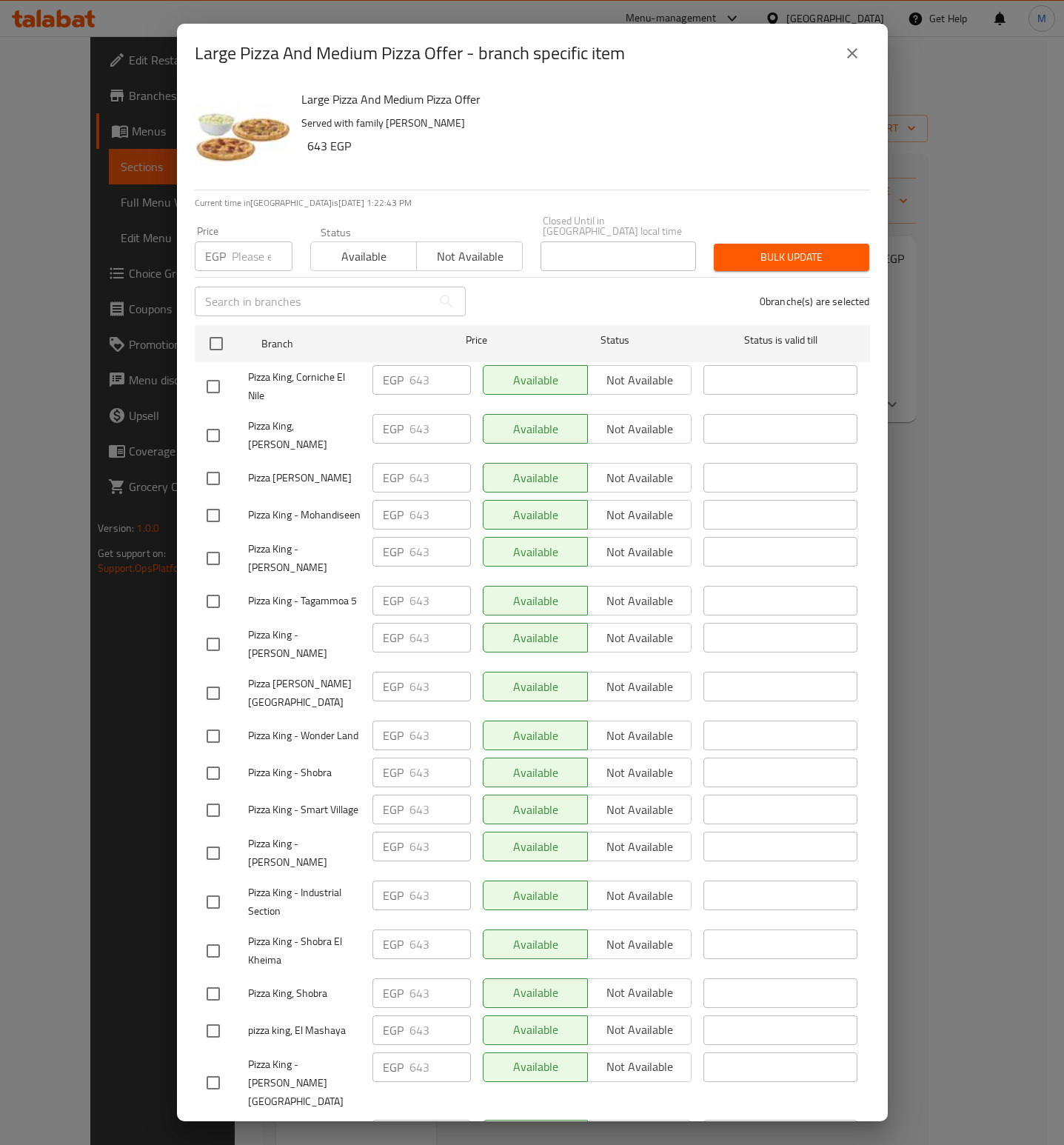
click at [594, 116] on p "Served with family [PERSON_NAME]" at bounding box center [579, 124] width 557 height 19
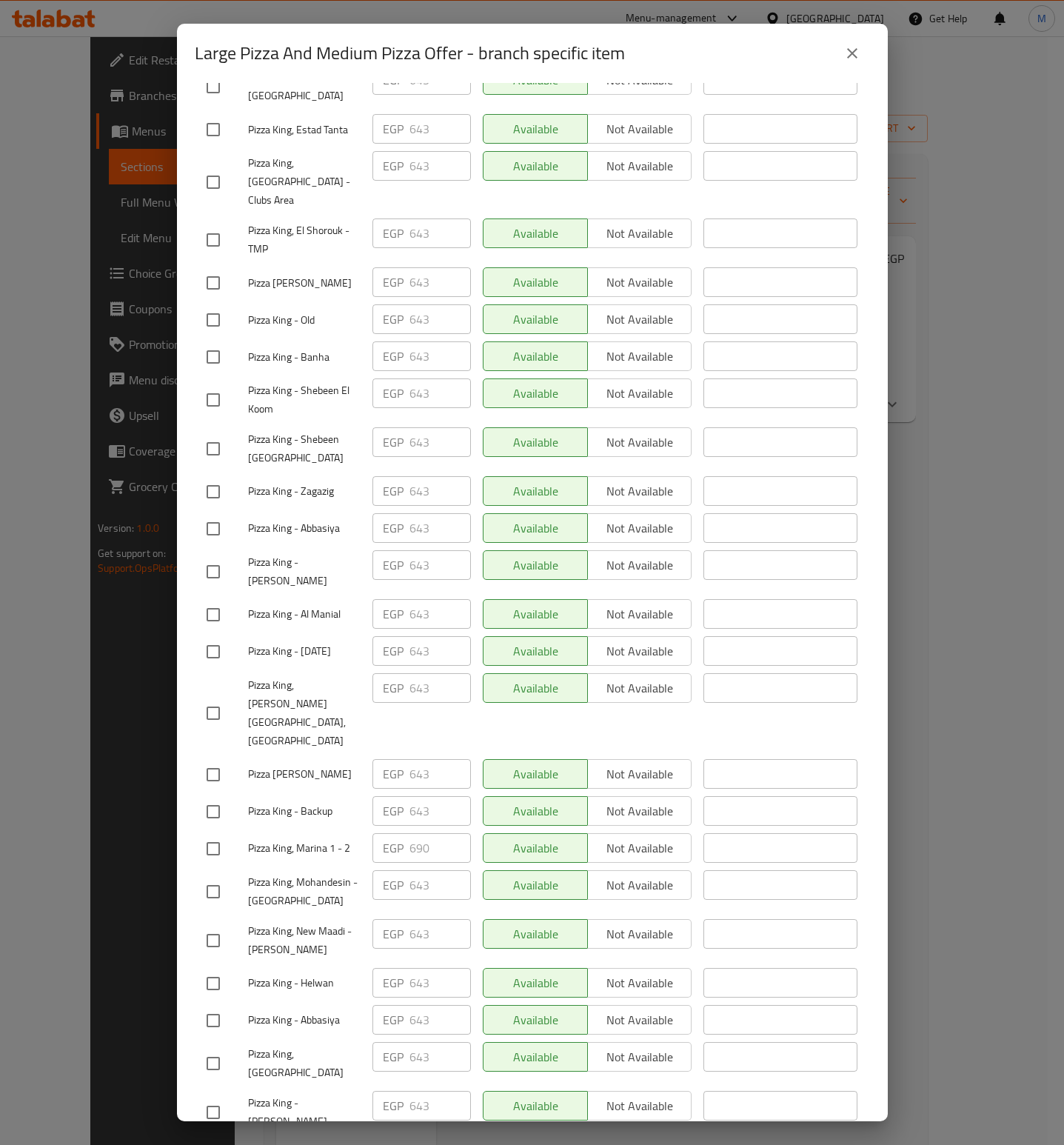
click at [212, 833] on input "checkbox" at bounding box center [213, 849] width 31 height 31
checkbox input "true"
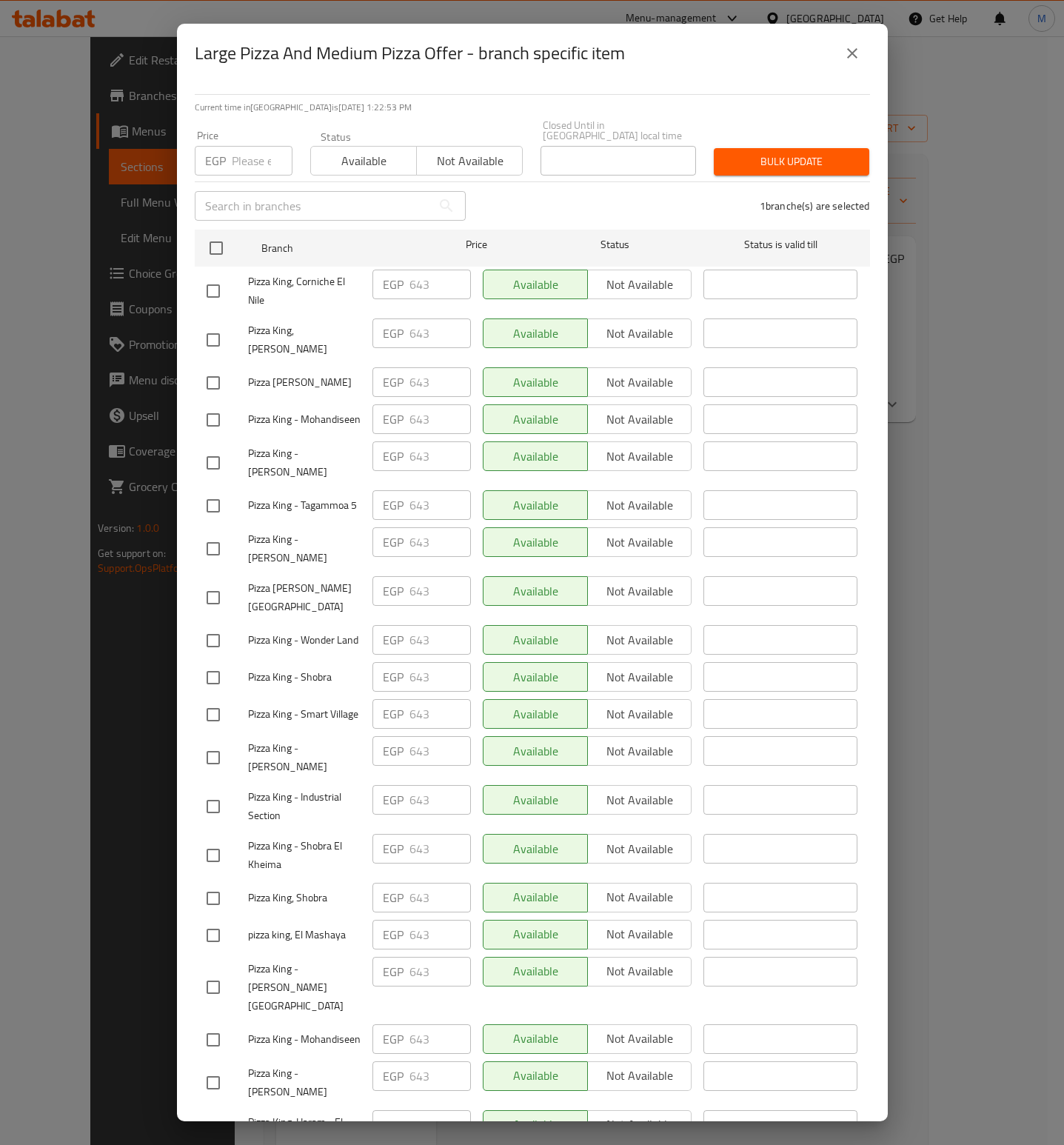
scroll to position [0, 0]
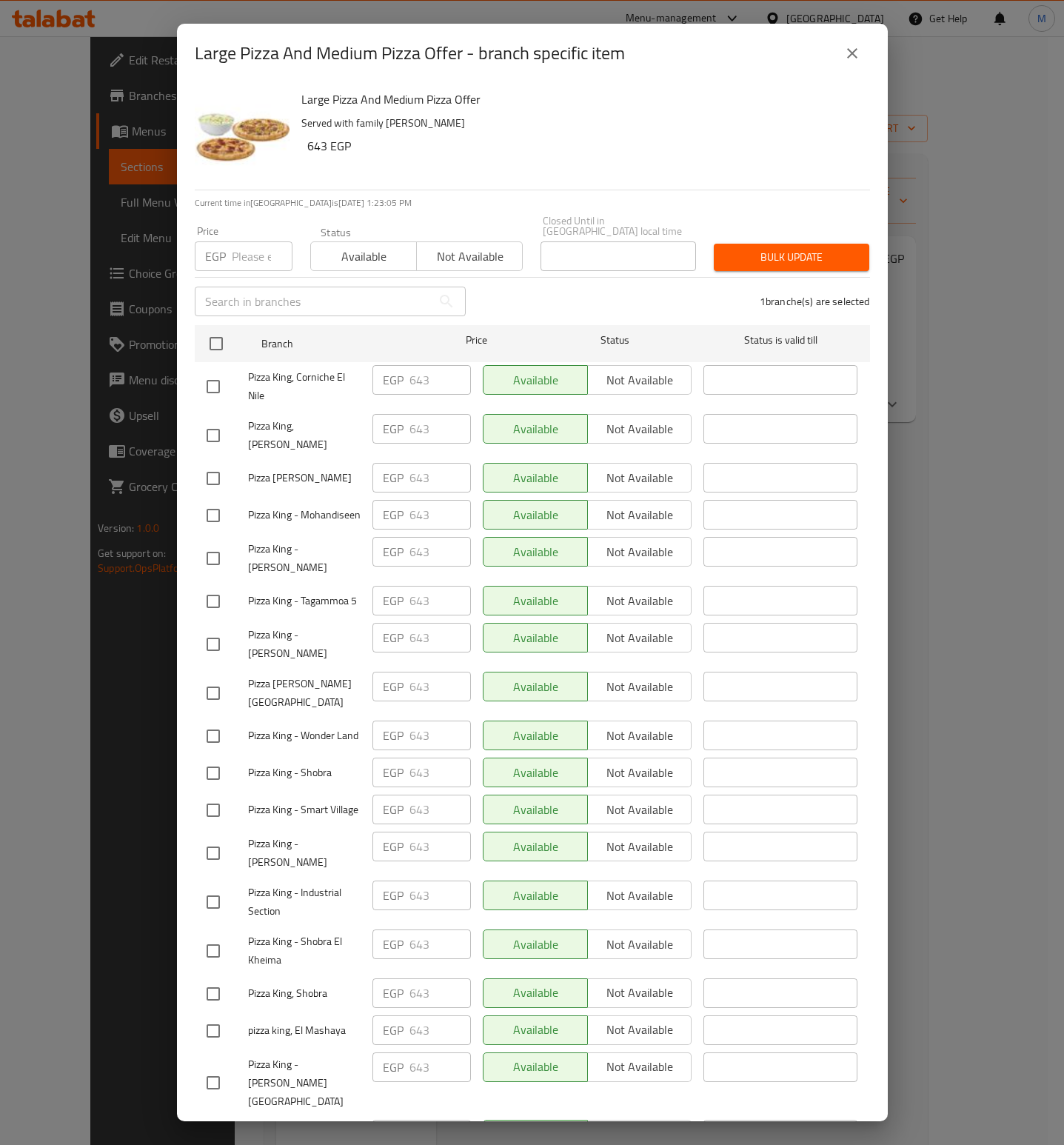
click at [861, 58] on button "close" at bounding box center [851, 52] width 35 height 35
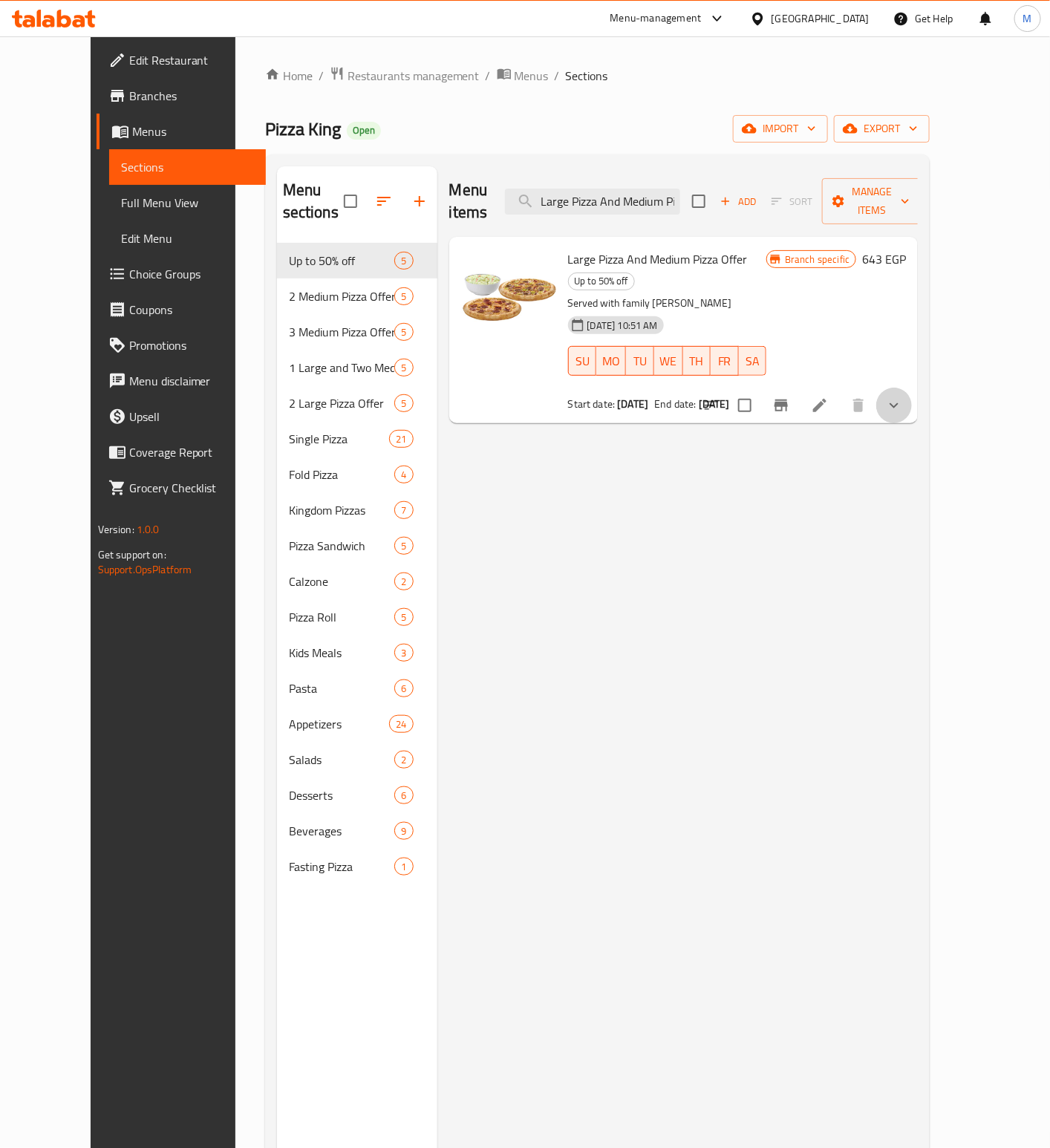
click at [912, 387] on button "show more" at bounding box center [893, 404] width 35 height 35
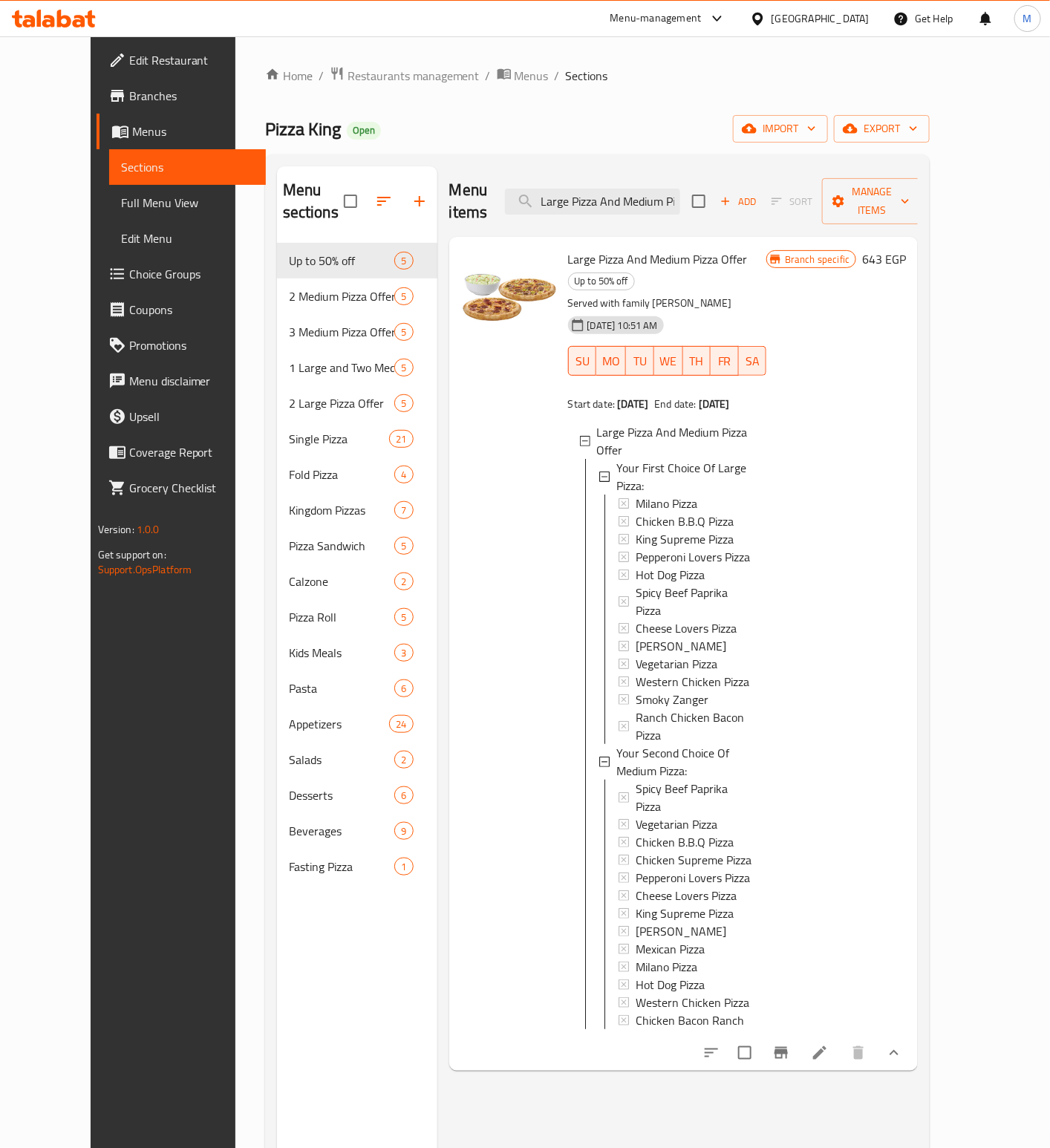
click at [695, 998] on div "Menu items Large Pizza And Medium Pizza Offer Add Sort Manage items Large Pizza…" at bounding box center [677, 740] width 481 height 1148
click at [790, 1044] on icon "Branch-specific-item" at bounding box center [781, 1052] width 18 height 18
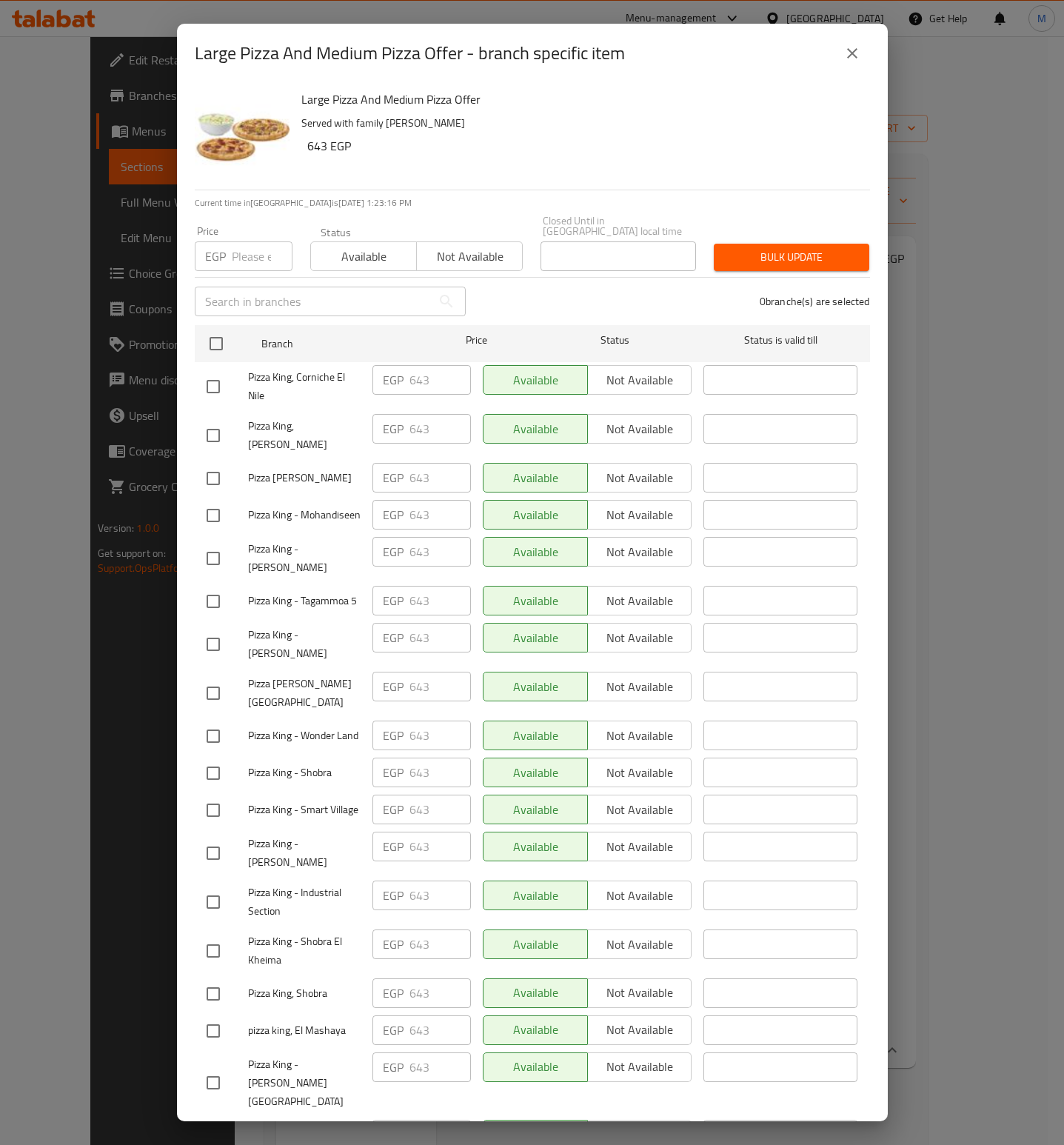
click at [649, 165] on div "Large Pizza And Medium Pizza Offer Served with family coleslaw 643 EGP" at bounding box center [579, 136] width 569 height 106
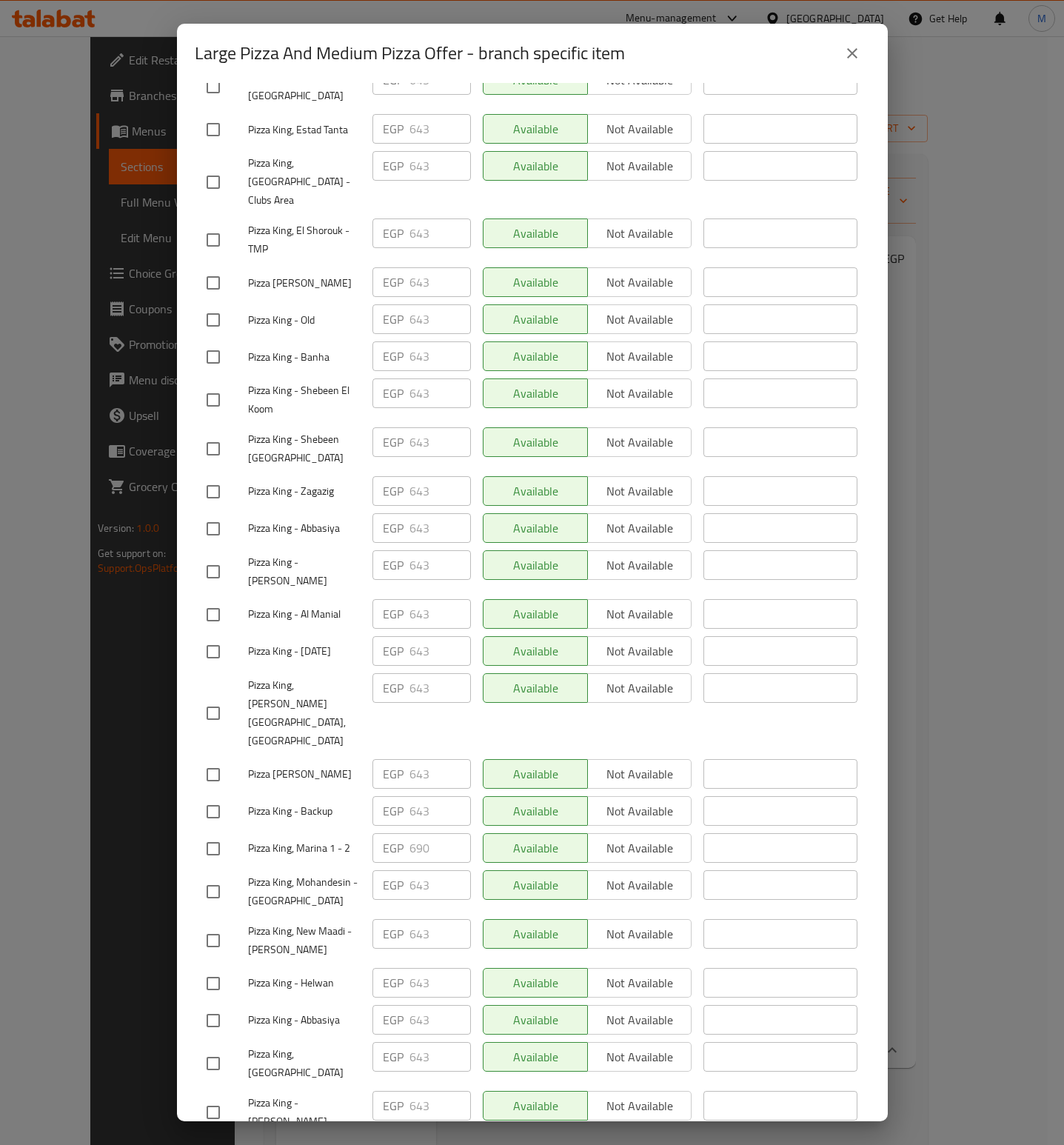
click at [215, 833] on input "checkbox" at bounding box center [213, 849] width 31 height 31
checkbox input "true"
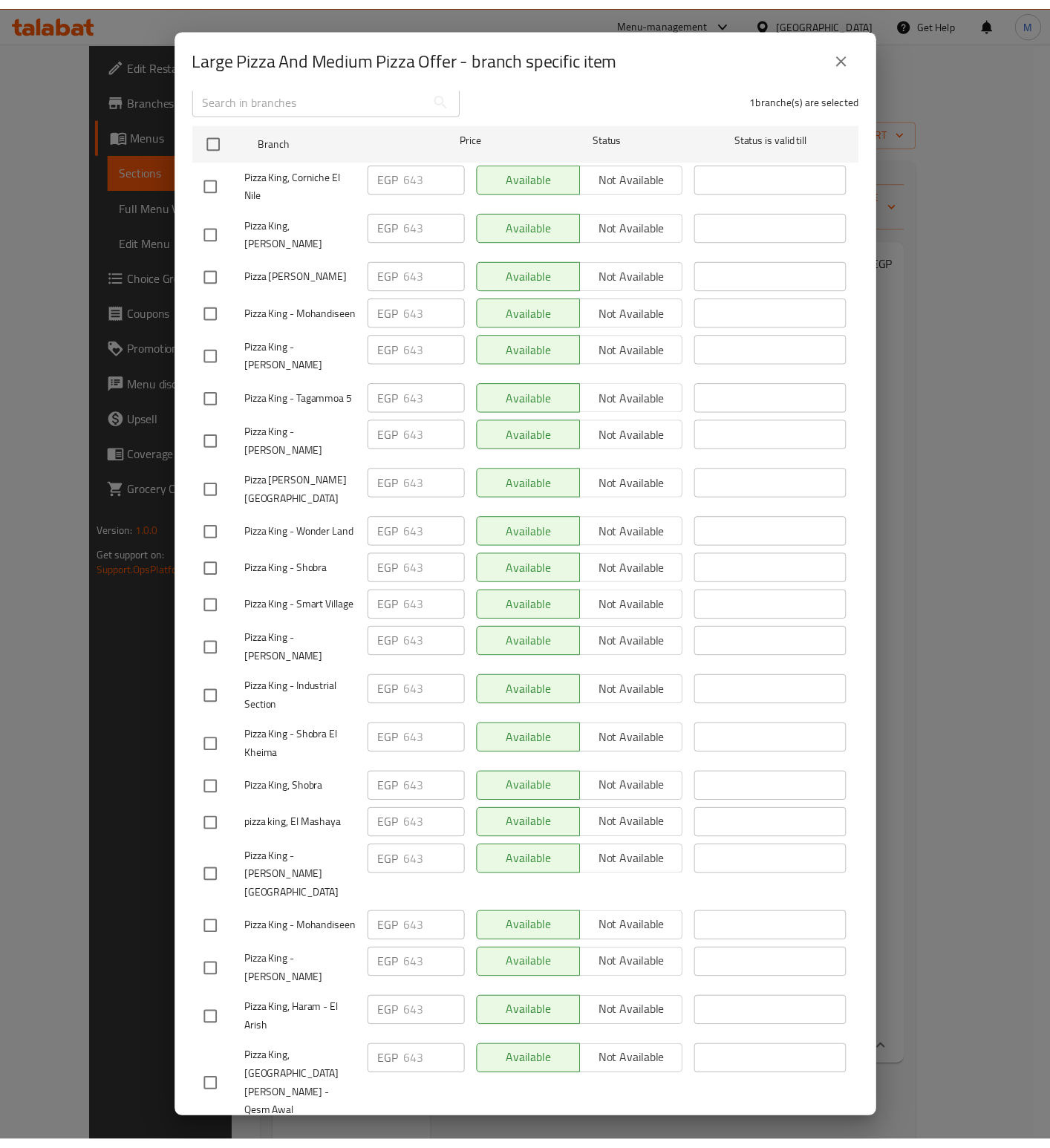
scroll to position [0, 0]
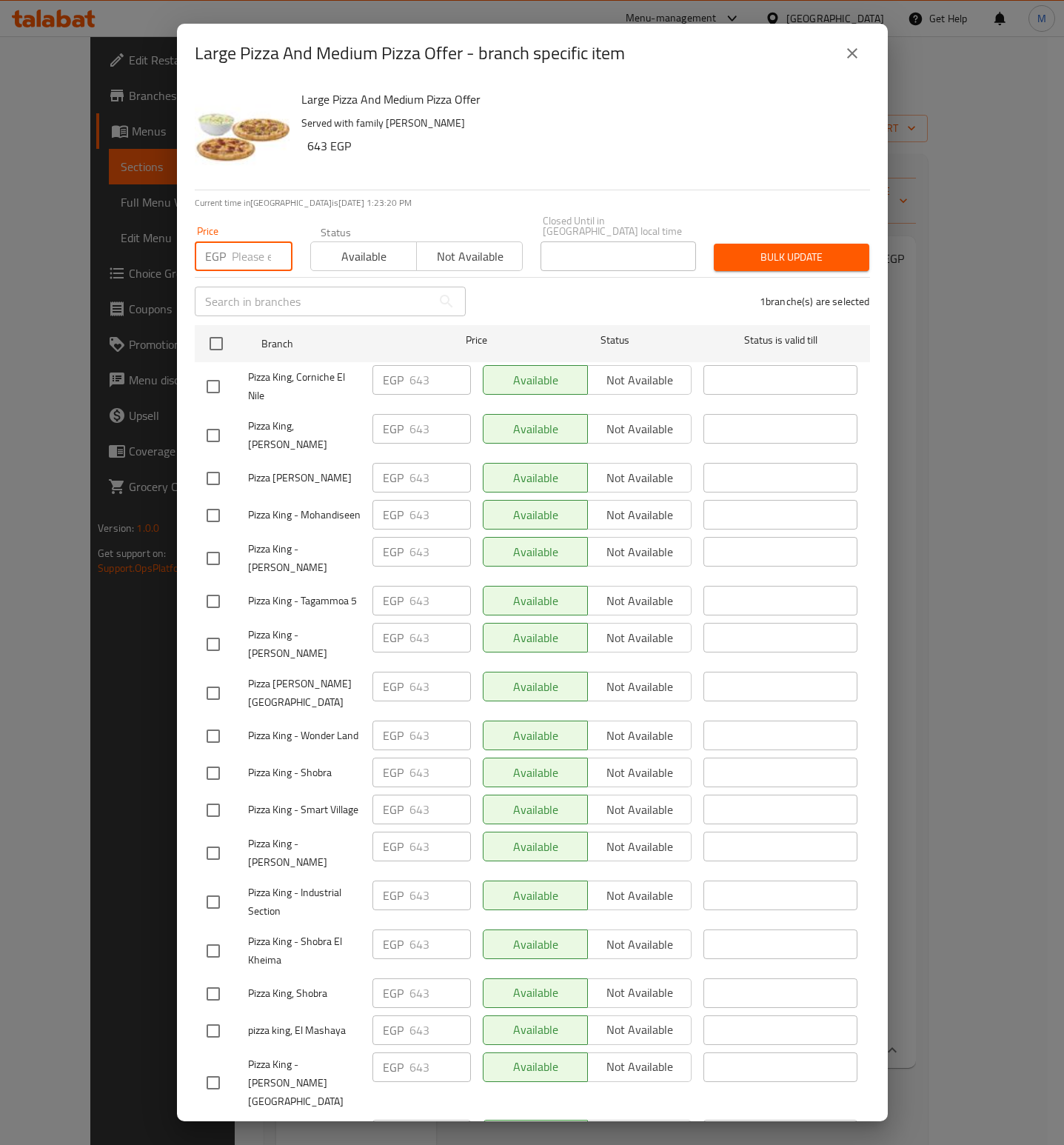
click at [256, 241] on input "number" at bounding box center [262, 256] width 61 height 30
type input "600"
click at [813, 260] on button "Bulk update" at bounding box center [791, 257] width 155 height 27
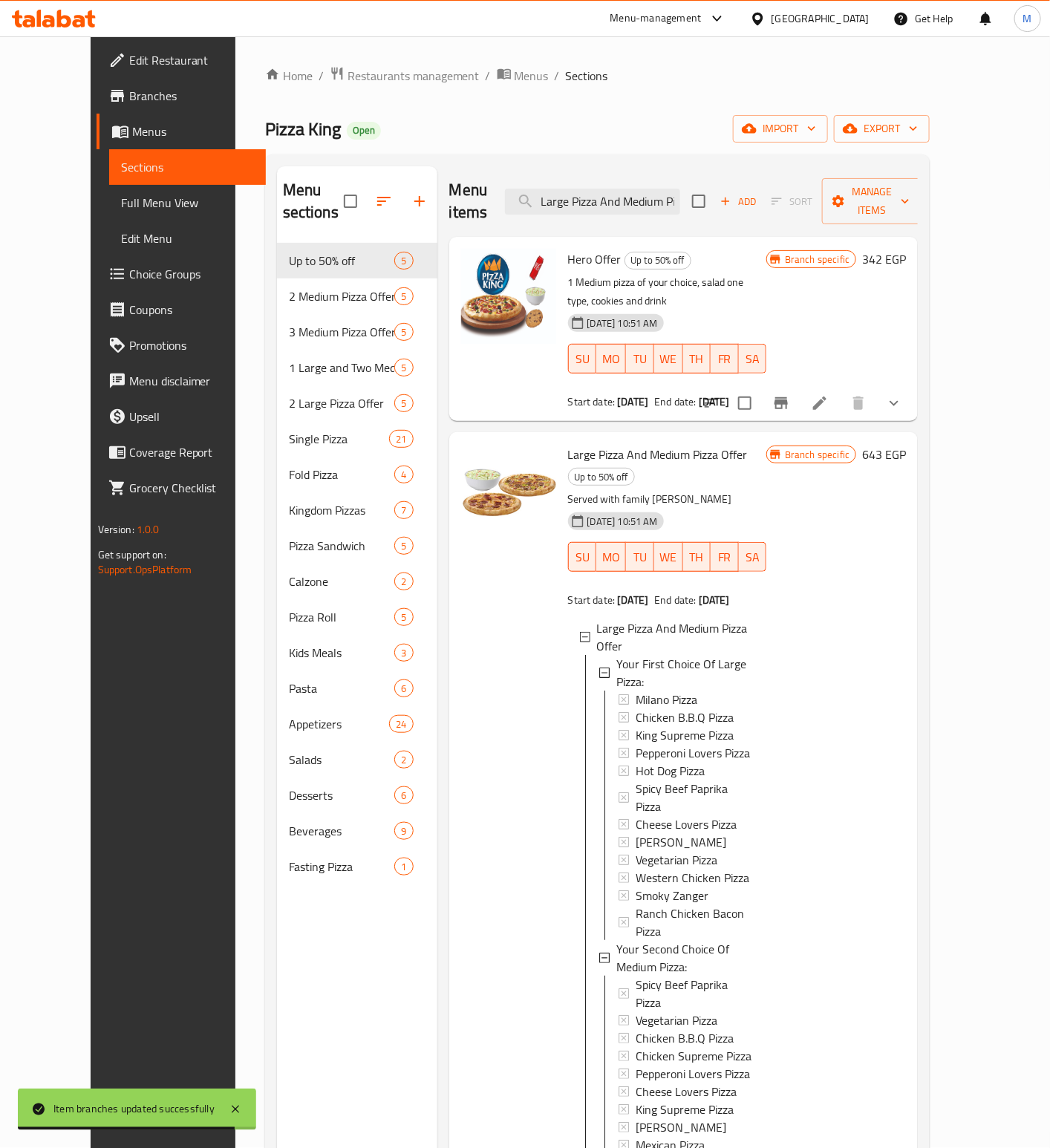
click at [656, 443] on span "Large Pizza And Medium Pizza Offer" at bounding box center [658, 454] width 180 height 22
copy h6 "Large Pizza And Medium Pizza Offer"
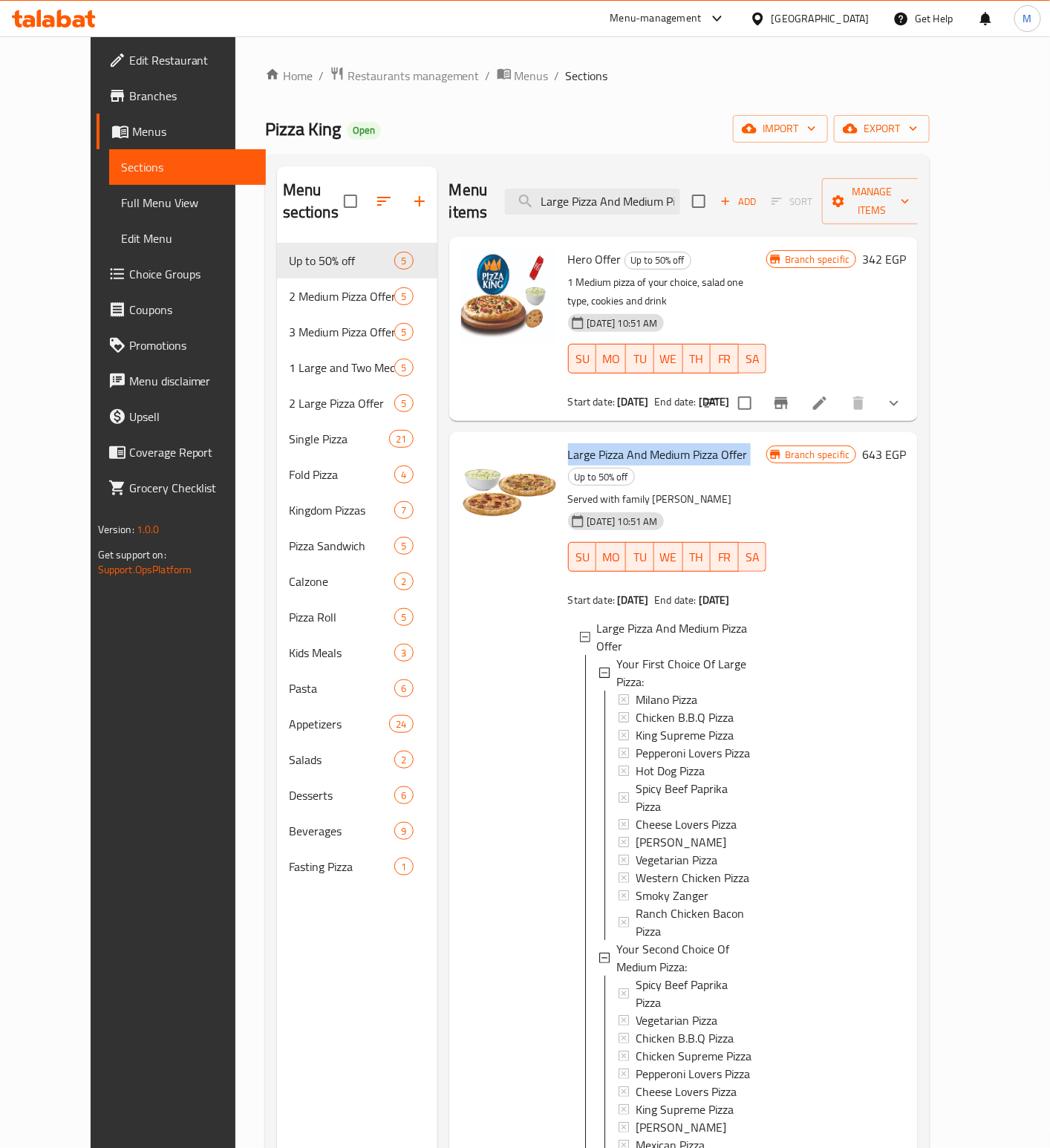
click at [636, 443] on span "Large Pizza And Medium Pizza Offer" at bounding box center [658, 454] width 180 height 22
click at [614, 443] on span "Large Pizza And Medium Pizza Offer" at bounding box center [658, 454] width 180 height 22
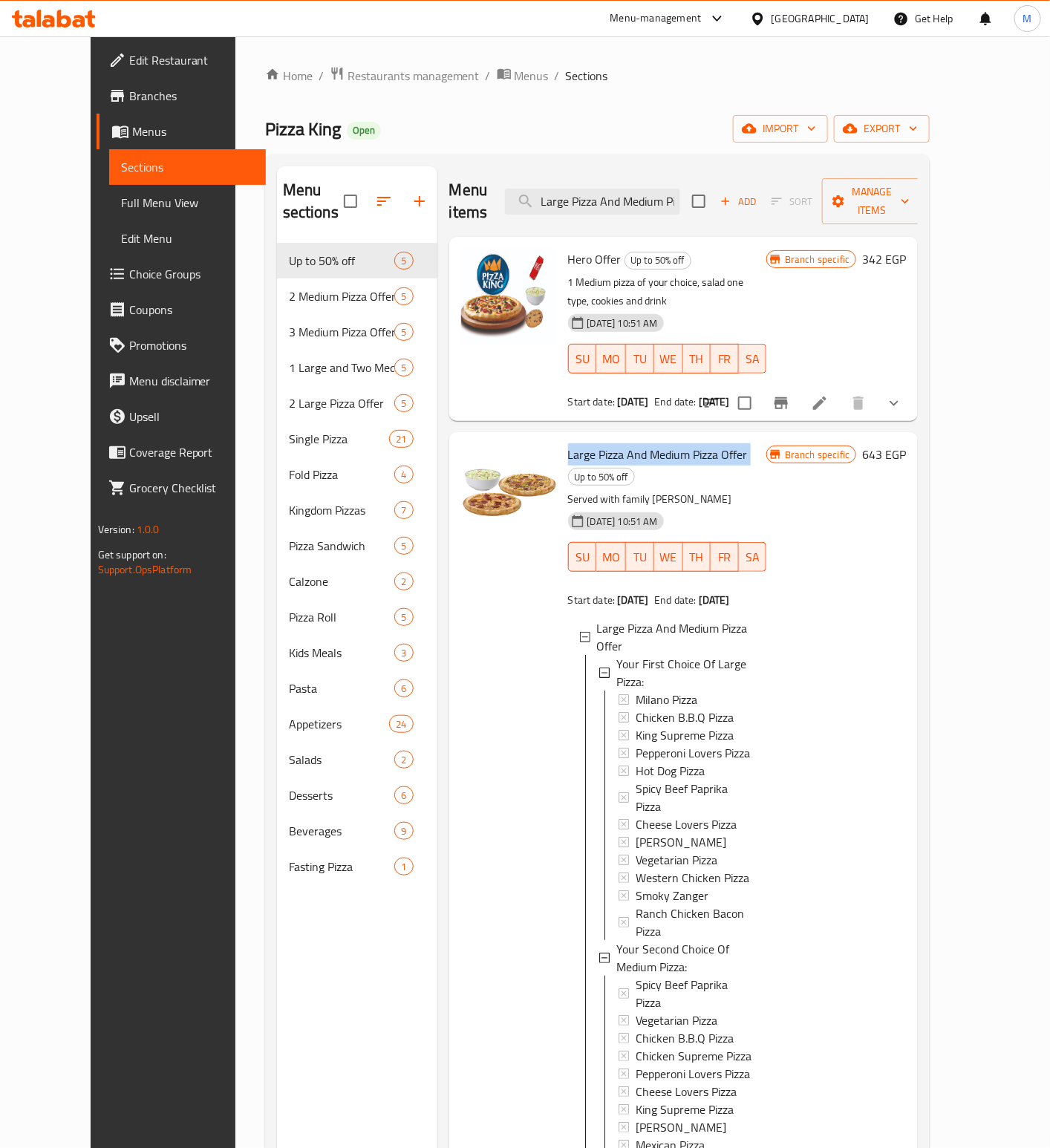
click at [614, 443] on span "Large Pizza And Medium Pizza Offer" at bounding box center [658, 454] width 180 height 22
click at [637, 201] on input "Large Pizza And Medium Pizza Offer" at bounding box center [593, 201] width 176 height 26
paste input "Pizza King Special"
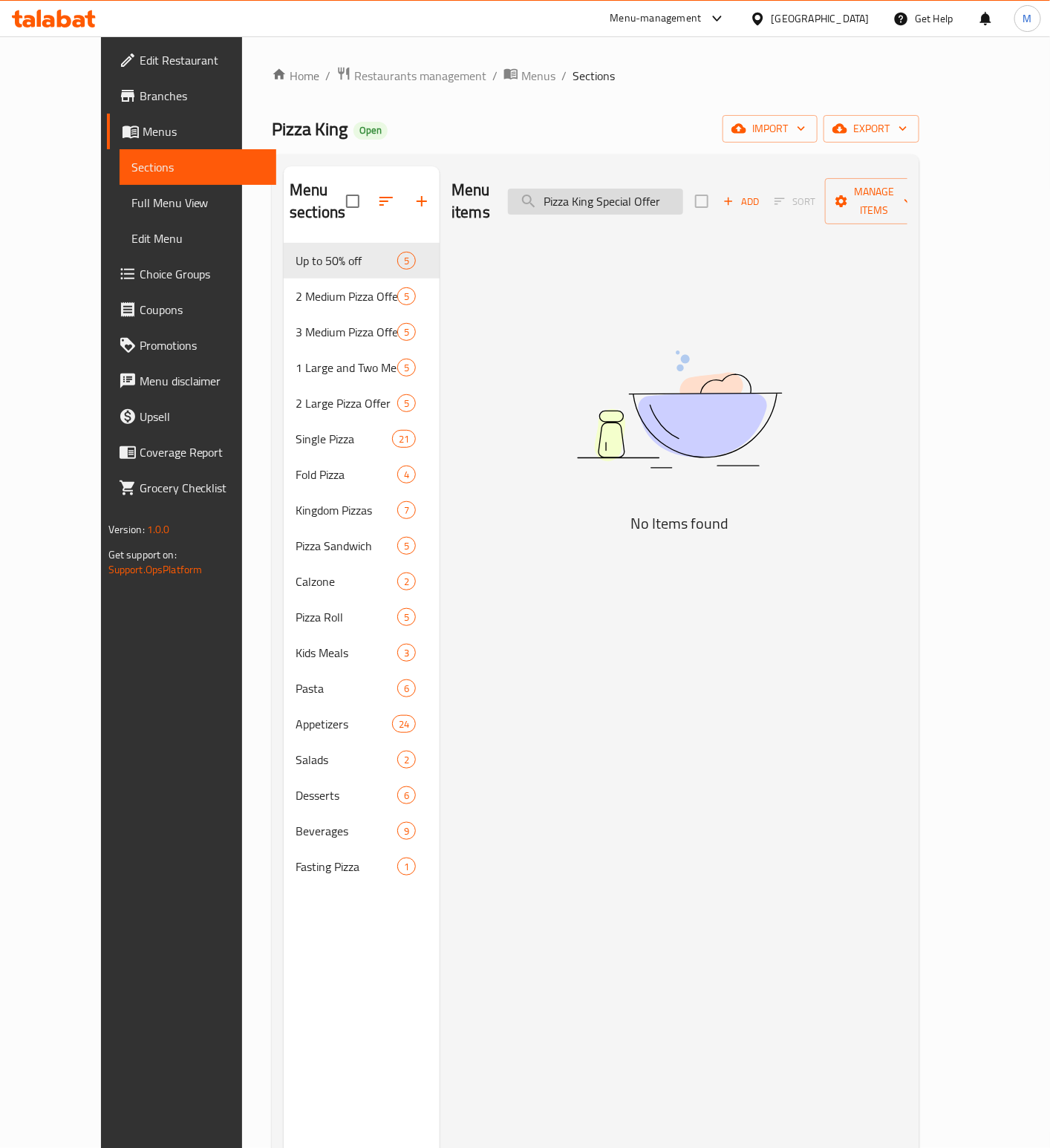
click at [580, 188] on input "Pizza King Special Offer" at bounding box center [596, 201] width 176 height 26
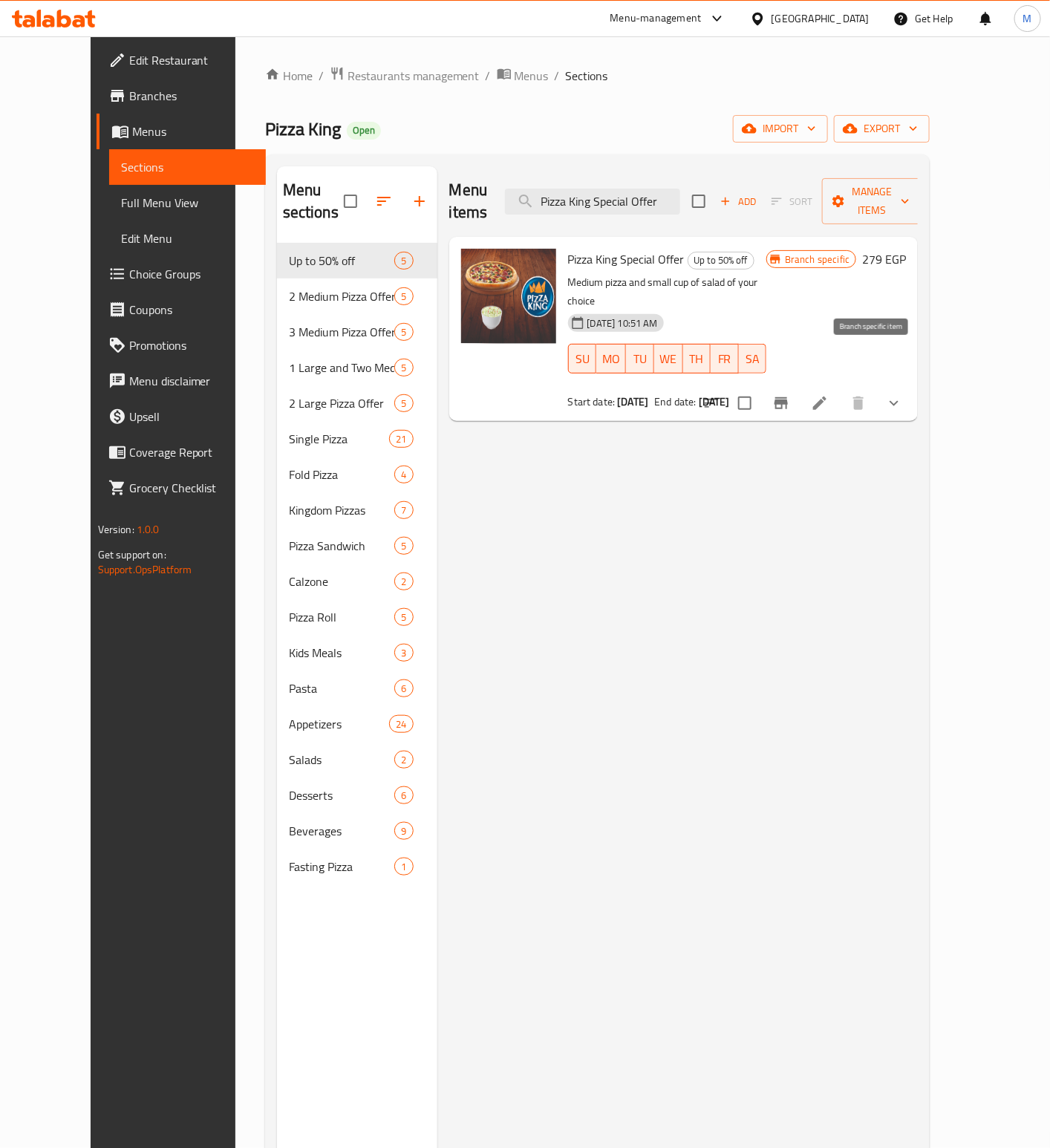
type input "Pizza King Special Offer"
click at [790, 394] on icon "Branch-specific-item" at bounding box center [781, 403] width 18 height 18
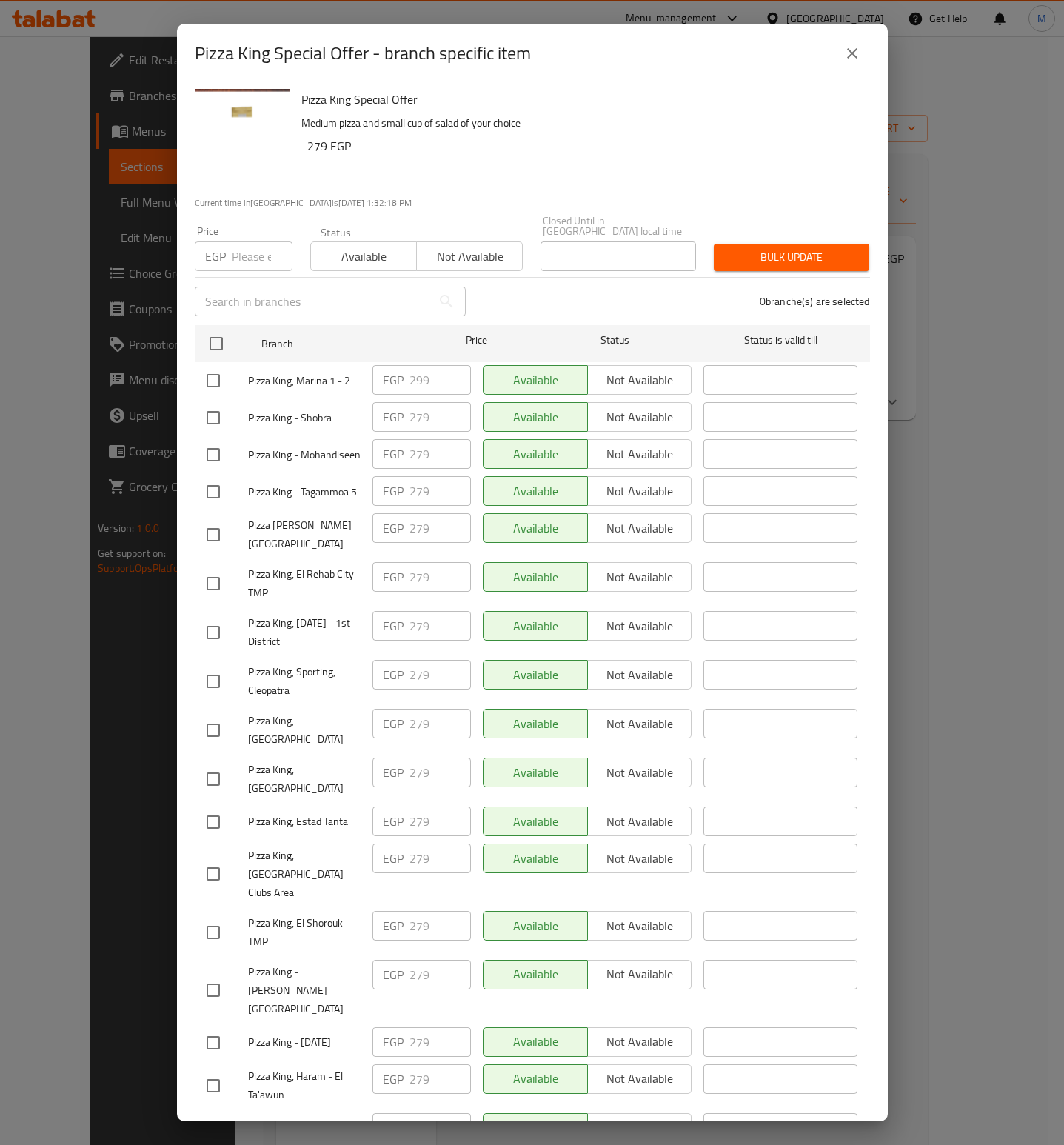
click at [627, 160] on div "Pizza King Special Offer Medium pizza and small cup of salad of your choice 279…" at bounding box center [579, 136] width 569 height 106
click at [209, 365] on input "checkbox" at bounding box center [213, 380] width 31 height 31
checkbox input "true"
click at [245, 247] on input "number" at bounding box center [262, 256] width 61 height 30
type input "312"
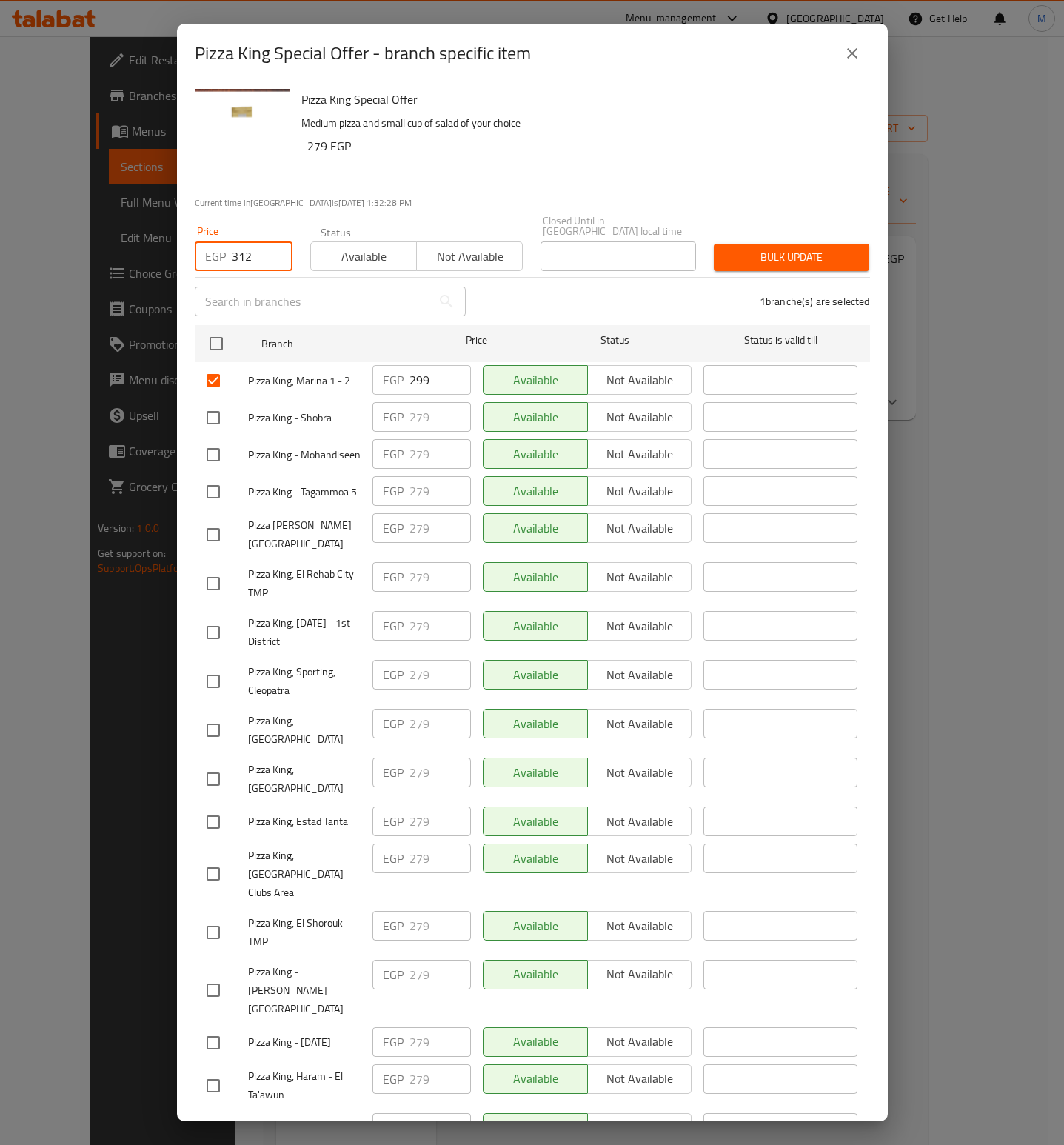
click at [791, 254] on span "Bulk update" at bounding box center [792, 257] width 132 height 19
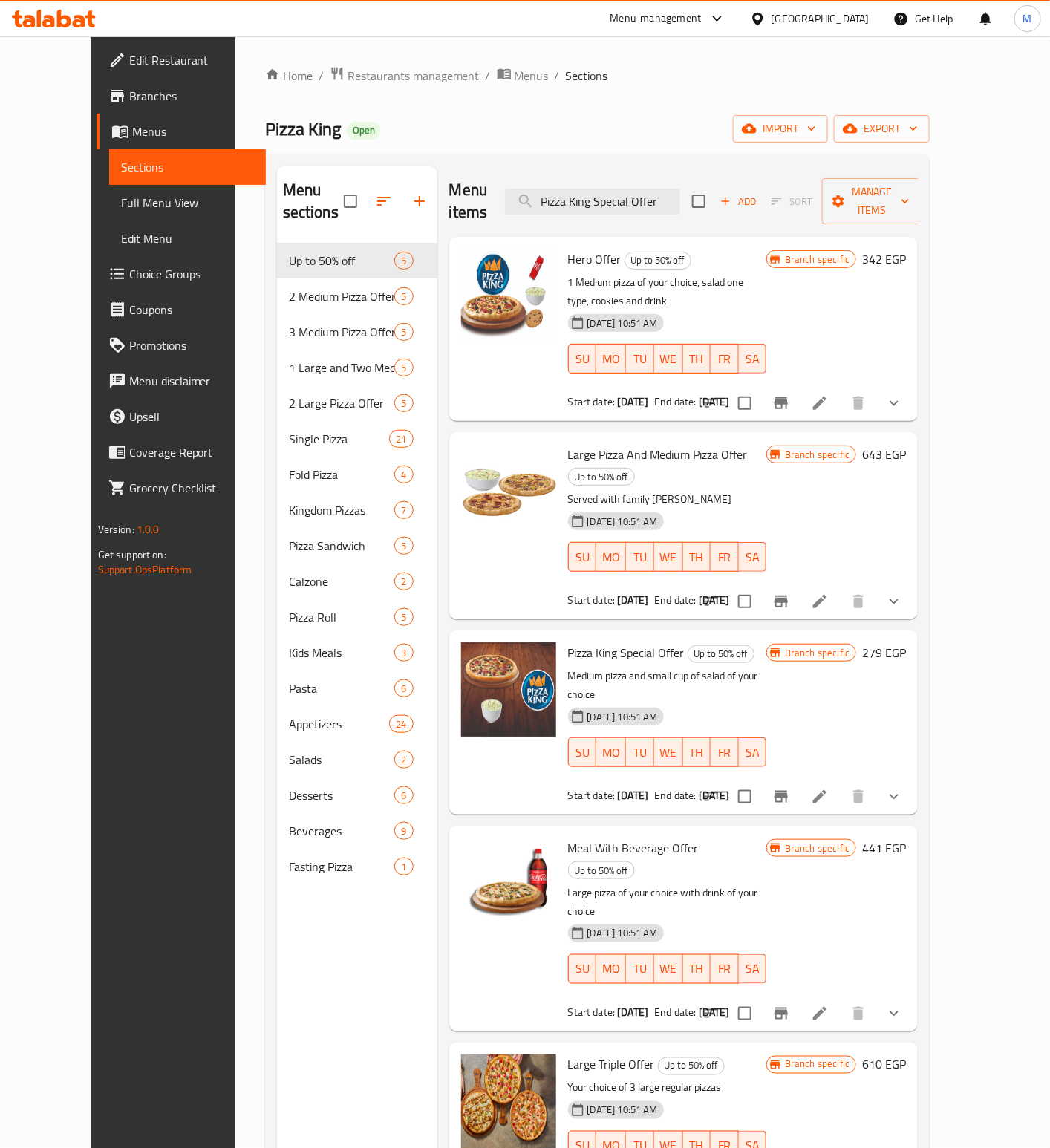
click at [593, 641] on span "Pizza King Special Offer" at bounding box center [626, 652] width 116 height 22
copy h6 "Pizza King Special Offer"
click at [608, 641] on span "Pizza King Special Offer" at bounding box center [626, 652] width 116 height 22
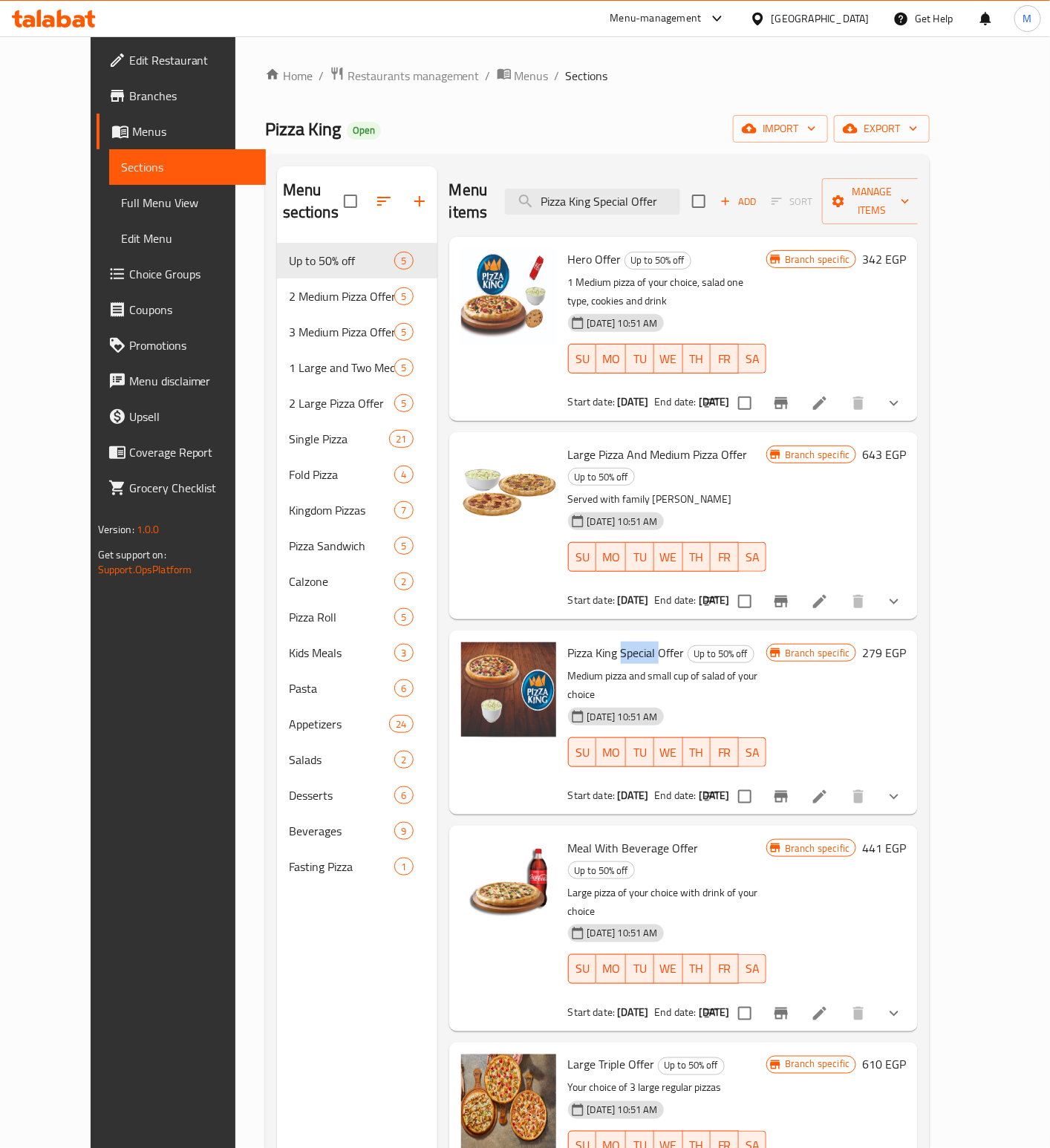
click at [608, 641] on span "Pizza King Special Offer" at bounding box center [626, 652] width 116 height 22
click at [590, 641] on span "Pizza King Special Offer" at bounding box center [626, 652] width 116 height 22
click at [589, 641] on span "Pizza King Special Offer" at bounding box center [626, 652] width 116 height 22
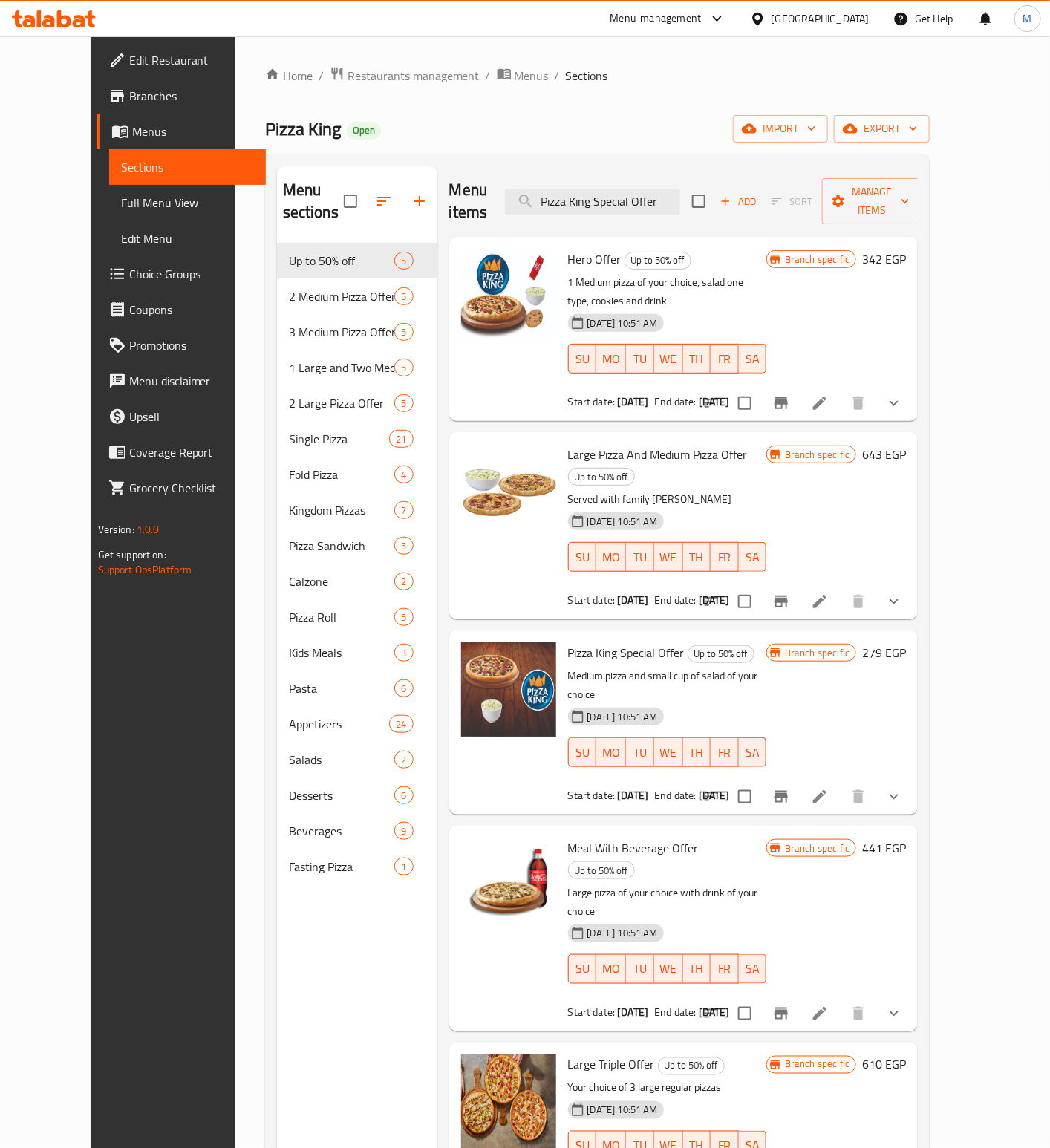
click at [906, 493] on div "Branch specific 643 EGP" at bounding box center [836, 525] width 139 height 163
click at [610, 641] on span "Pizza King Special Offer" at bounding box center [626, 652] width 116 height 22
click at [608, 641] on span "Pizza King Special Offer" at bounding box center [626, 652] width 116 height 22
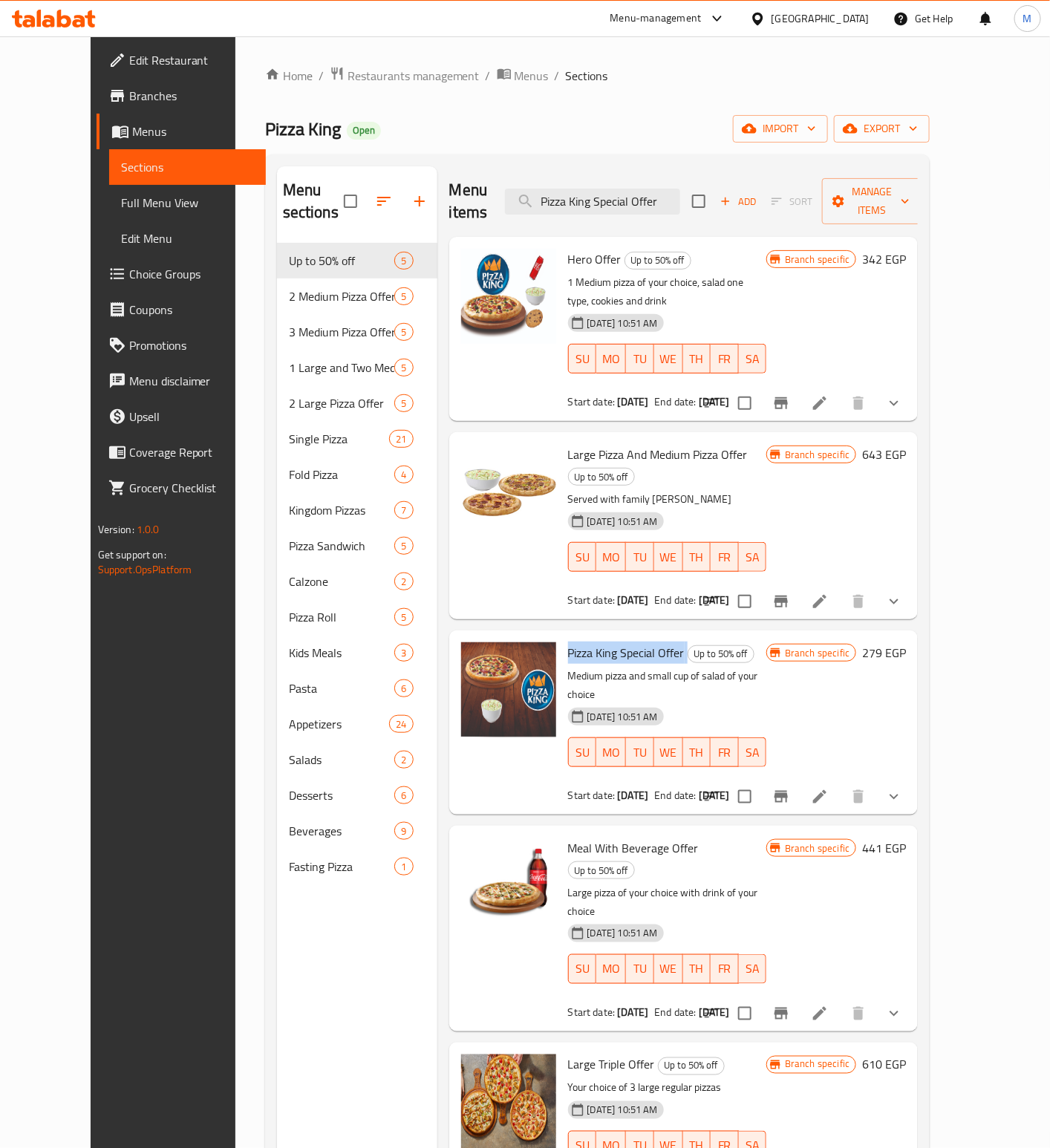
copy h6 "Pizza King Special Offer"
click at [641, 188] on input "Pizza King Special Offer" at bounding box center [593, 201] width 176 height 26
drag, startPoint x: 641, startPoint y: 185, endPoint x: 781, endPoint y: 217, distance: 143.6
click at [641, 188] on input "Pizza King Special Offer" at bounding box center [593, 201] width 176 height 26
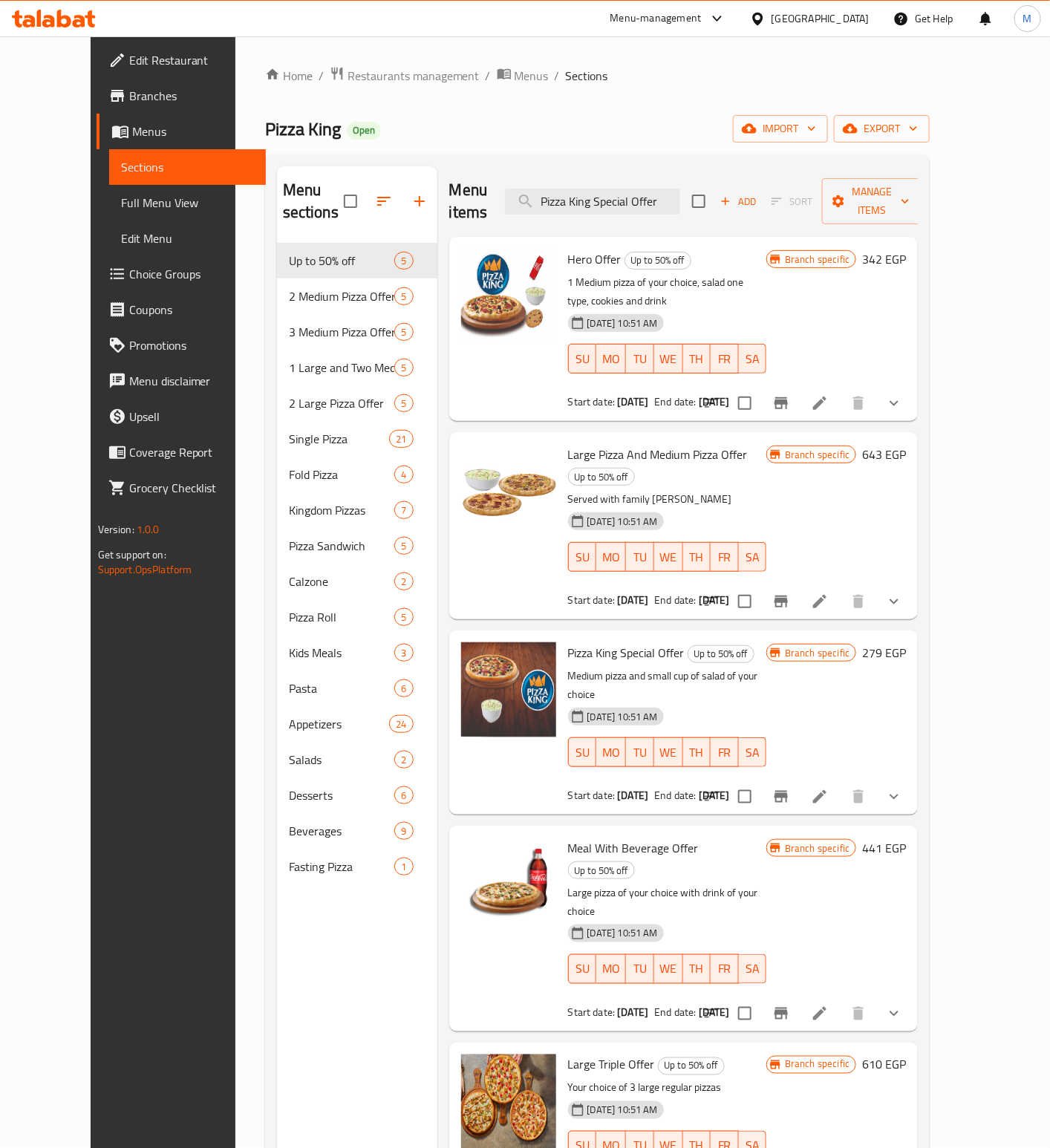
paste input "Meal With Beverage"
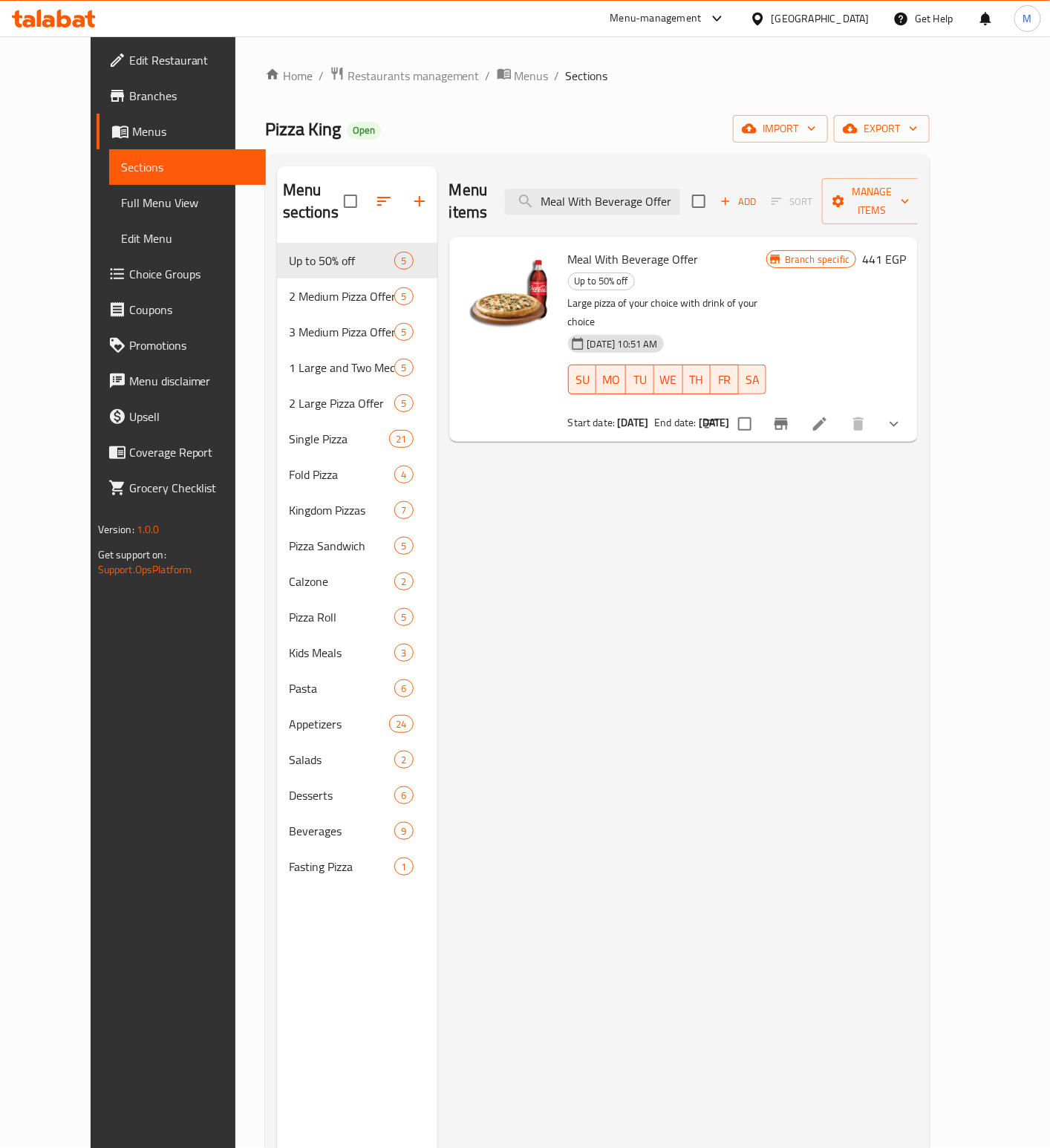
click at [607, 248] on span "Meal With Beverage Offer" at bounding box center [633, 259] width 131 height 22
copy h6 "Meal With Beverage Offer"
click at [607, 248] on span "Meal With Beverage Offer" at bounding box center [633, 259] width 131 height 22
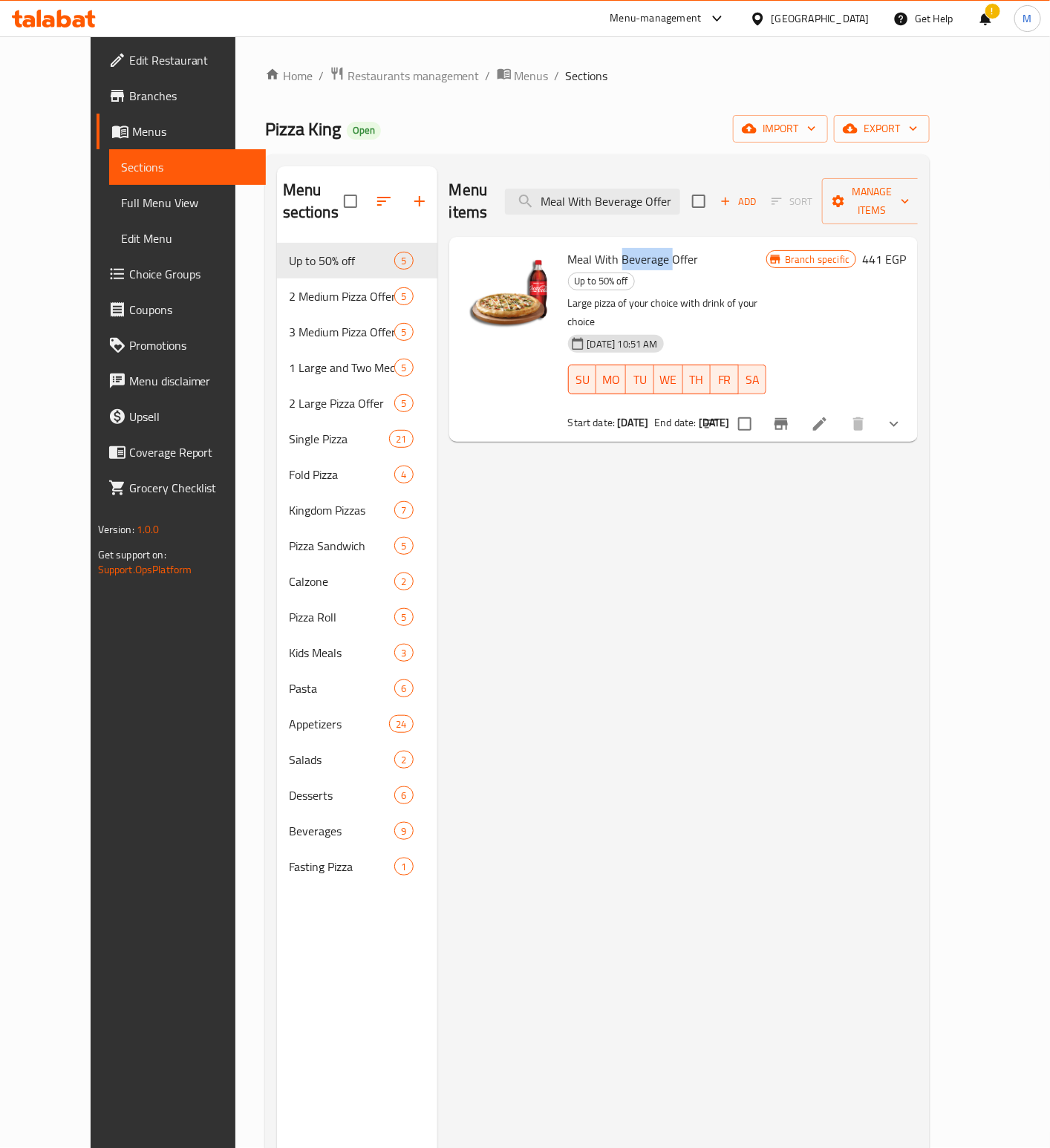
click at [607, 248] on span "Meal With Beverage Offer" at bounding box center [633, 259] width 131 height 22
click at [593, 248] on span "Meal With Beverage Offer" at bounding box center [633, 259] width 131 height 22
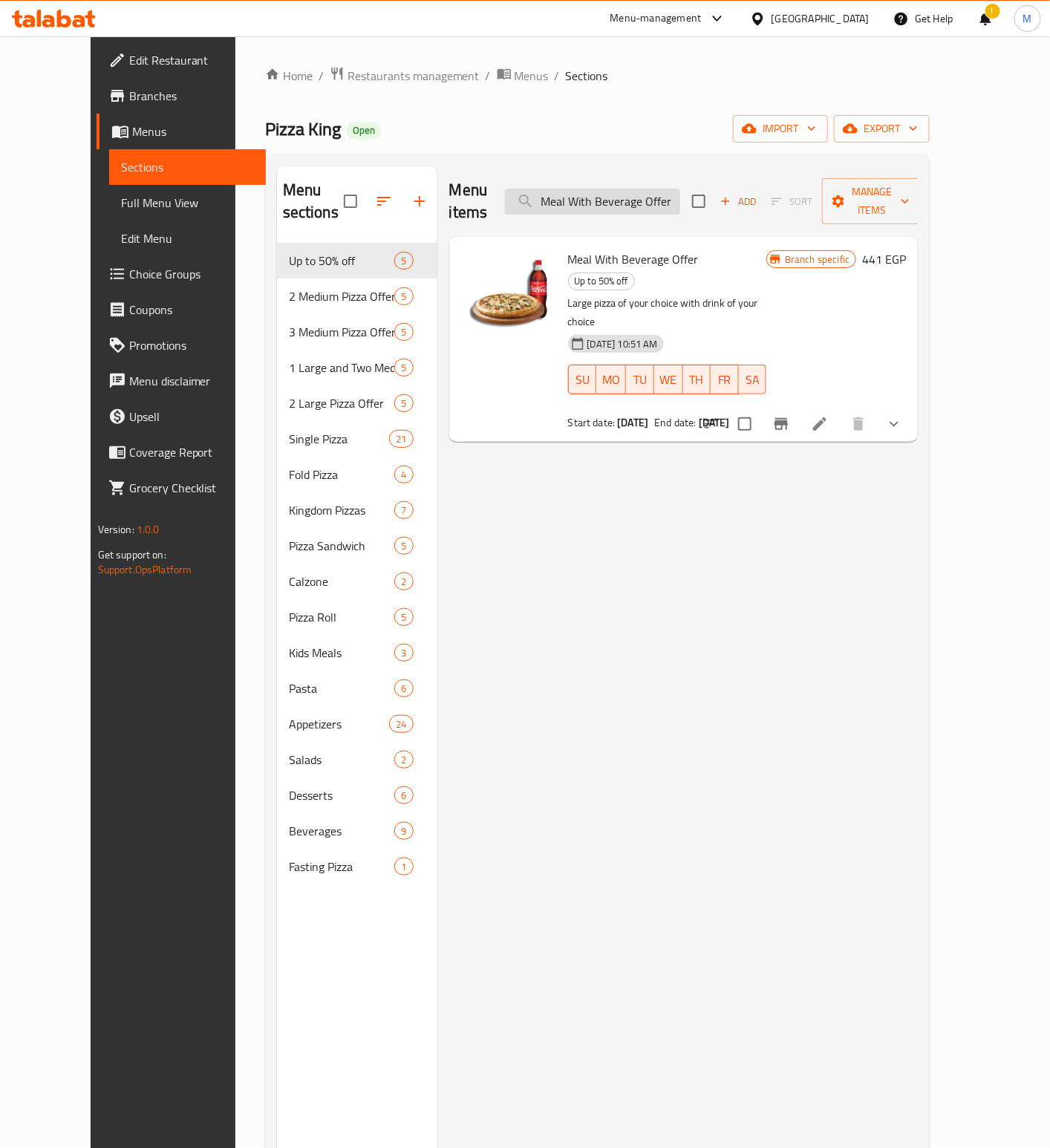
click at [633, 188] on input "Meal With Beverage Offer" at bounding box center [593, 201] width 176 height 26
paste input "Large Tripl"
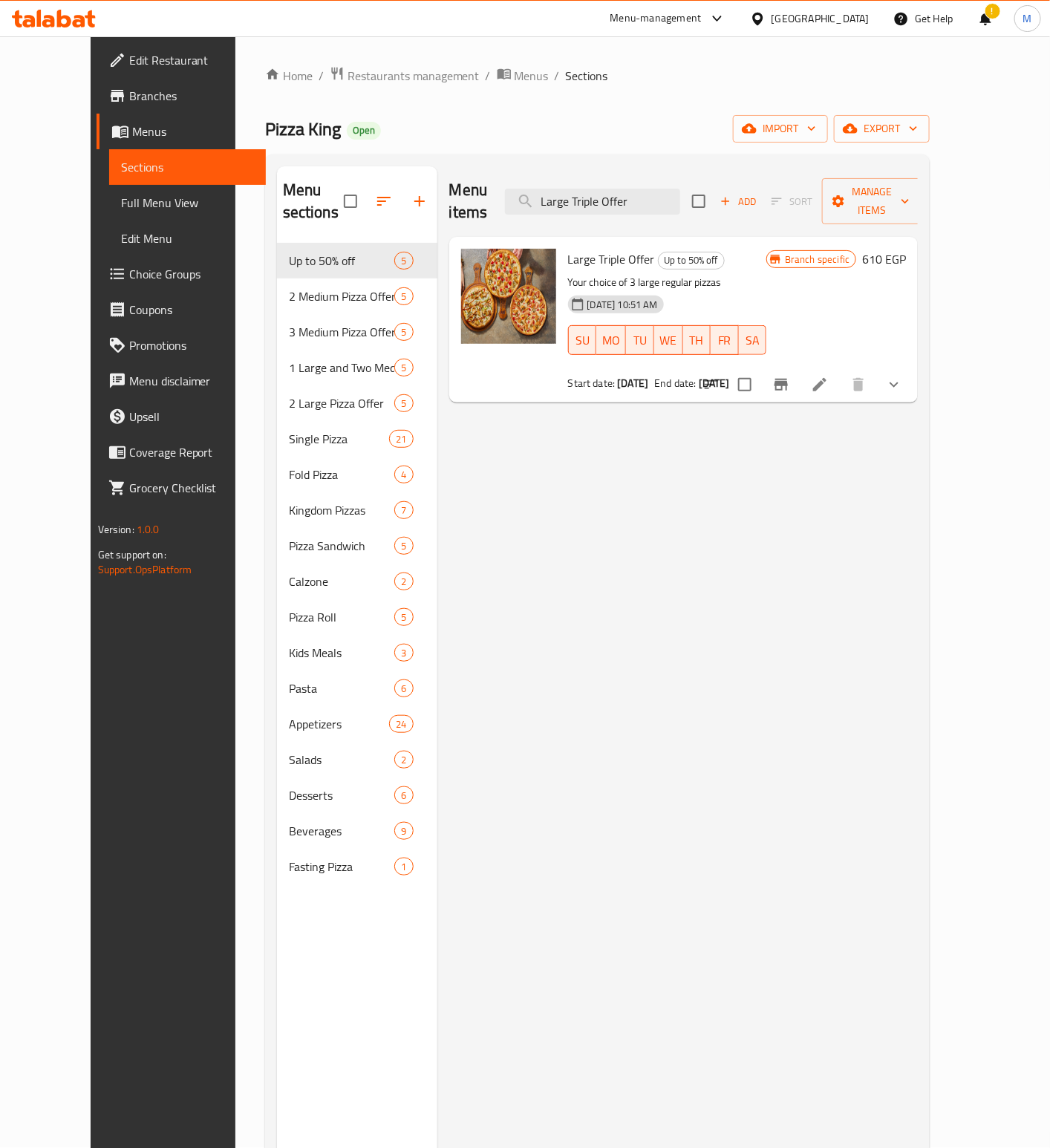
type input "Large Triple Offer"
click at [580, 248] on span "Large Triple Offer" at bounding box center [611, 259] width 87 height 22
copy h6 "Large Triple Offer"
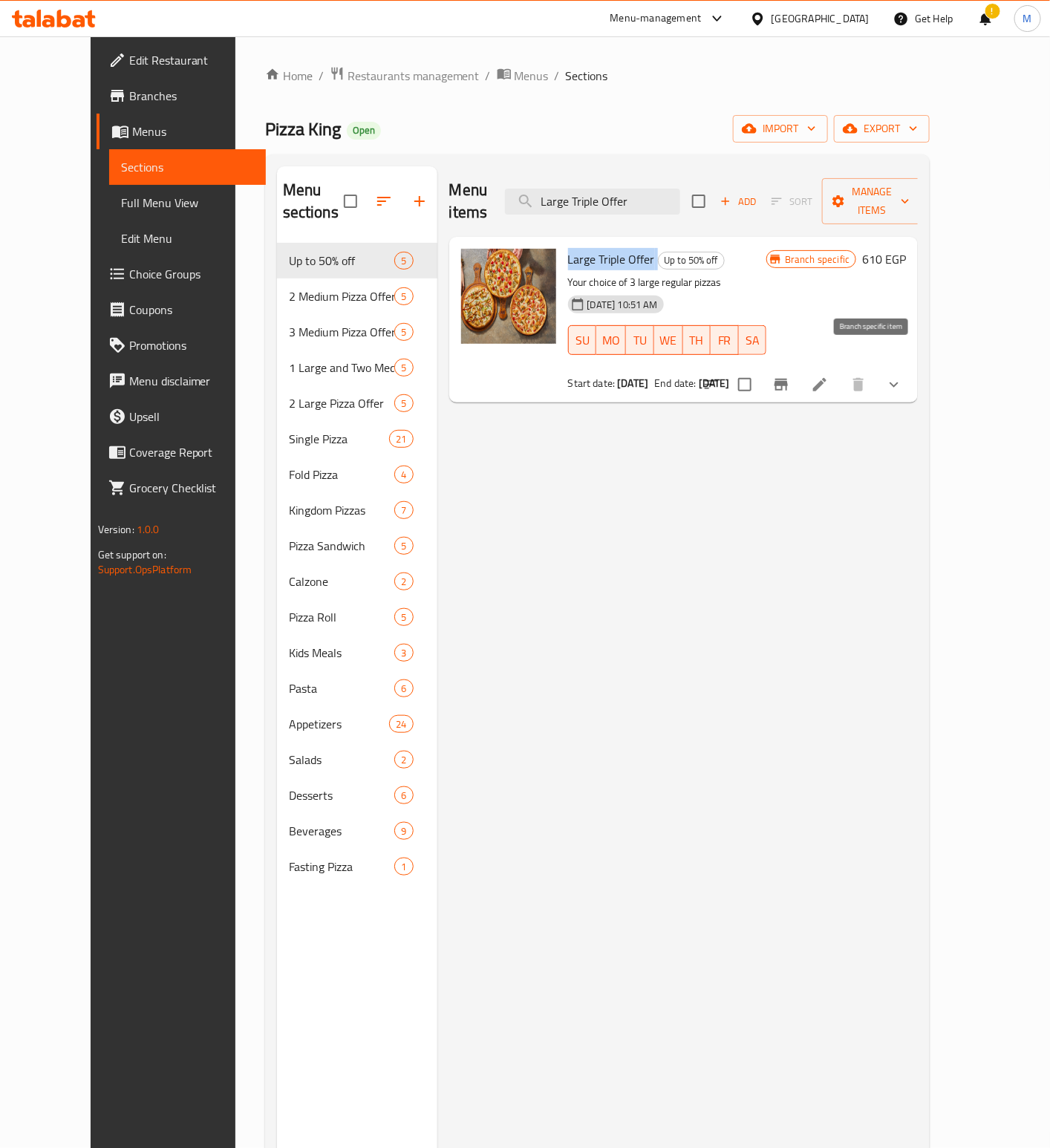
click at [788, 379] on icon "Branch-specific-item" at bounding box center [781, 385] width 14 height 12
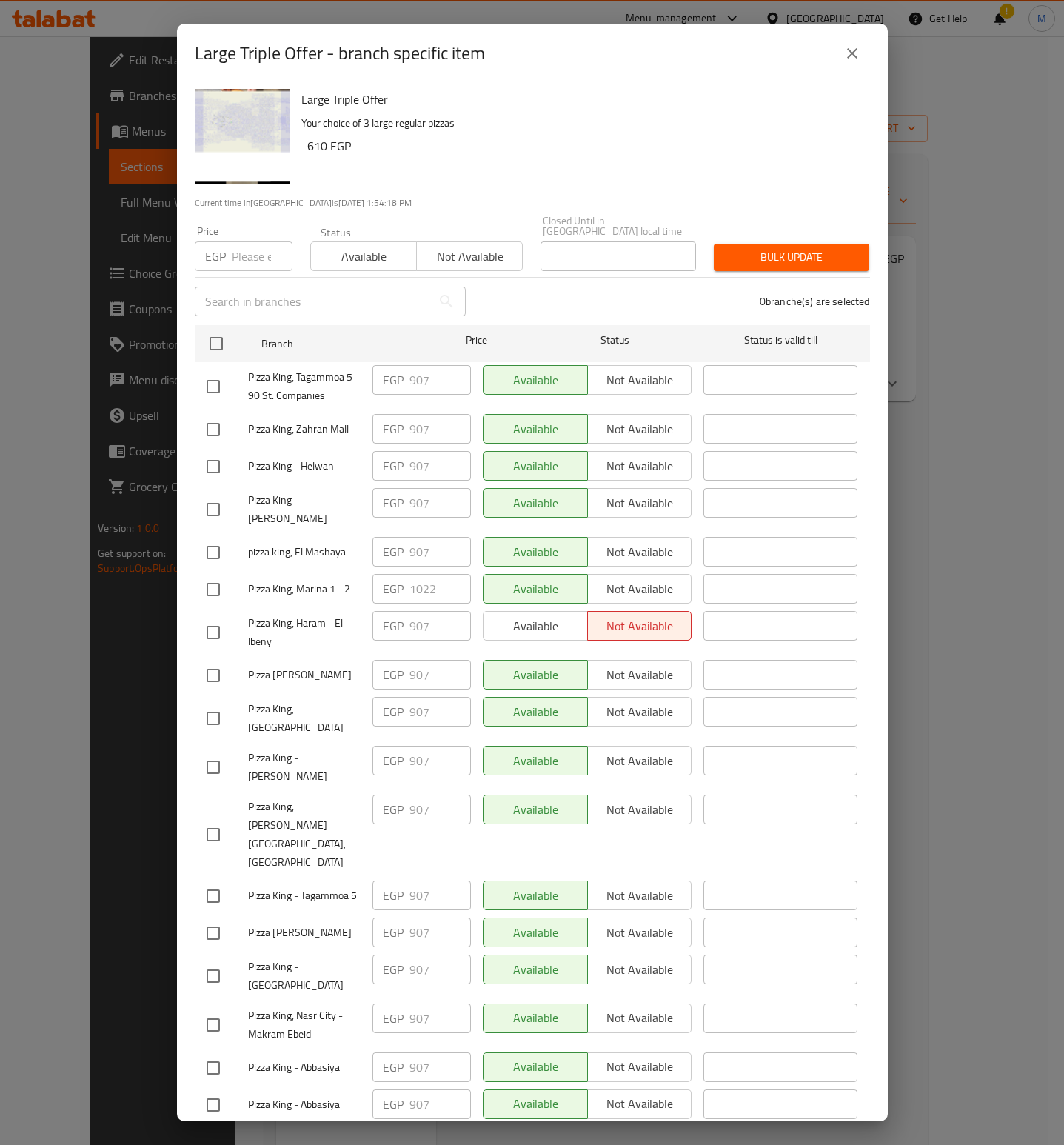
click at [247, 245] on input "number" at bounding box center [262, 256] width 61 height 30
paste input "1129"
type input "1129"
click at [612, 125] on p "Your choice of 3 large regular pizzas" at bounding box center [579, 124] width 557 height 19
click at [211, 580] on input "checkbox" at bounding box center [213, 590] width 31 height 31
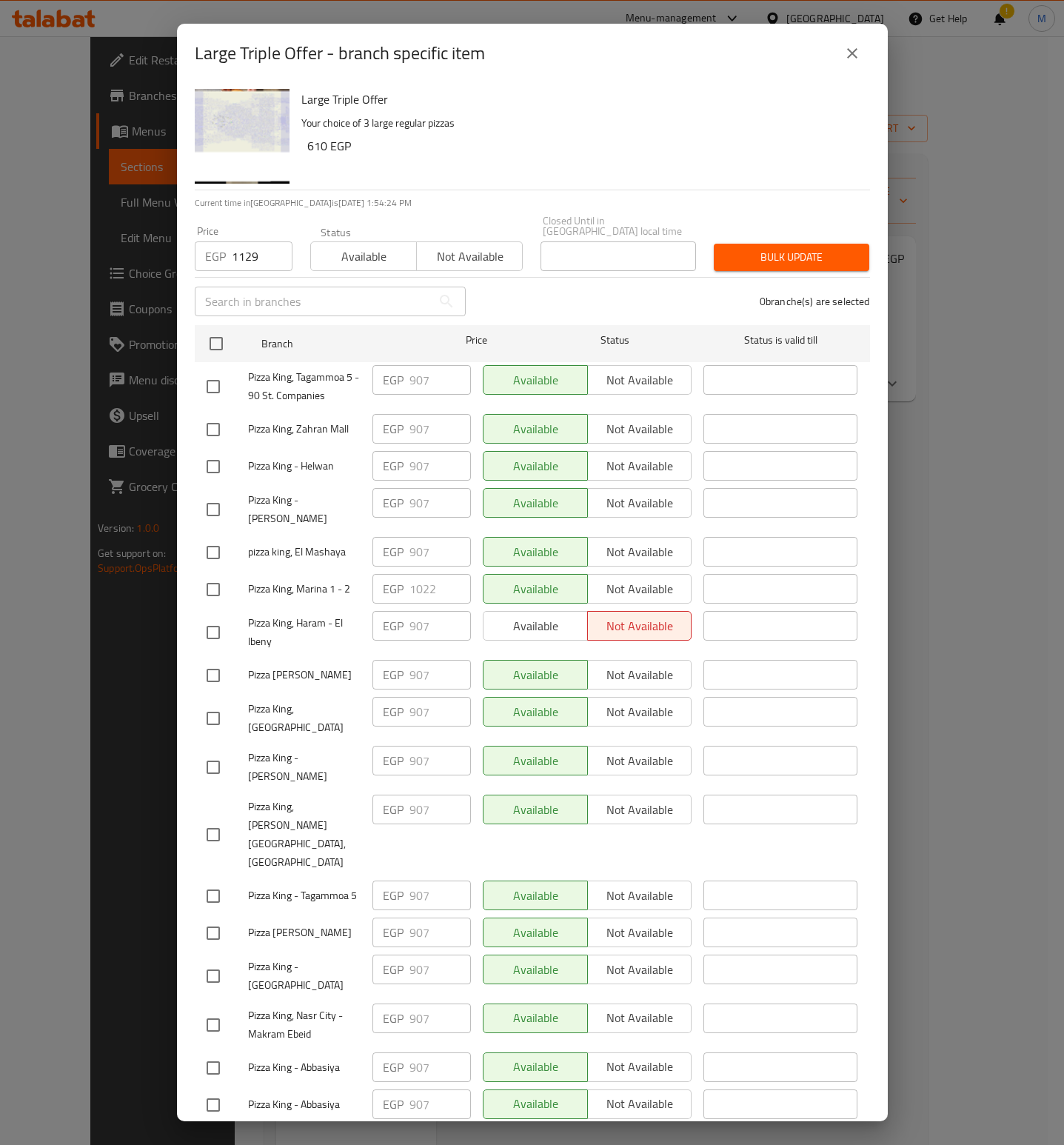
checkbox input "true"
click at [771, 251] on span "Bulk update" at bounding box center [792, 257] width 132 height 19
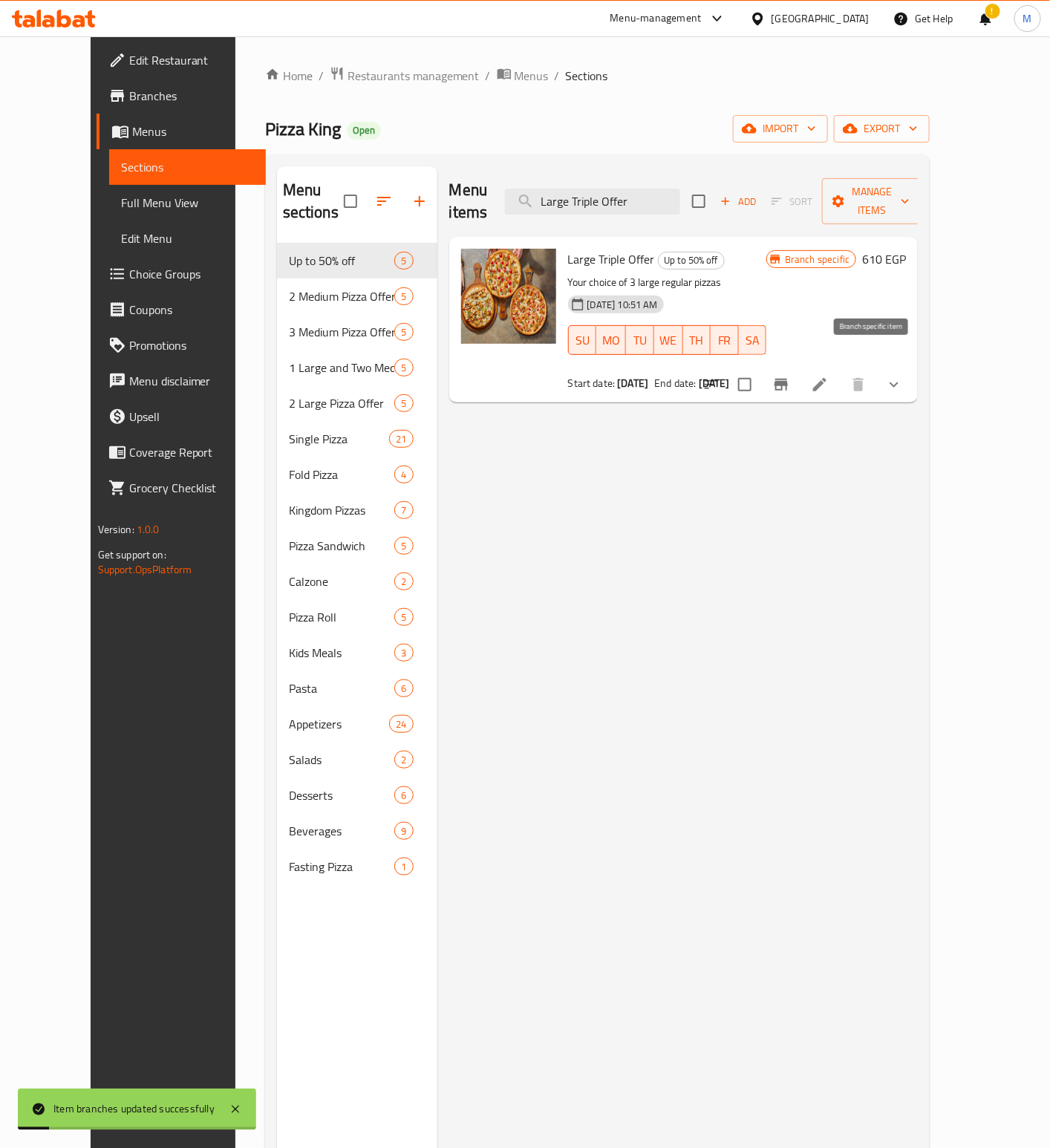
click at [799, 374] on button "Branch-specific-item" at bounding box center [781, 384] width 35 height 35
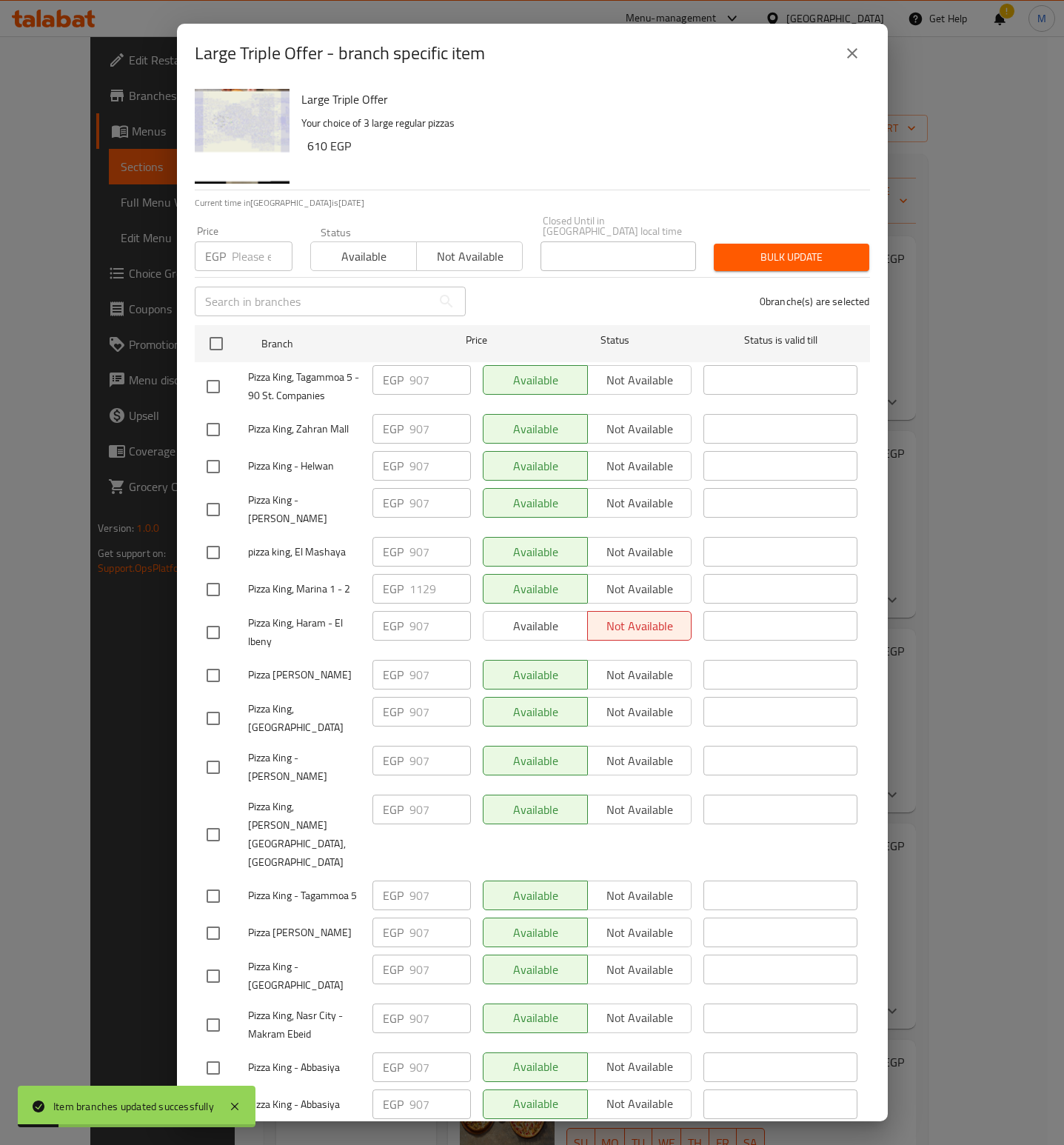
click at [565, 165] on div "Large Triple Offer Your choice of 3 large regular pizzas 610 EGP" at bounding box center [579, 136] width 569 height 106
click at [851, 51] on icon "close" at bounding box center [852, 53] width 18 height 18
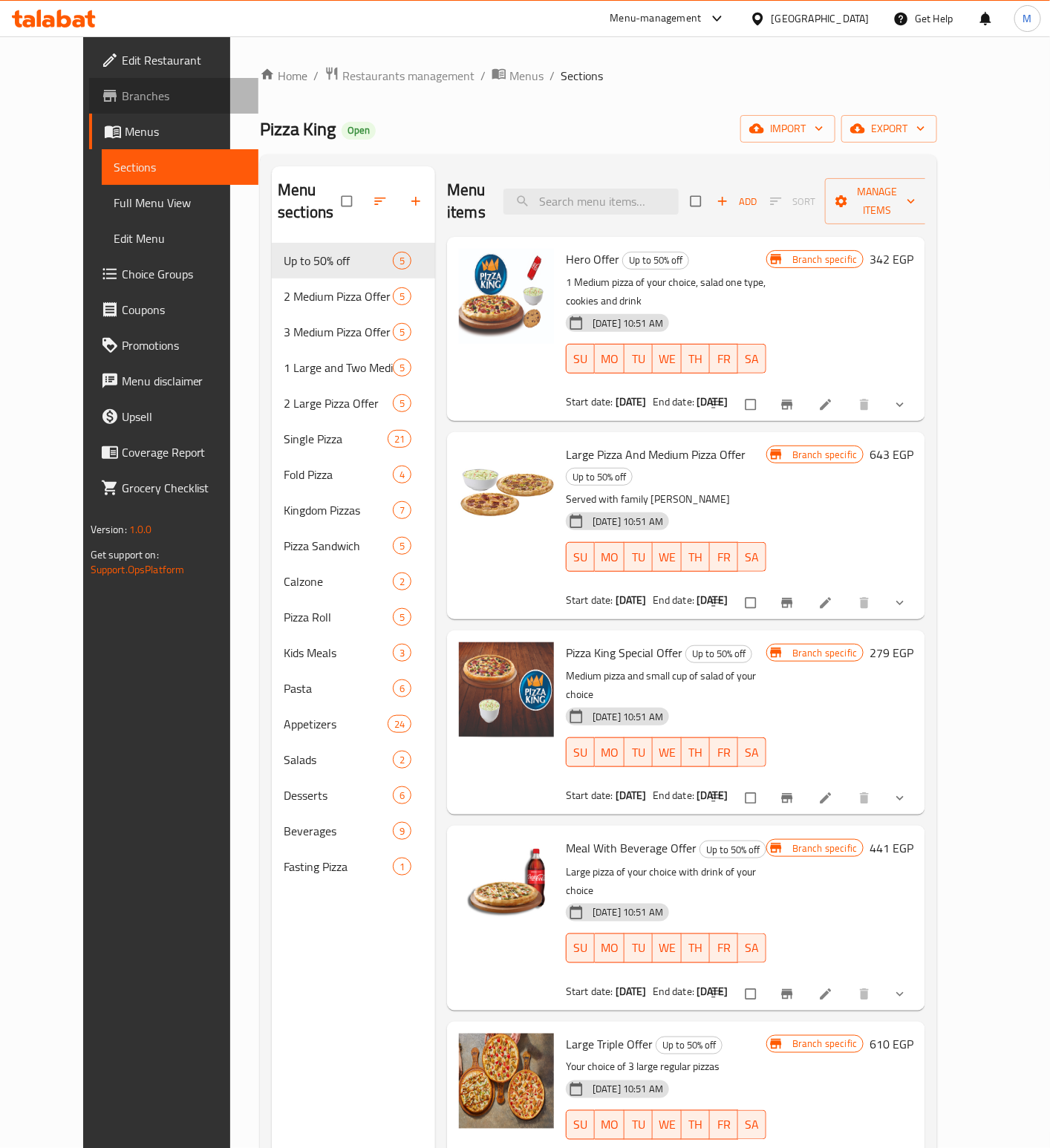
click at [121, 95] on span "Branches" at bounding box center [183, 96] width 125 height 18
